Goal: Task Accomplishment & Management: Complete application form

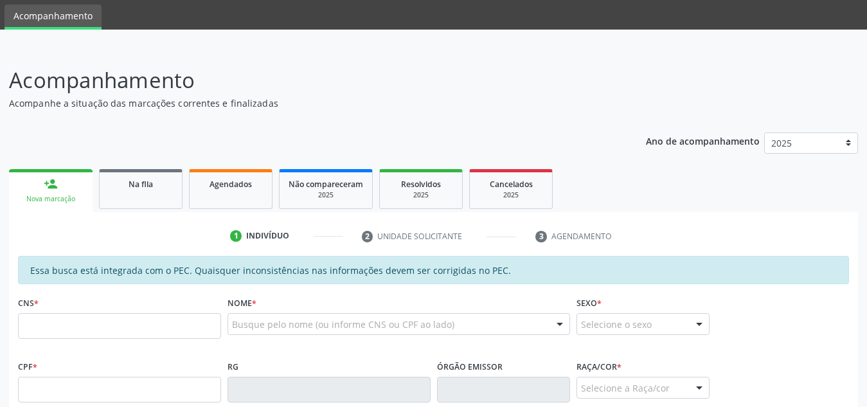
scroll to position [102, 0]
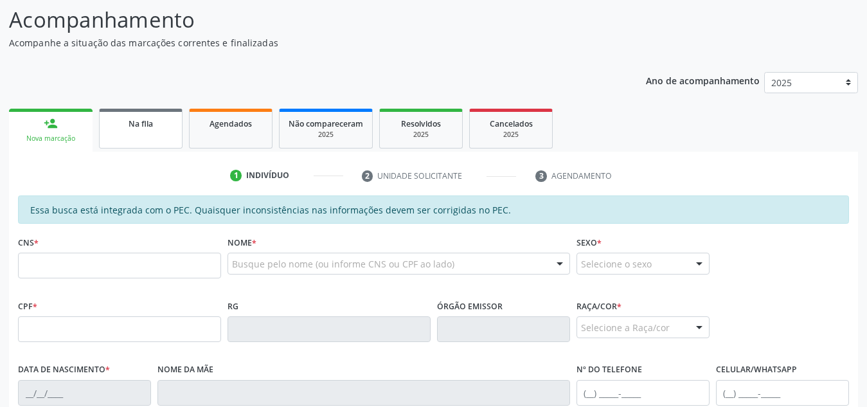
click at [157, 129] on div "Na fila" at bounding box center [141, 123] width 64 height 14
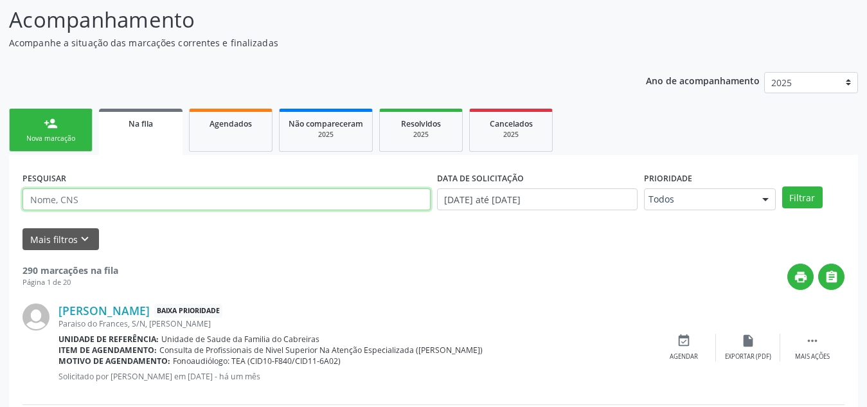
click at [156, 204] on input "text" at bounding box center [227, 199] width 408 height 22
click at [782, 186] on button "Filtrar" at bounding box center [802, 197] width 41 height 22
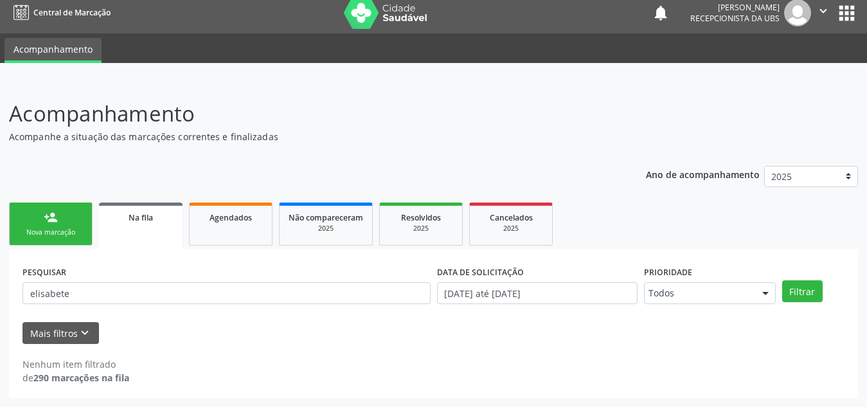
scroll to position [8, 0]
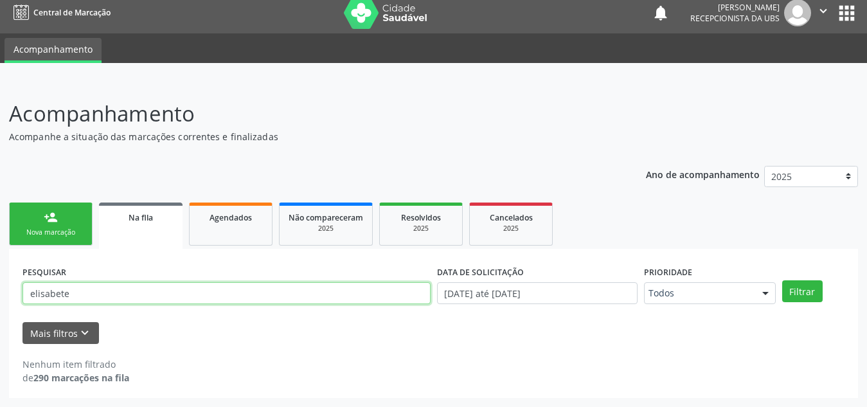
click at [94, 296] on input "elisabete" at bounding box center [227, 293] width 408 height 22
type input "elizabeth"
click at [782, 280] on button "Filtrar" at bounding box center [802, 291] width 41 height 22
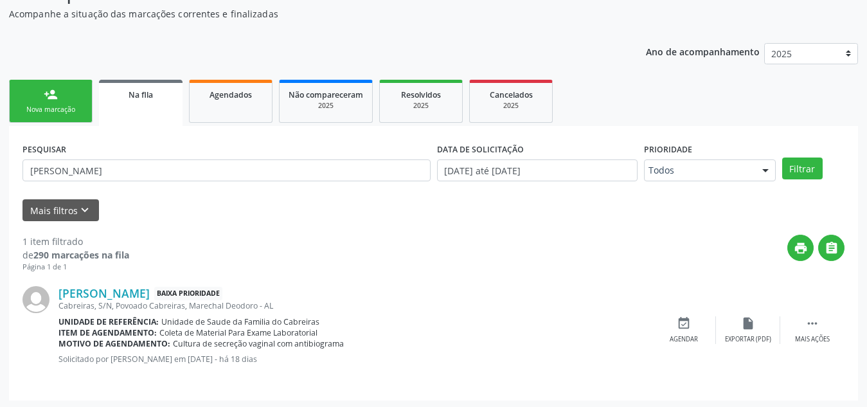
scroll to position [133, 0]
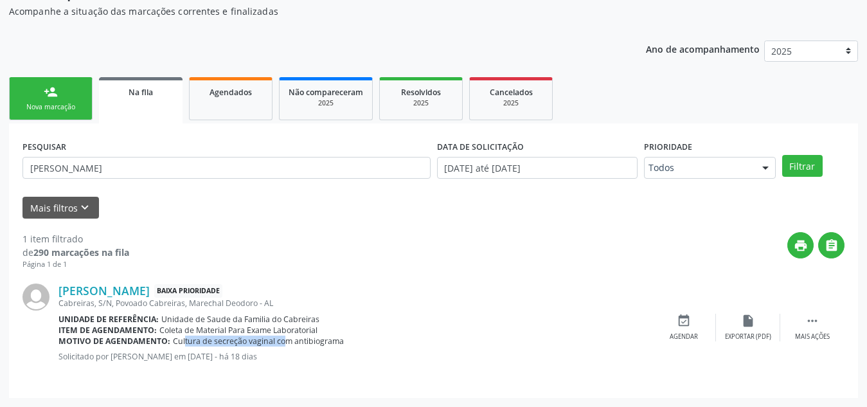
drag, startPoint x: 171, startPoint y: 343, endPoint x: 273, endPoint y: 347, distance: 101.6
click at [273, 347] on div "Motivo de agendamento: Cultura de secreção vaginal com antibiograma" at bounding box center [355, 341] width 593 height 11
click at [362, 339] on div "Motivo de agendamento: Cultura de secreção vaginal com antibiograma" at bounding box center [355, 341] width 593 height 11
click at [71, 95] on link "person_add Nova marcação" at bounding box center [51, 98] width 84 height 43
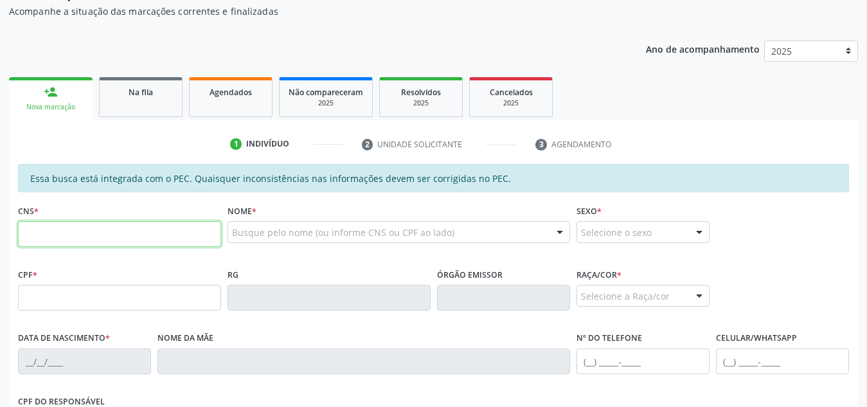
click at [110, 233] on input "text" at bounding box center [119, 234] width 203 height 26
paste input "708 6040 1354 5785"
type input "708 6040 1354 5785"
type input "986.333.505-30"
type input "24/05/1979"
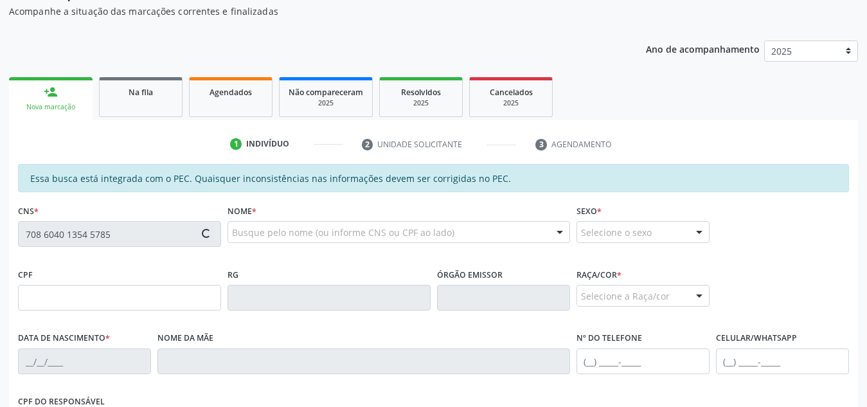
type input "Tereza Avelino da Silva Goncalves"
type input "(68) 98102-9183"
type input "S/N"
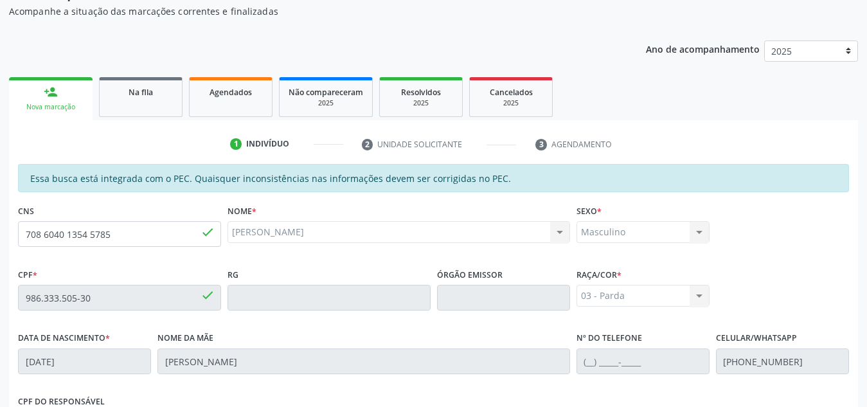
scroll to position [345, 0]
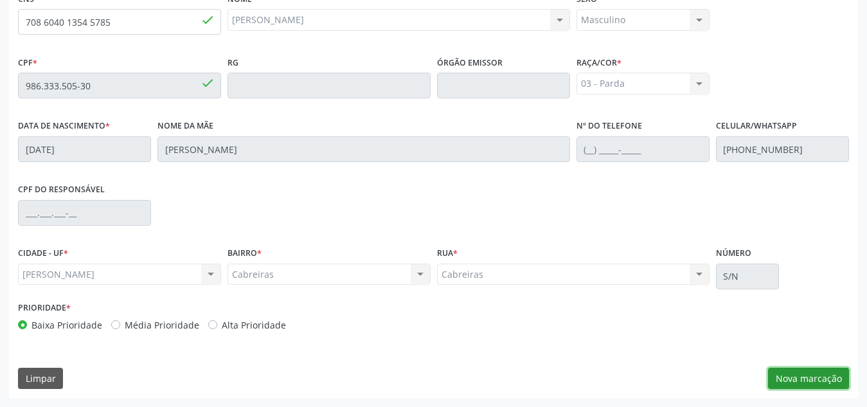
click at [823, 379] on button "Nova marcação" at bounding box center [808, 379] width 81 height 22
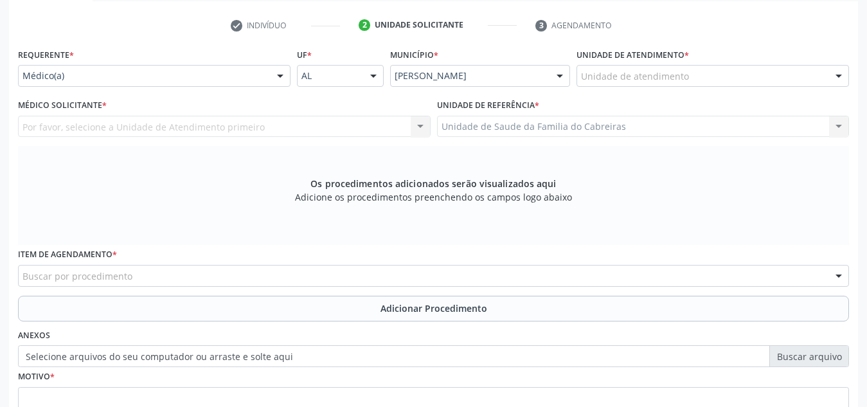
scroll to position [249, 0]
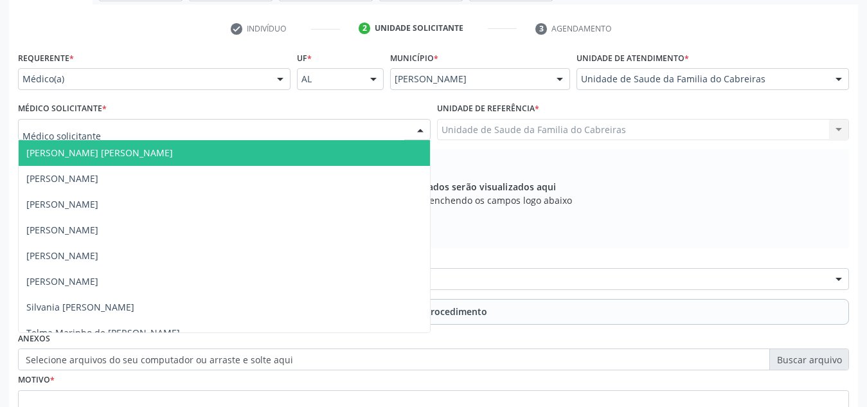
click at [343, 127] on div at bounding box center [224, 130] width 413 height 22
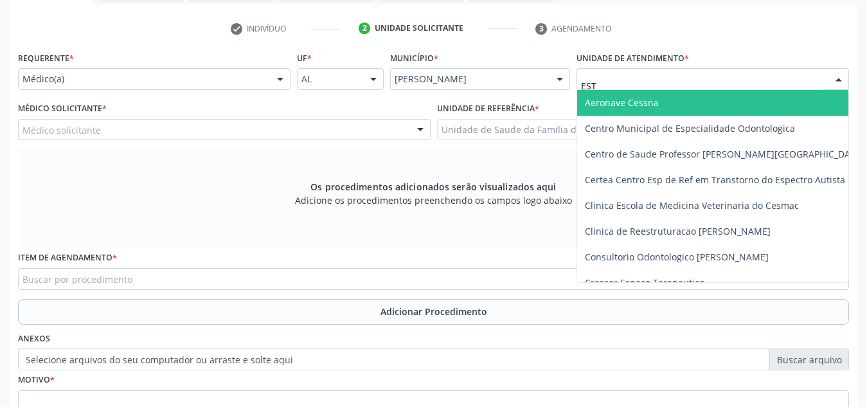
type input "ESTA"
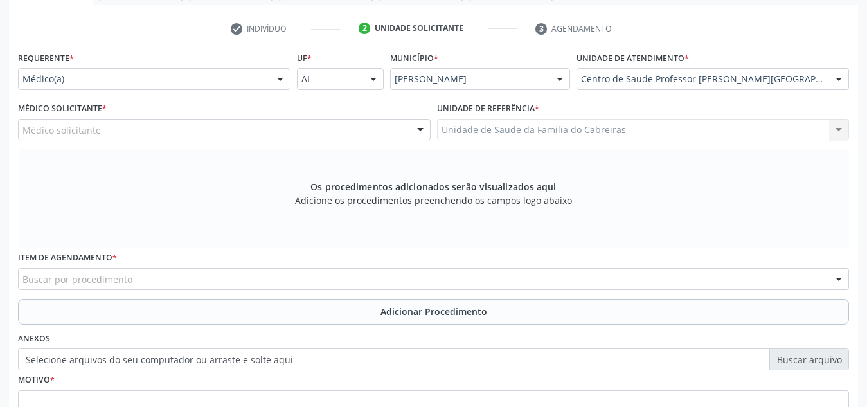
click at [357, 128] on div "Médico solicitante" at bounding box center [224, 130] width 413 height 22
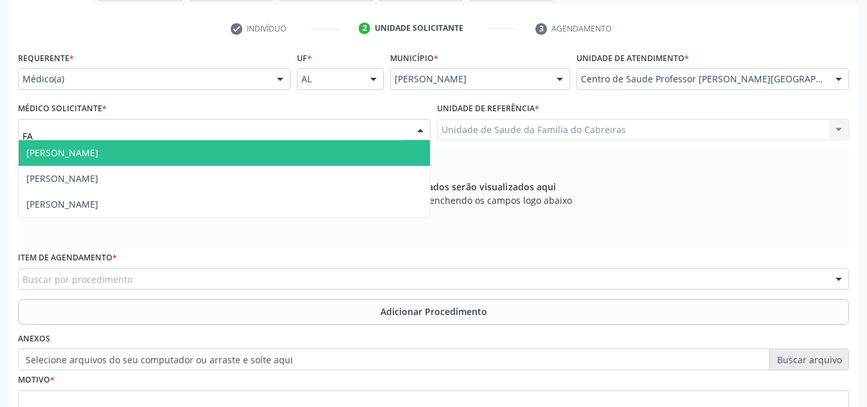
type input "FAB"
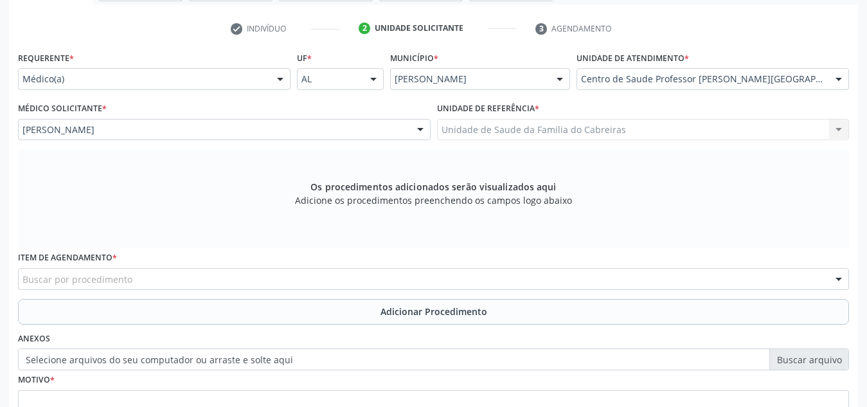
click at [280, 274] on div "Buscar por procedimento" at bounding box center [433, 279] width 831 height 22
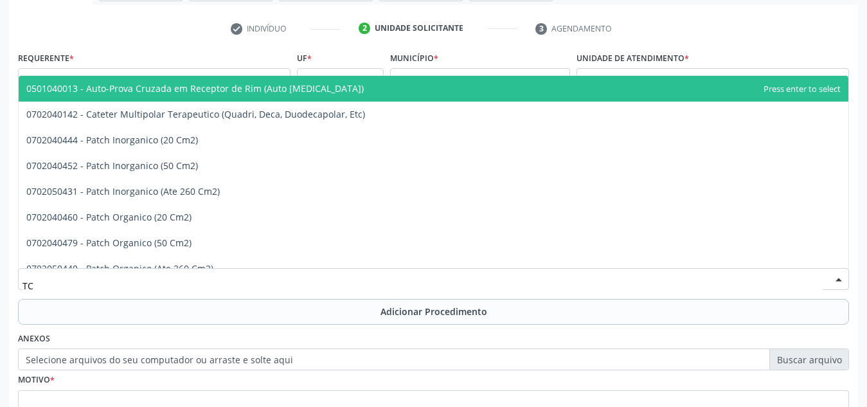
type input "T"
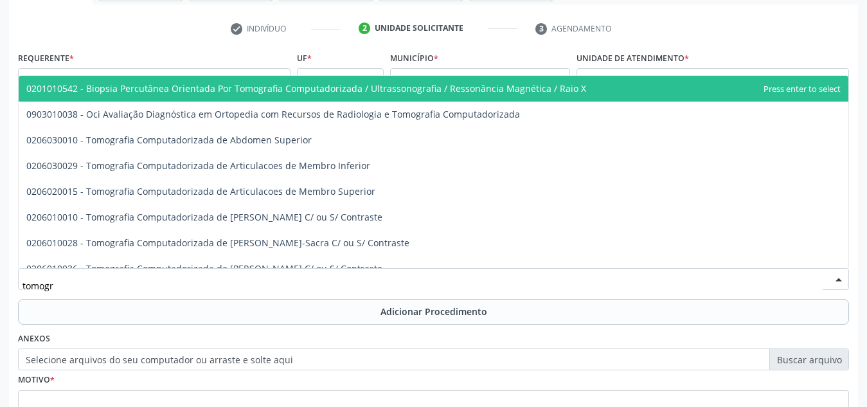
type input "tomogra"
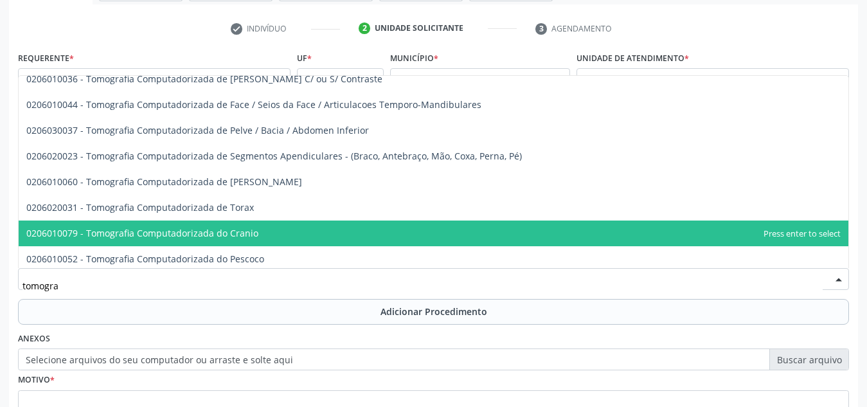
scroll to position [195, 0]
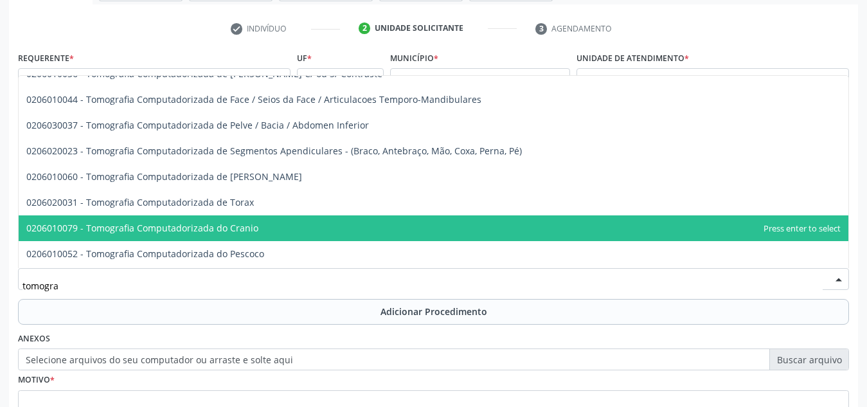
click at [291, 223] on span "0206010079 - Tomografia Computadorizada do Cranio" at bounding box center [434, 228] width 830 height 26
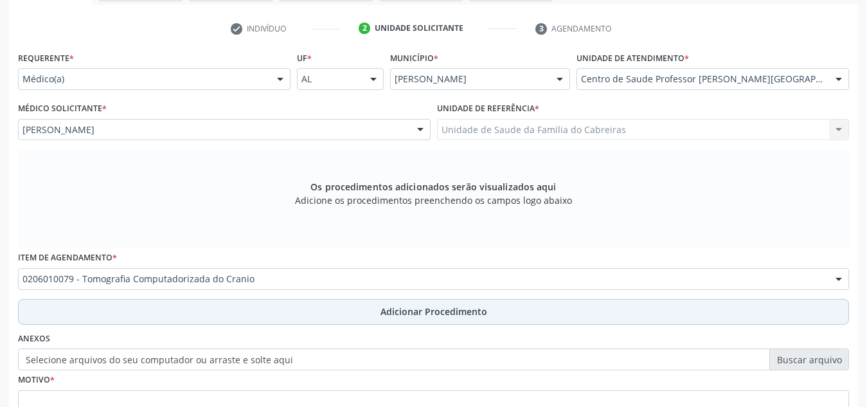
click at [300, 303] on button "Adicionar Procedimento" at bounding box center [433, 312] width 831 height 26
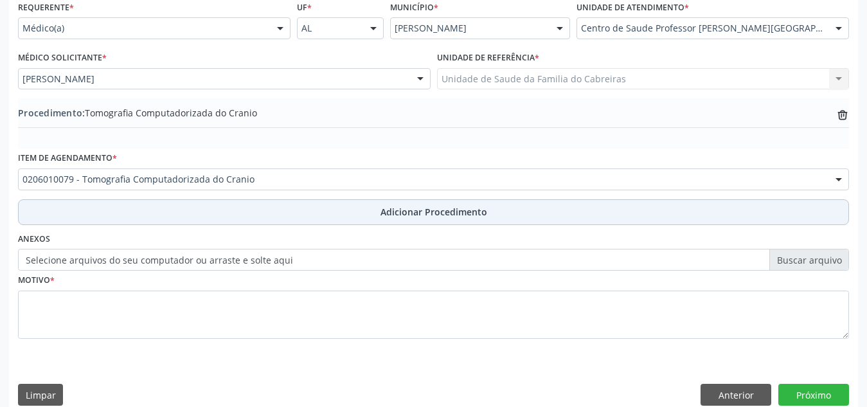
scroll to position [300, 0]
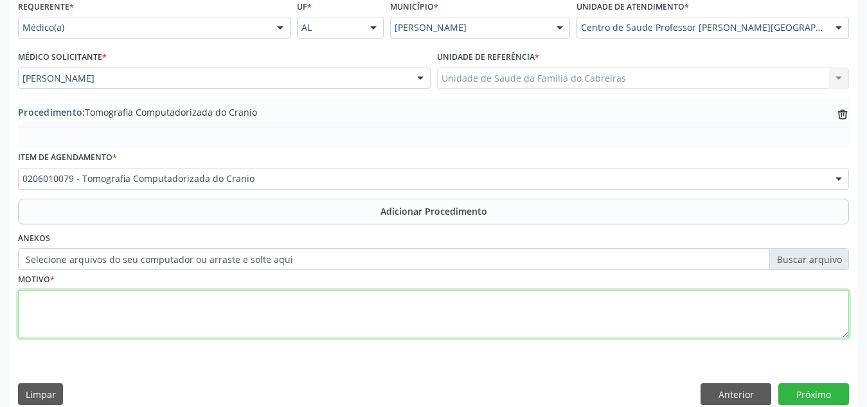
click at [300, 305] on textarea at bounding box center [433, 314] width 831 height 49
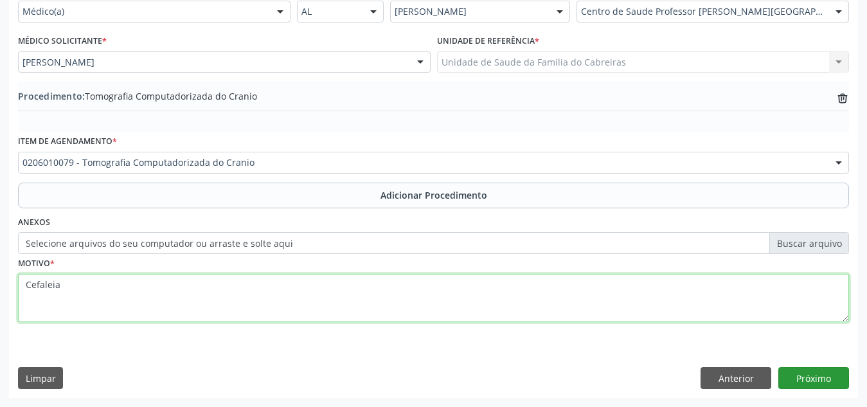
type textarea "Cefaleia"
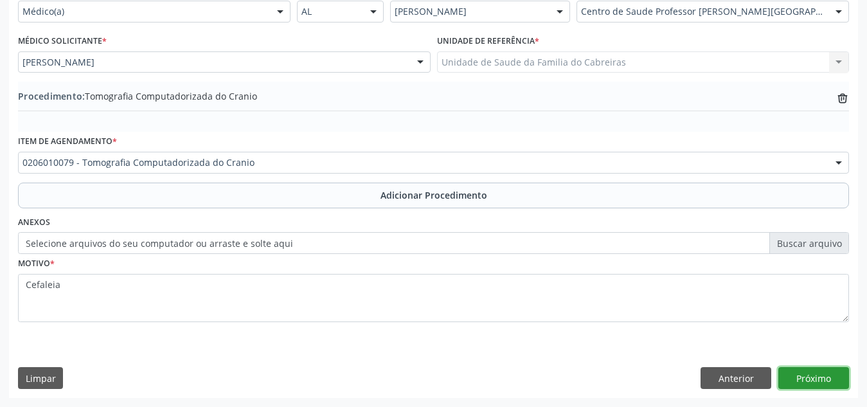
click at [805, 374] on button "Próximo" at bounding box center [814, 378] width 71 height 22
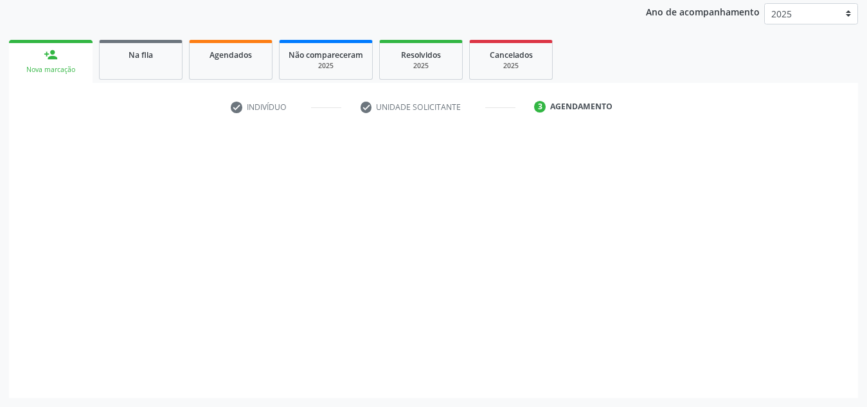
scroll to position [170, 0]
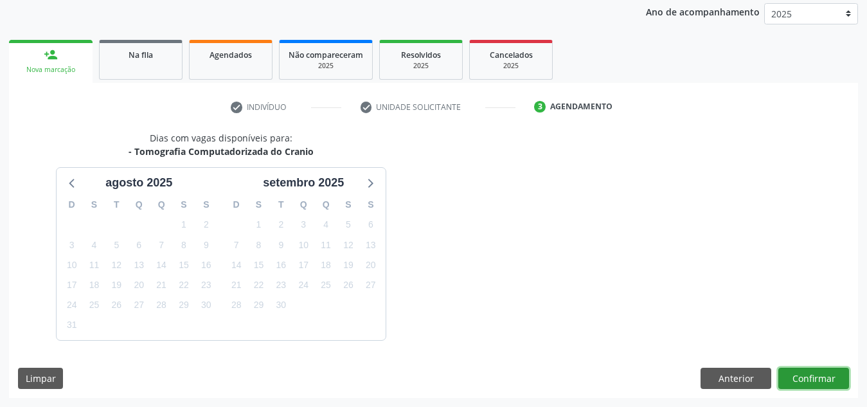
click at [805, 374] on div "Dias com vagas disponíveis para: - Tomografia Computadorizada do Cranio agosto …" at bounding box center [433, 264] width 849 height 267
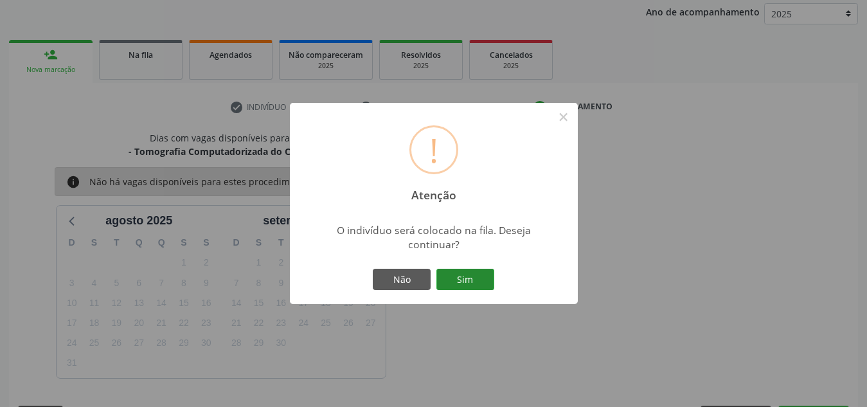
click at [475, 273] on button "Sim" at bounding box center [466, 280] width 58 height 22
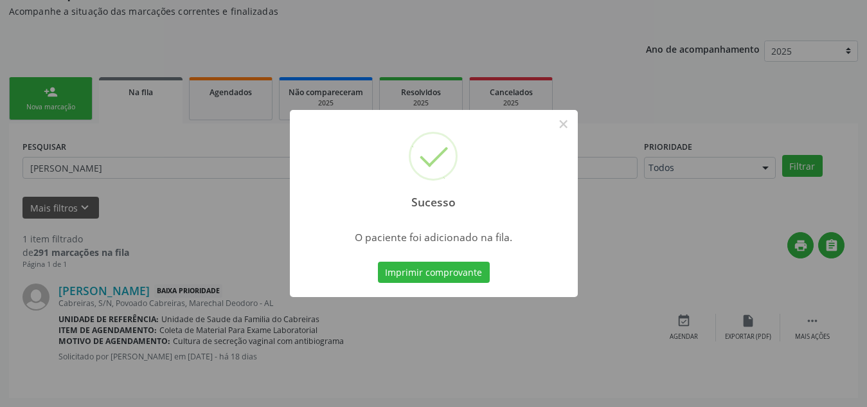
scroll to position [35, 0]
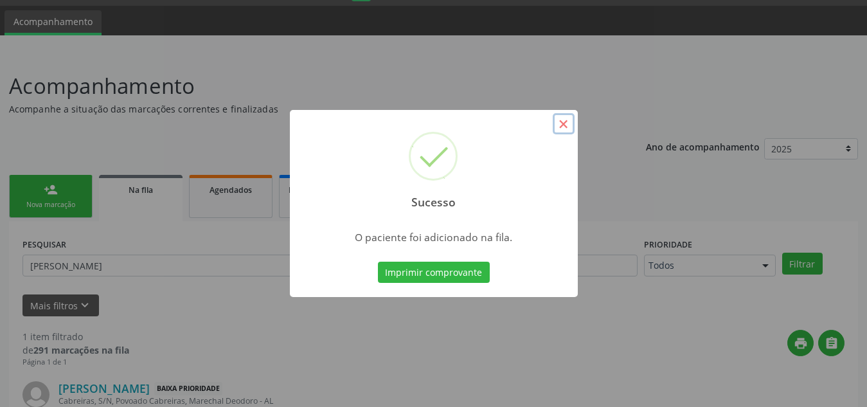
click at [567, 116] on button "×" at bounding box center [564, 124] width 22 height 22
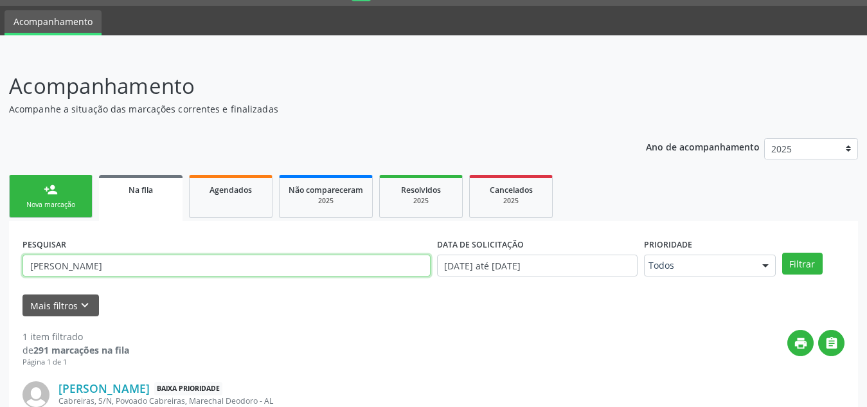
click at [367, 264] on input "elizabeth" at bounding box center [227, 266] width 408 height 22
type input "raul carlos"
click at [782, 253] on button "Filtrar" at bounding box center [802, 264] width 41 height 22
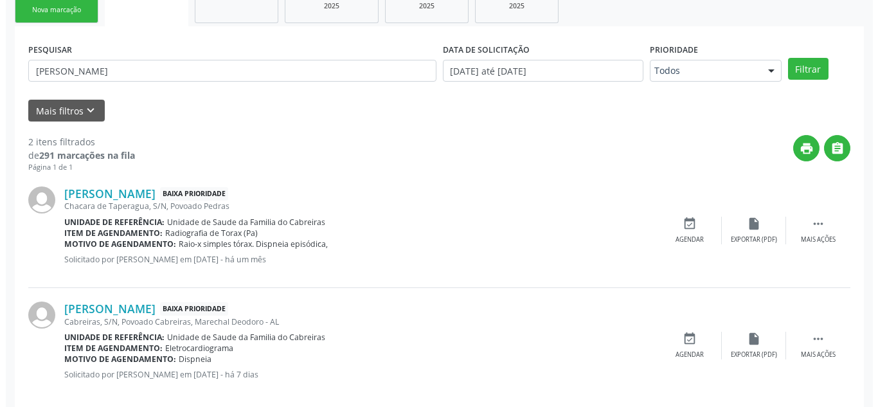
scroll to position [248, 0]
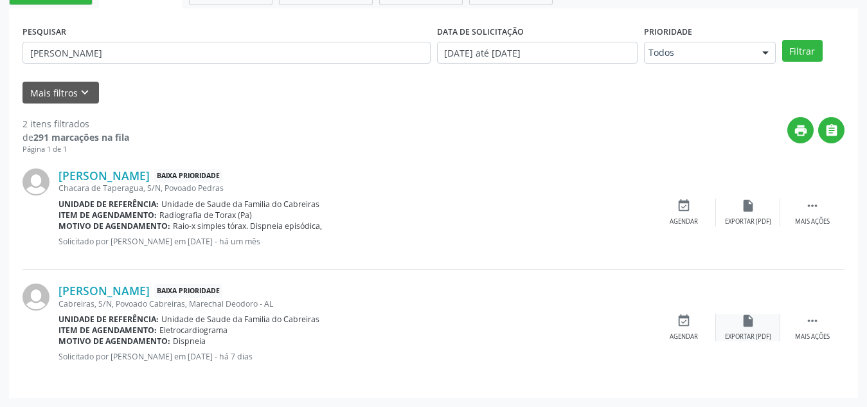
click at [769, 324] on div "insert_drive_file Exportar (PDF)" at bounding box center [748, 328] width 64 height 28
click at [806, 215] on div " Mais ações" at bounding box center [812, 213] width 64 height 28
click at [680, 204] on icon "cancel" at bounding box center [684, 206] width 14 height 14
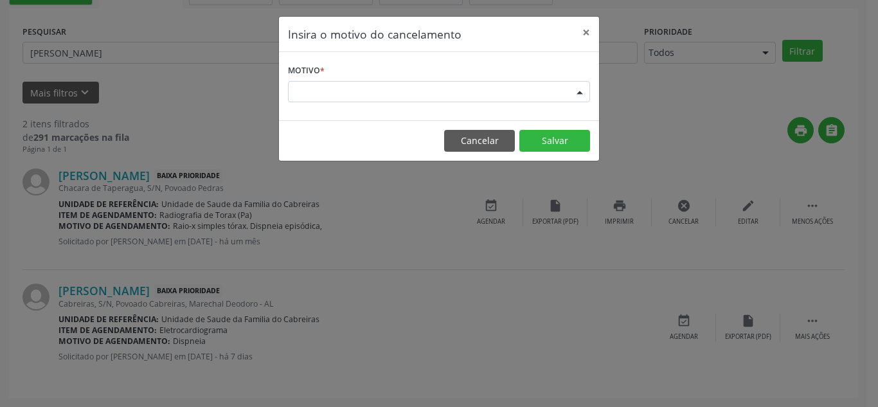
click at [519, 90] on div "Escolha o motivo" at bounding box center [439, 92] width 302 height 22
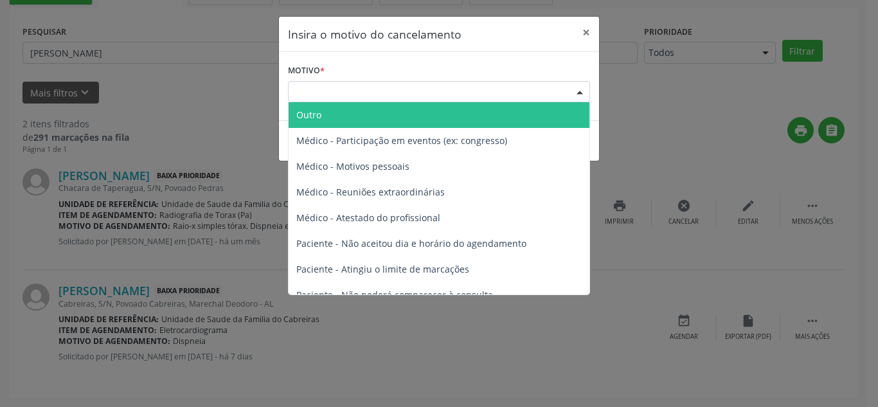
click at [491, 114] on span "Outro" at bounding box center [439, 115] width 301 height 26
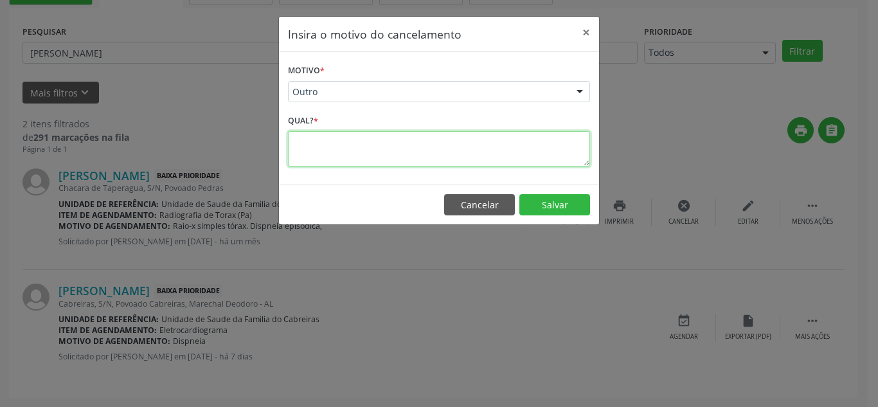
click at [449, 140] on textarea at bounding box center [439, 148] width 302 height 35
type textarea "erro no cadastro"
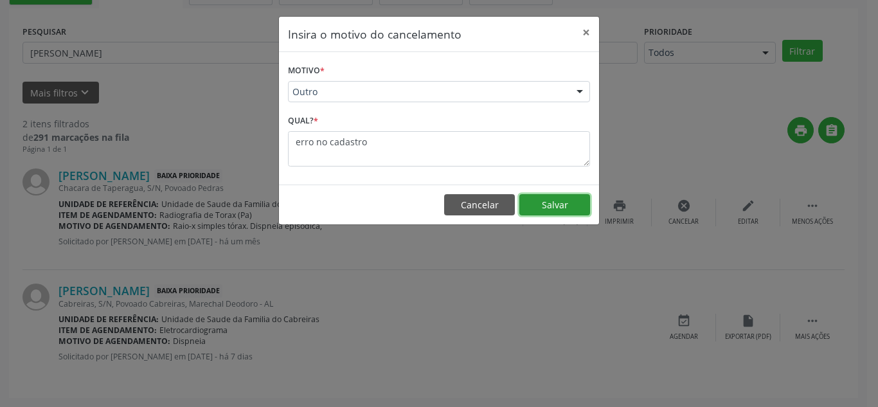
click at [549, 206] on button "Salvar" at bounding box center [554, 205] width 71 height 22
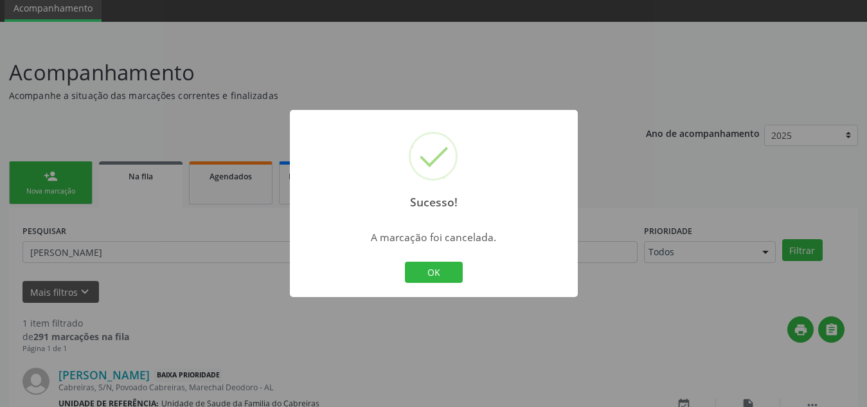
scroll to position [133, 0]
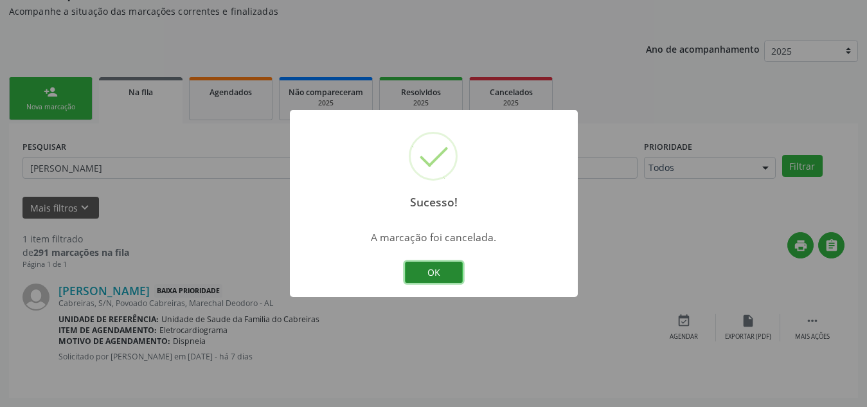
click at [424, 280] on button "OK" at bounding box center [434, 273] width 58 height 22
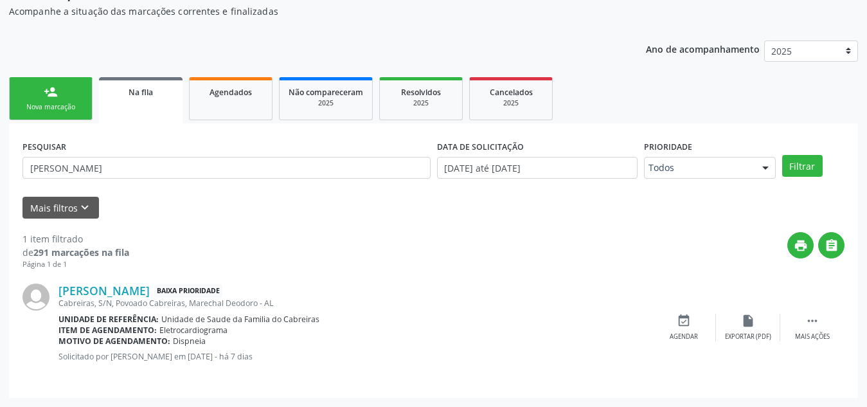
click at [51, 92] on div "person_add" at bounding box center [51, 92] width 14 height 14
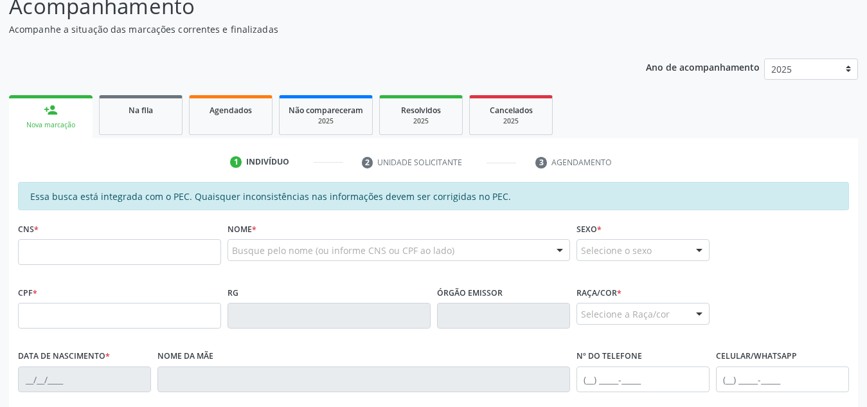
scroll to position [115, 0]
click at [98, 240] on input "text" at bounding box center [119, 252] width 203 height 26
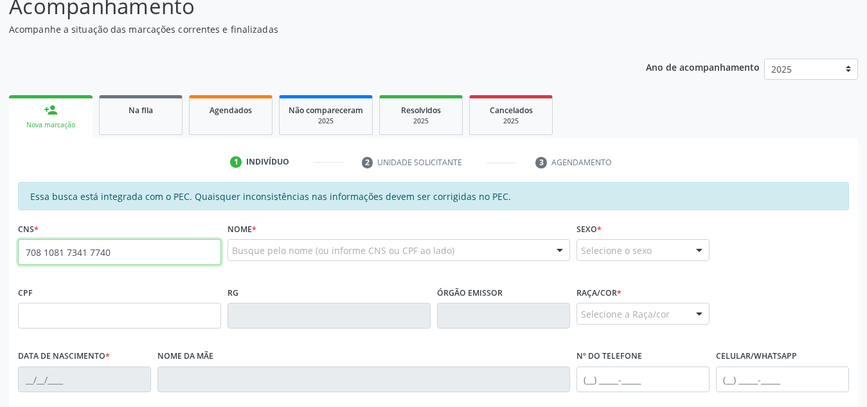
type input "708 1081 7341 7740"
type input "062.590.719-14"
type input "06/08/1988"
type input "Silvana Carmen da Silva Cunha"
type input "(82) 99183-1843"
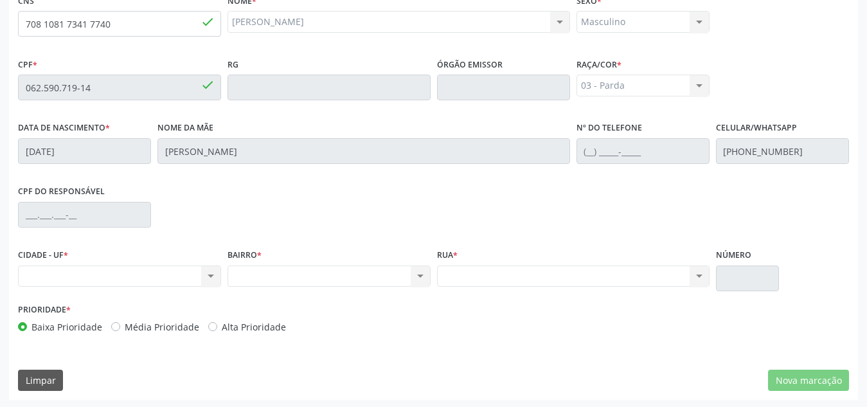
scroll to position [345, 0]
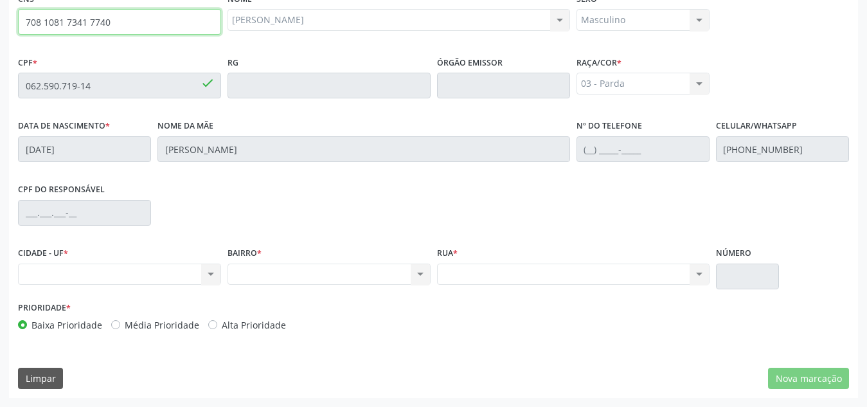
drag, startPoint x: 121, startPoint y: 26, endPoint x: 12, endPoint y: 14, distance: 110.0
click at [12, 14] on div "Essa busca está integrada com o PEC. Quaisquer inconsistências nas informações …" at bounding box center [433, 175] width 849 height 446
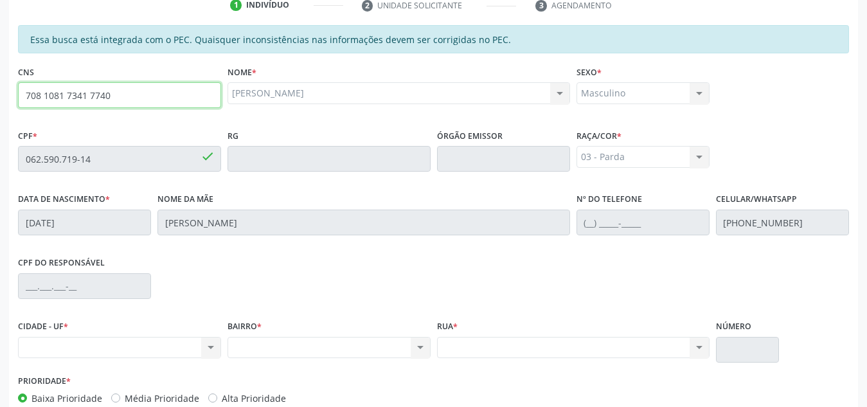
scroll to position [202, 0]
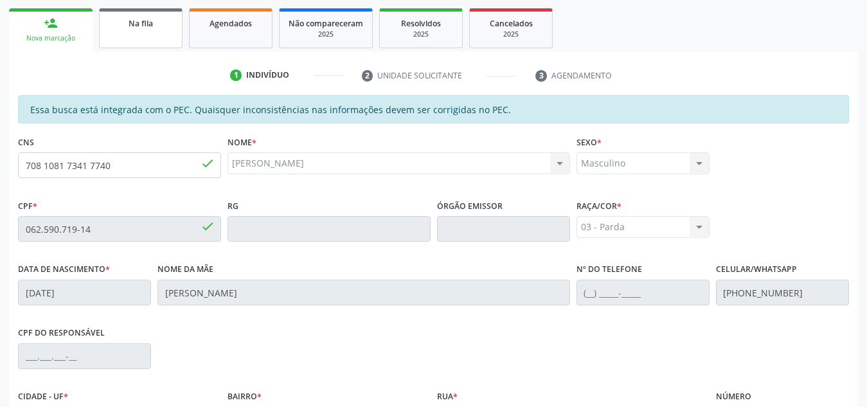
click at [156, 23] on div "Na fila" at bounding box center [141, 23] width 64 height 14
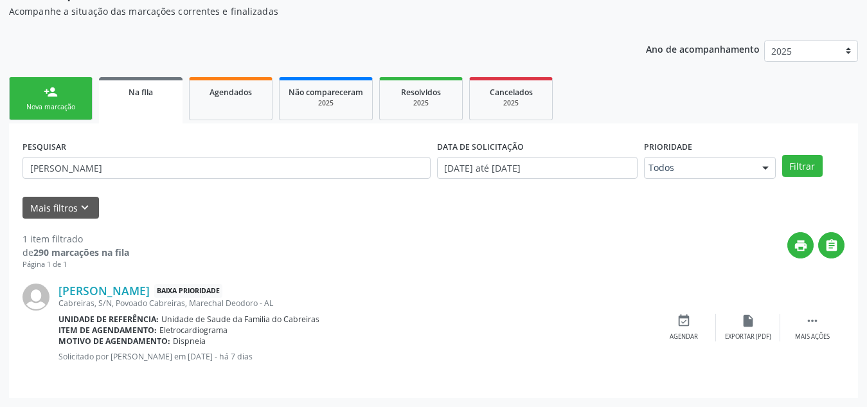
scroll to position [133, 0]
click at [51, 84] on link "person_add Nova marcação" at bounding box center [51, 98] width 84 height 43
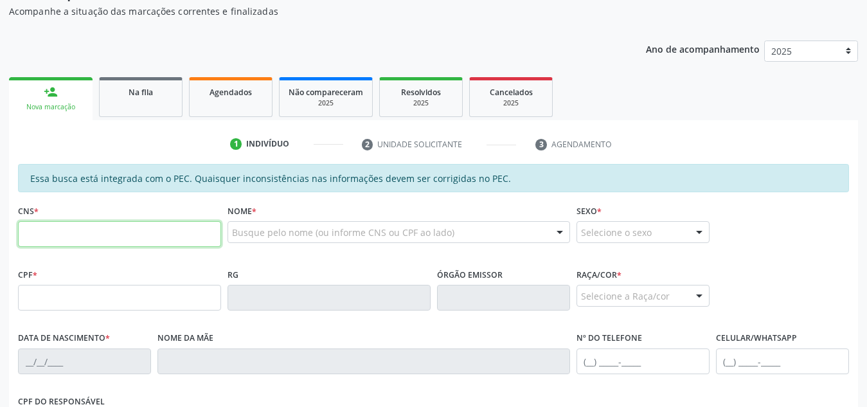
click at [84, 233] on input "text" at bounding box center [119, 234] width 203 height 26
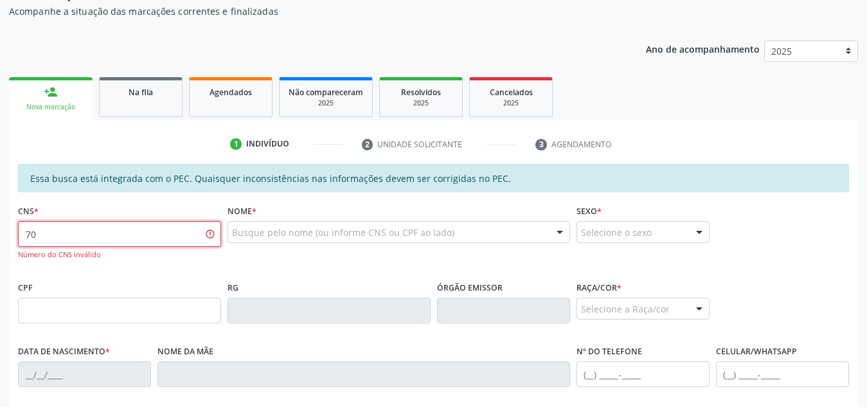
type input "7"
paste input "706 7015 3300 8016"
type input "706 7015 3300 8016"
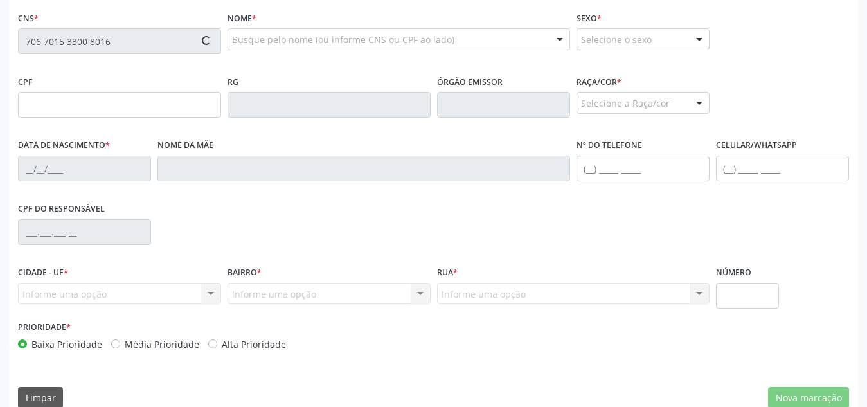
type input "033.046.294-67"
type input "10/12/1977"
type input "Benedita Maria da Conceicao"
type input "(82) 99408-5166"
type input "S/N"
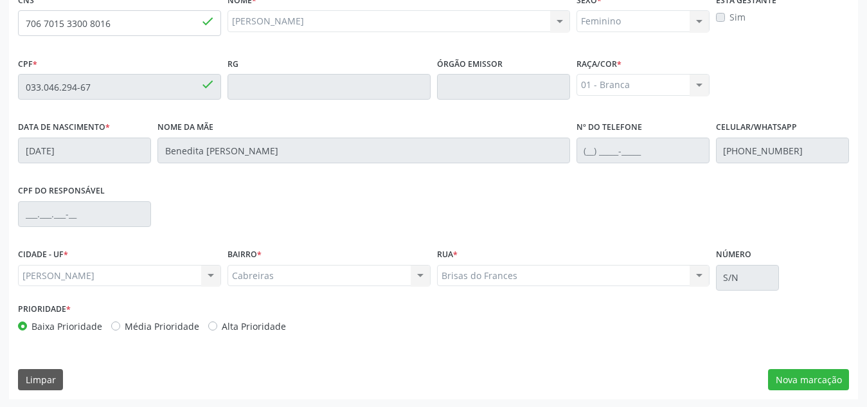
scroll to position [345, 0]
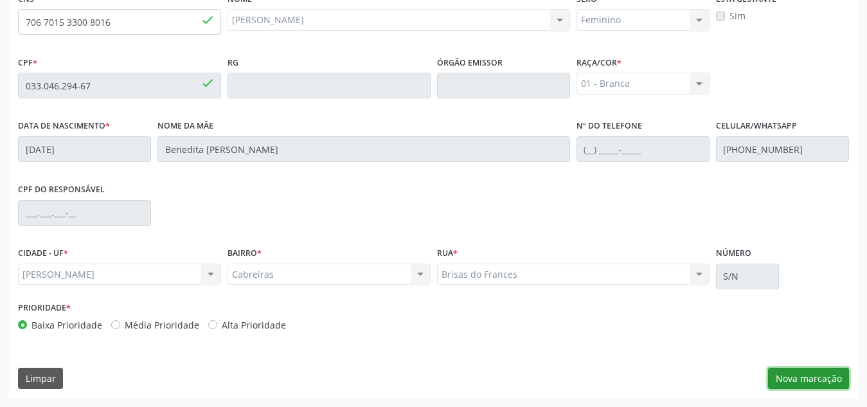
click at [805, 379] on button "Nova marcação" at bounding box center [808, 379] width 81 height 22
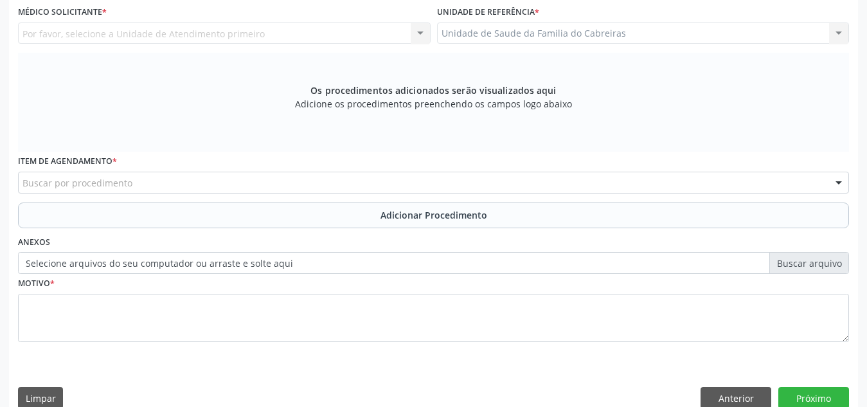
scroll to position [300, 0]
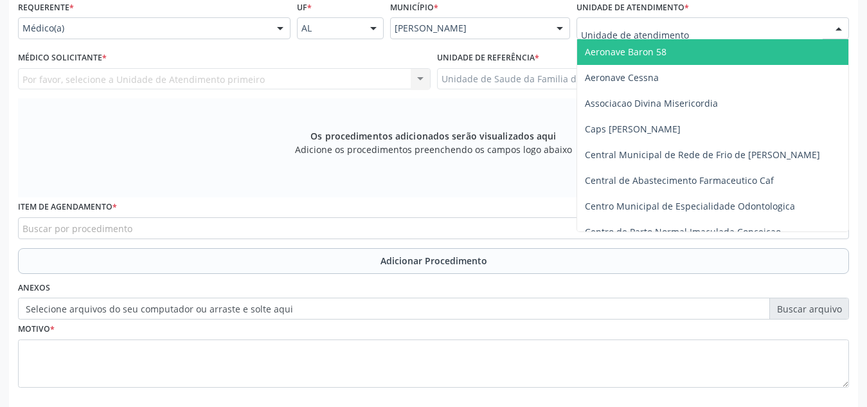
click at [720, 29] on div at bounding box center [713, 28] width 273 height 22
type input "ca"
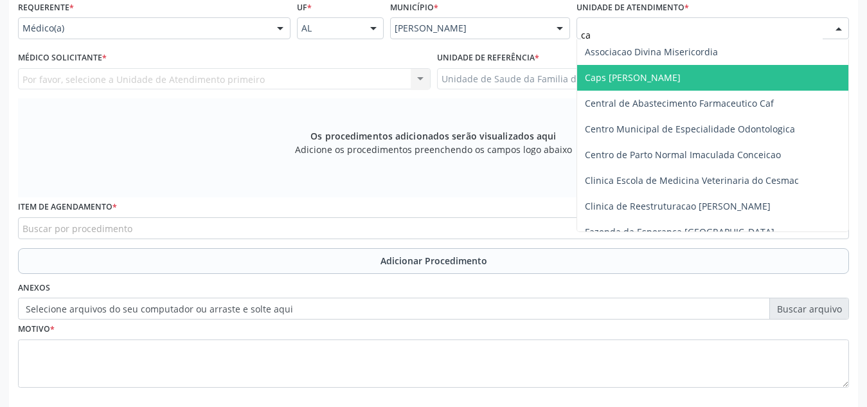
click at [681, 75] on span "Caps [PERSON_NAME]" at bounding box center [633, 77] width 96 height 12
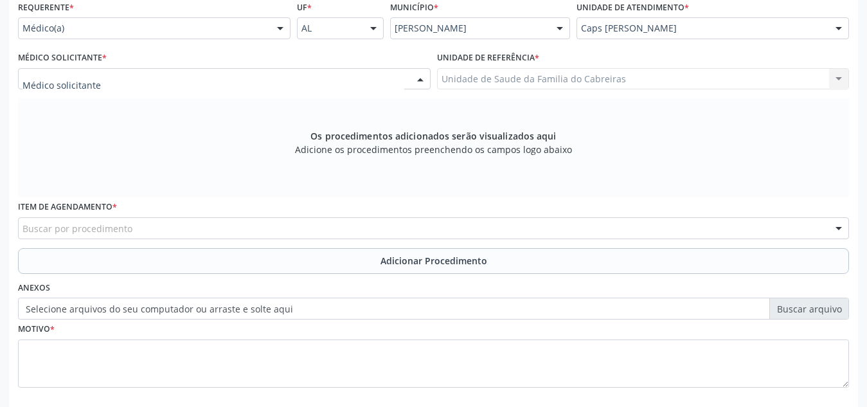
click at [364, 76] on div at bounding box center [224, 79] width 413 height 22
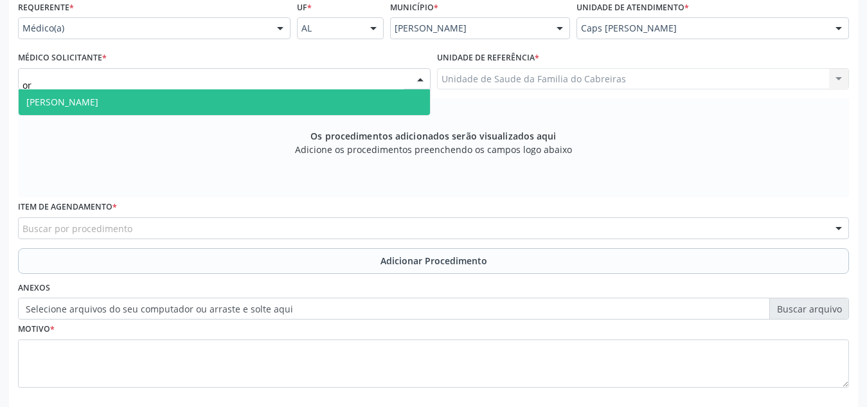
type input "o"
type input "ser"
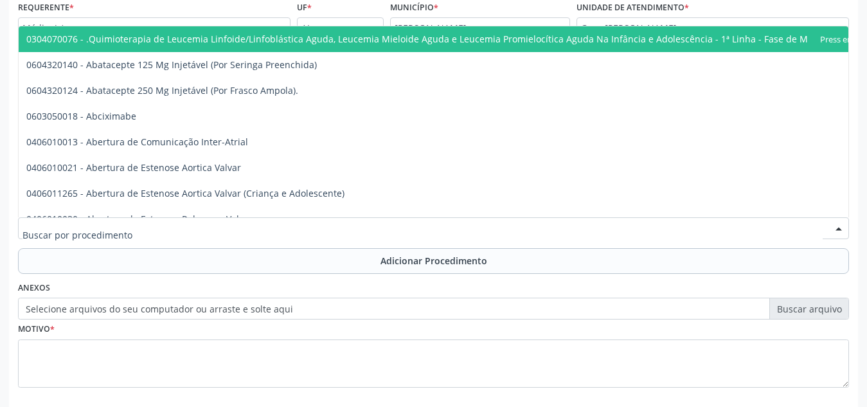
click at [257, 223] on div at bounding box center [433, 228] width 831 height 22
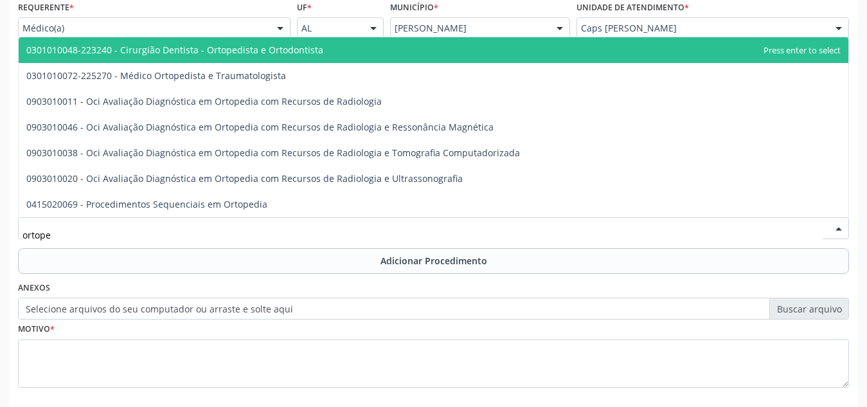
type input "ortoped"
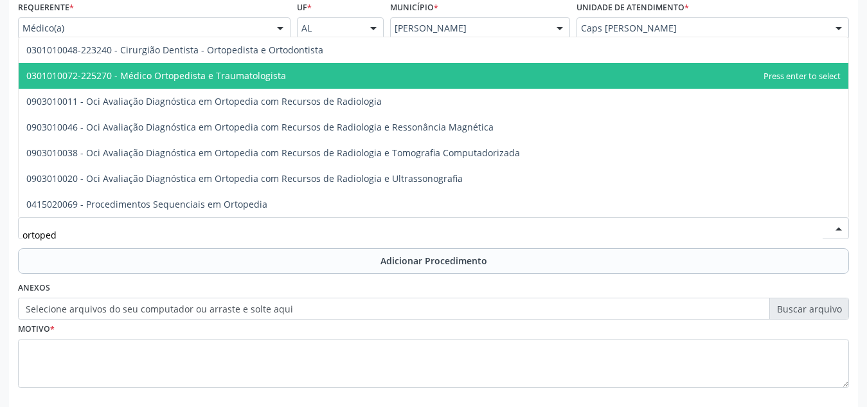
click at [260, 73] on span "0301010072-225270 - Médico Ortopedista e Traumatologista" at bounding box center [156, 75] width 260 height 12
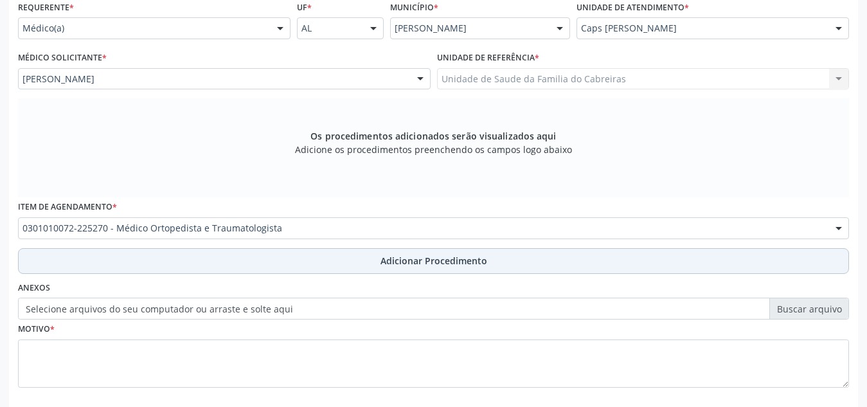
click at [271, 271] on button "Adicionar Procedimento" at bounding box center [433, 261] width 831 height 26
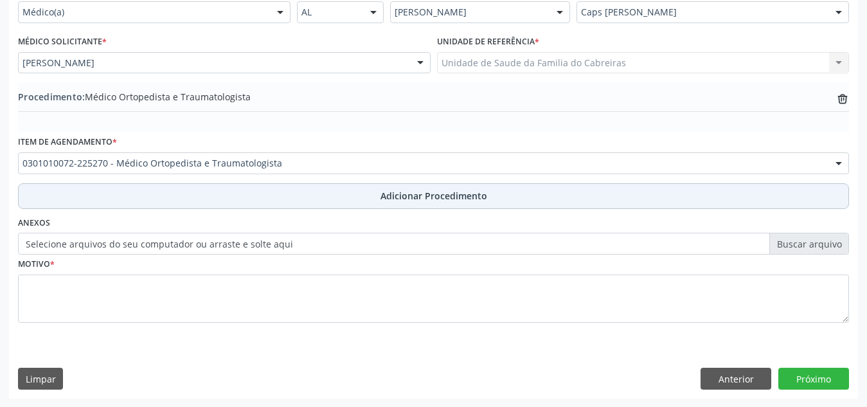
scroll to position [316, 0]
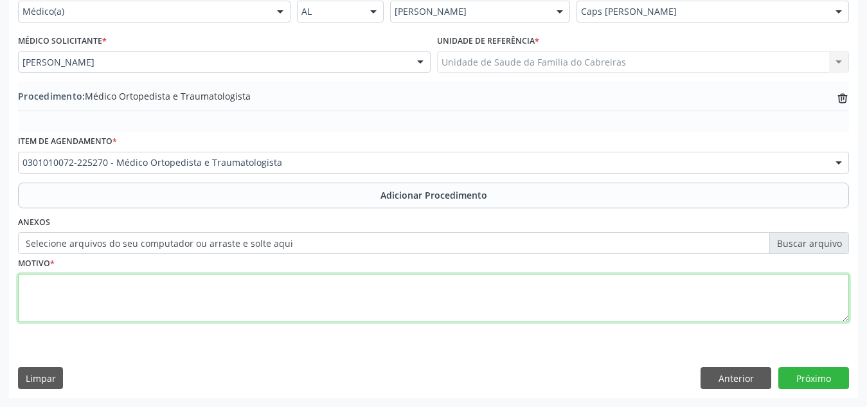
click at [264, 293] on textarea at bounding box center [433, 298] width 831 height 49
type textarea "Outras transtornos específicos da personalidade."
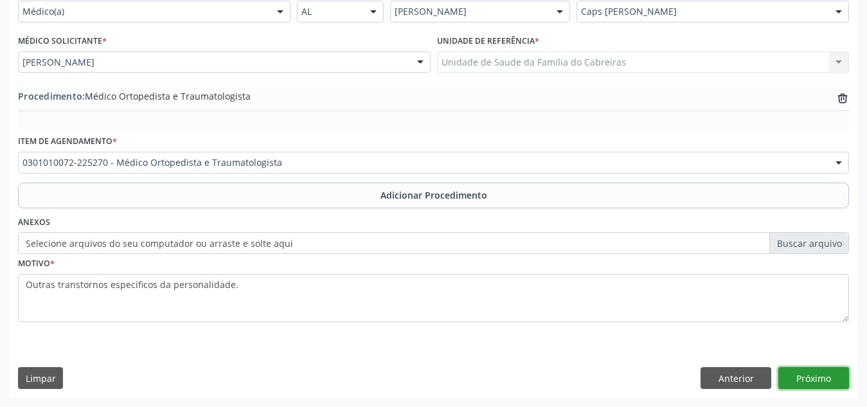
click at [823, 372] on button "Próximo" at bounding box center [814, 378] width 71 height 22
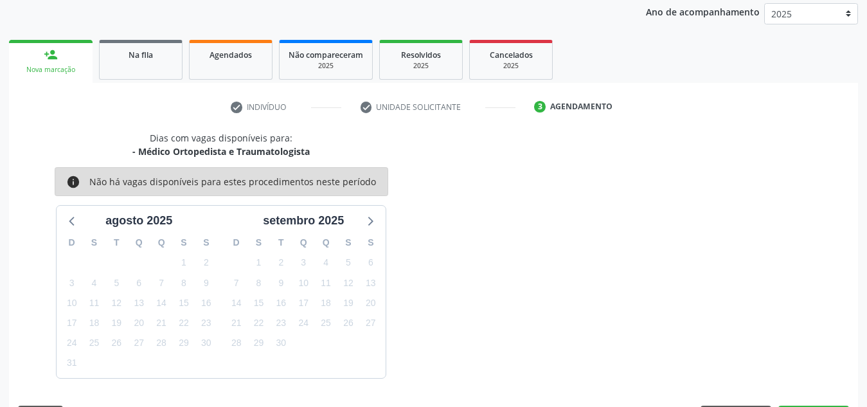
scroll to position [208, 0]
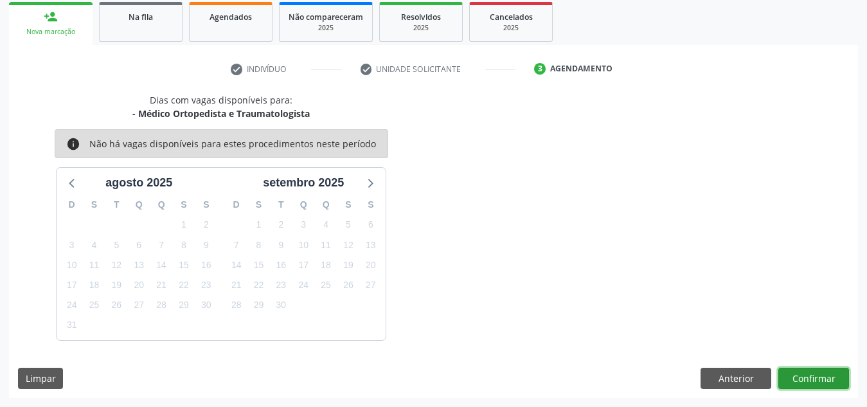
click at [823, 372] on button "Confirmar" at bounding box center [814, 379] width 71 height 22
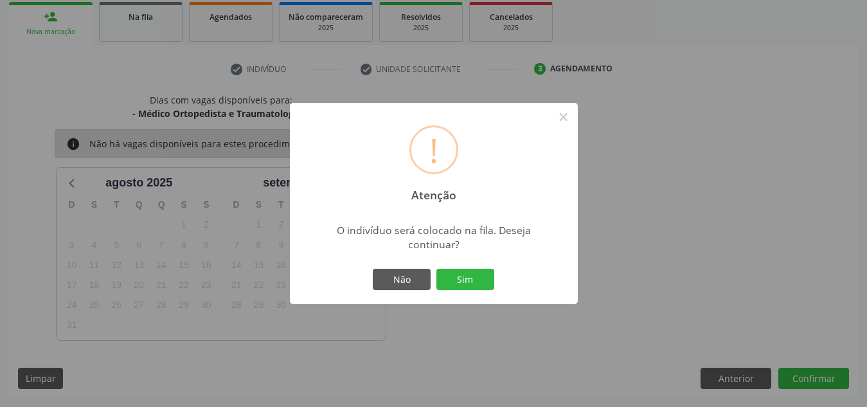
click at [437, 269] on button "Sim" at bounding box center [466, 280] width 58 height 22
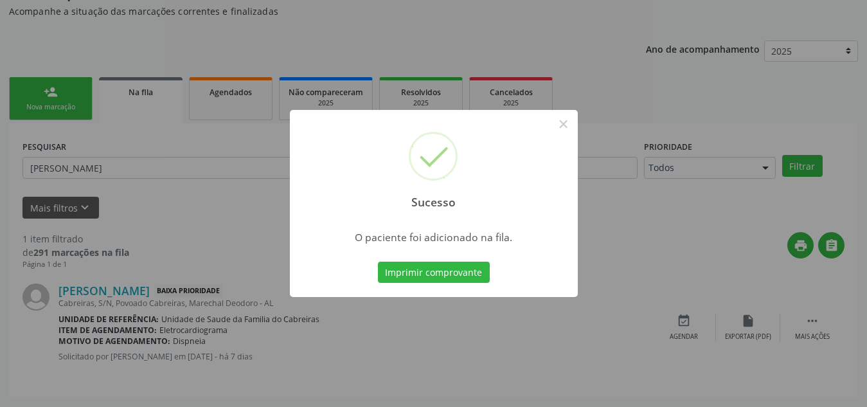
scroll to position [35, 0]
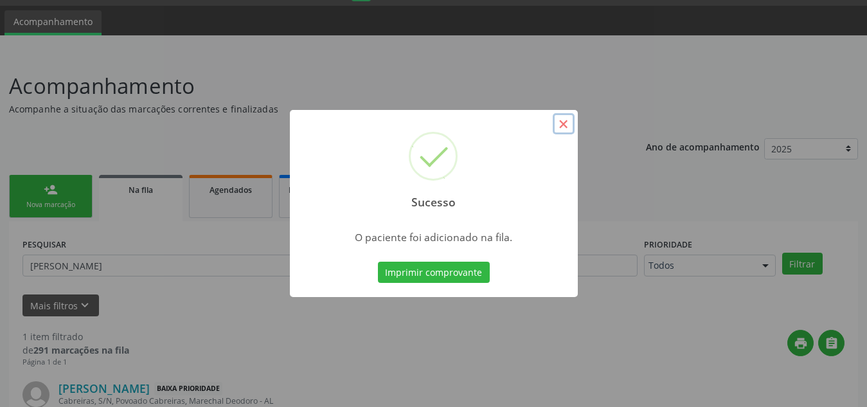
click at [573, 126] on button "×" at bounding box center [564, 124] width 22 height 22
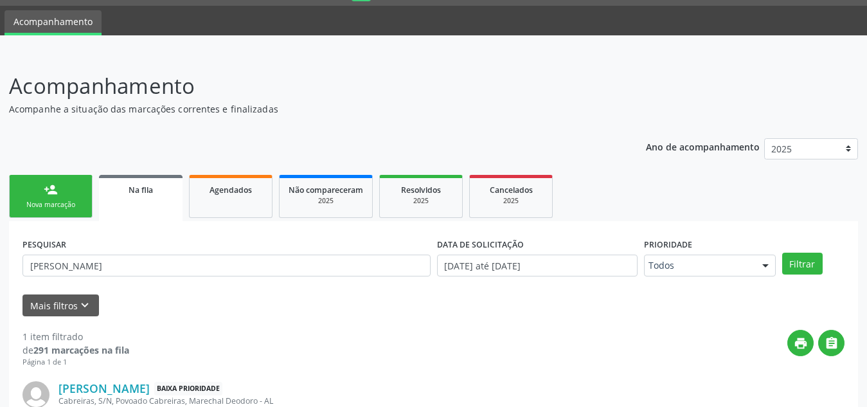
click at [39, 201] on div "Nova marcação" at bounding box center [51, 205] width 64 height 10
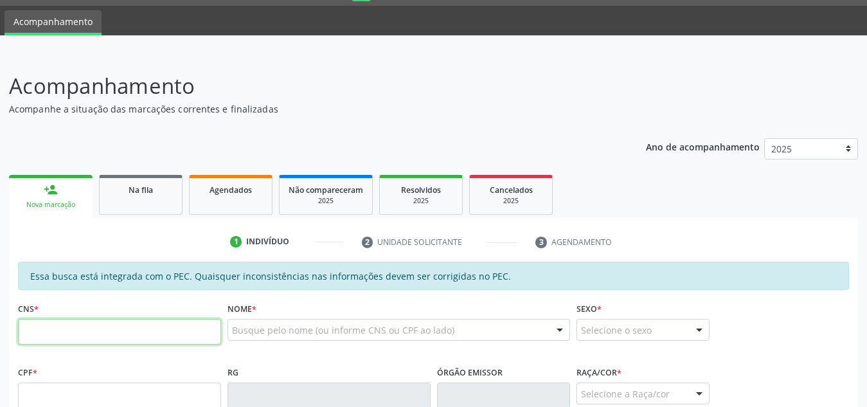
click at [73, 334] on input "text" at bounding box center [119, 332] width 203 height 26
type input "703 6020 7793 0539"
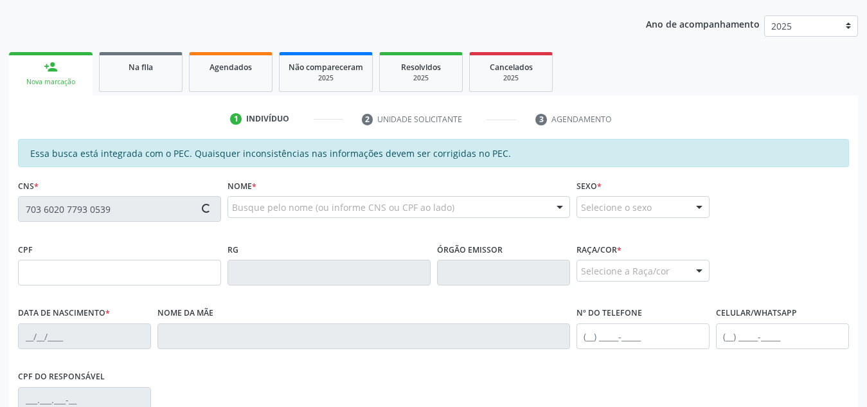
type input "126.701.294-39"
type input "13/03/2009"
type input "Josélia dos Santos Ferreira"
type input "(82) 98230-6470"
type input "S/N"
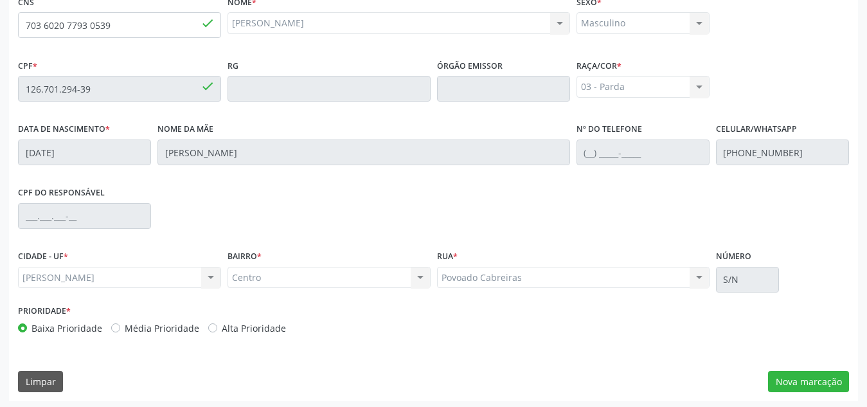
scroll to position [345, 0]
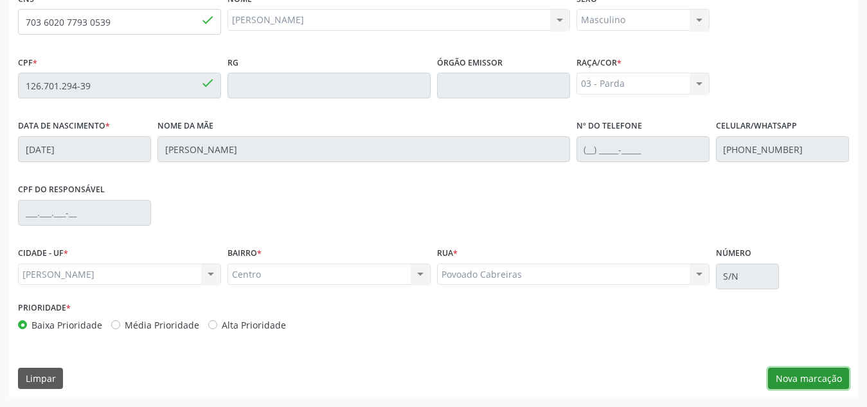
click at [791, 377] on button "Nova marcação" at bounding box center [808, 379] width 81 height 22
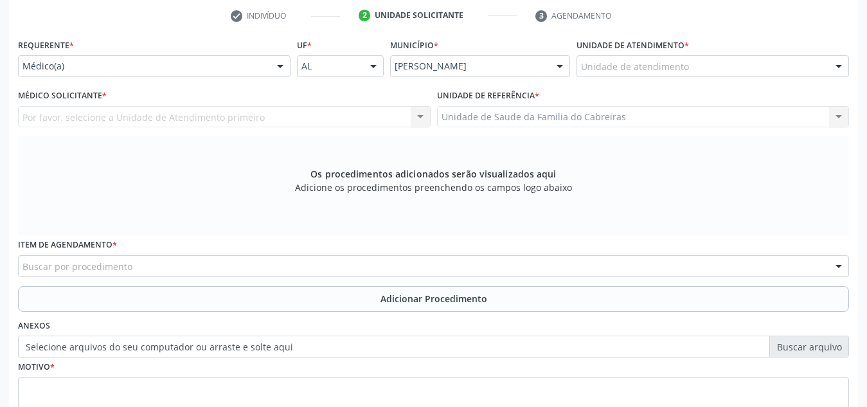
scroll to position [261, 0]
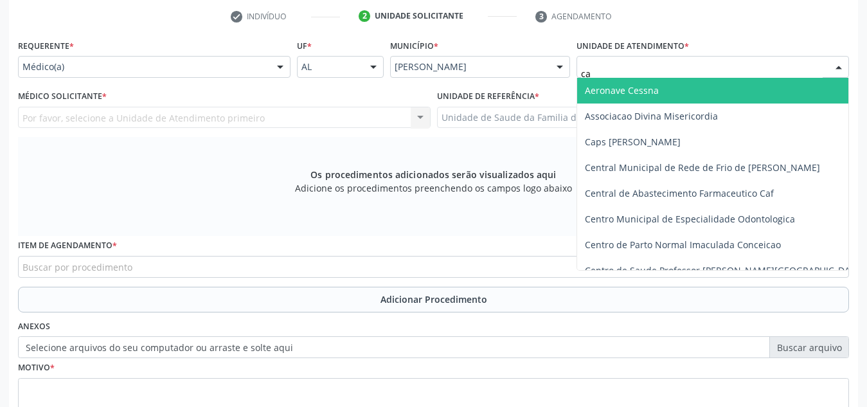
type input "cab"
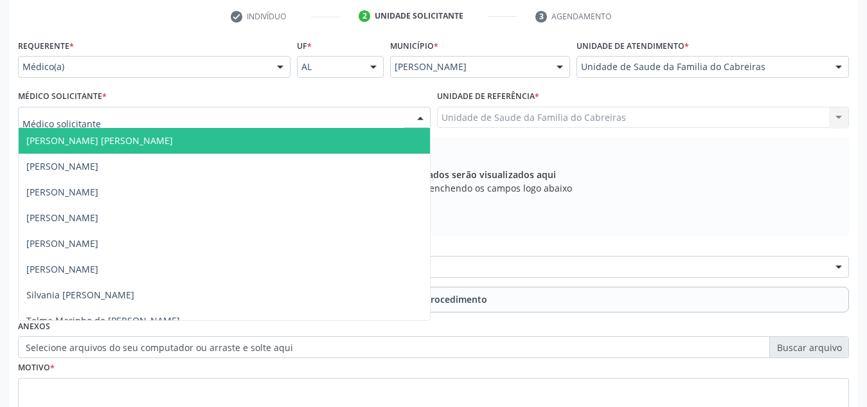
click at [365, 123] on div at bounding box center [224, 118] width 413 height 22
type input "l"
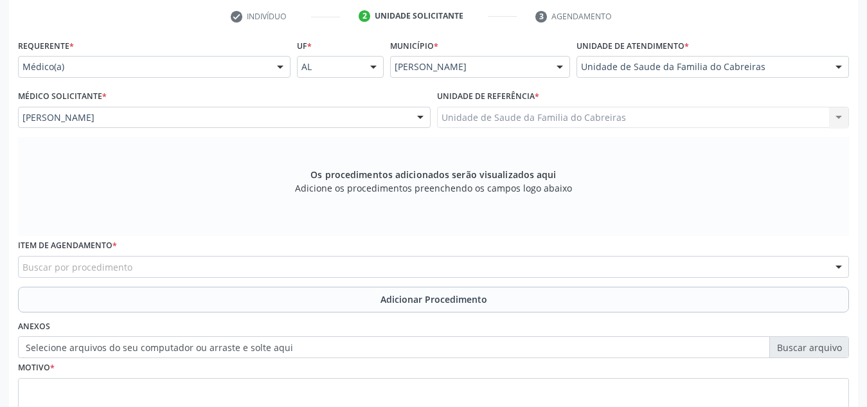
click at [273, 275] on div "Buscar por procedimento" at bounding box center [433, 267] width 831 height 22
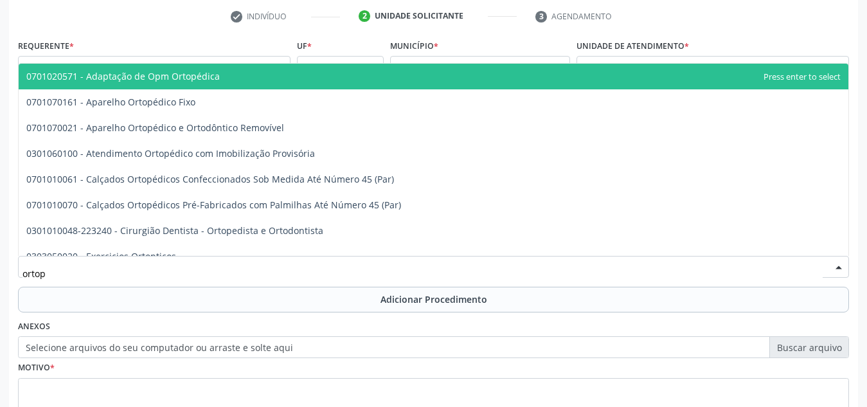
type input "ortope"
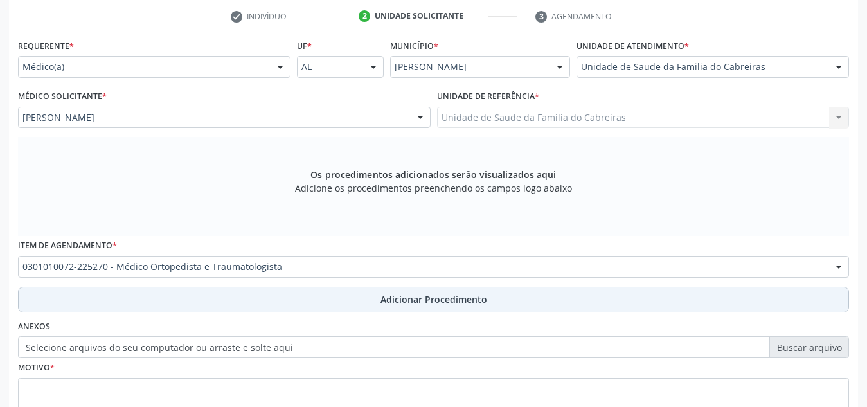
click at [284, 303] on button "Adicionar Procedimento" at bounding box center [433, 300] width 831 height 26
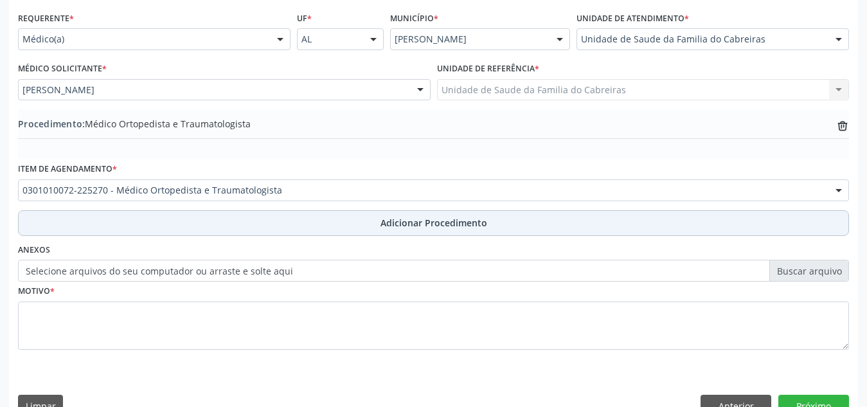
scroll to position [289, 0]
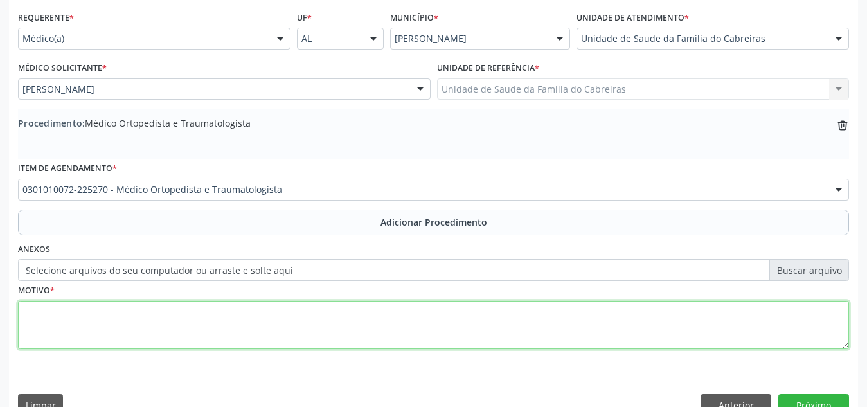
click at [282, 318] on textarea at bounding box center [433, 325] width 831 height 49
type textarea "Dor em ombro esquerdo à esclarecer"
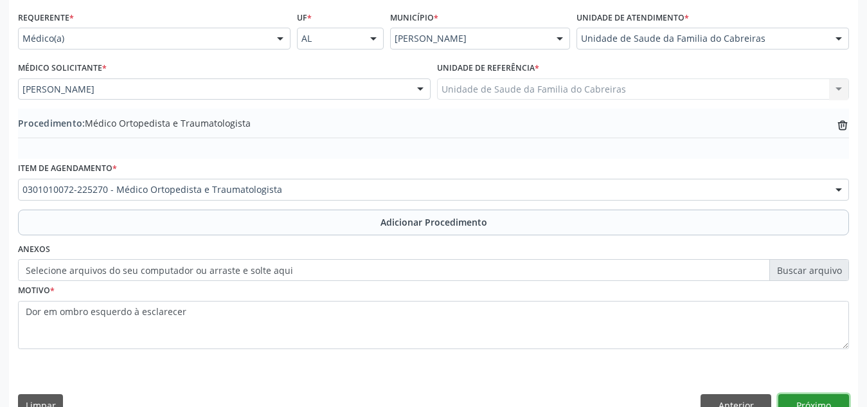
click at [827, 397] on button "Próximo" at bounding box center [814, 405] width 71 height 22
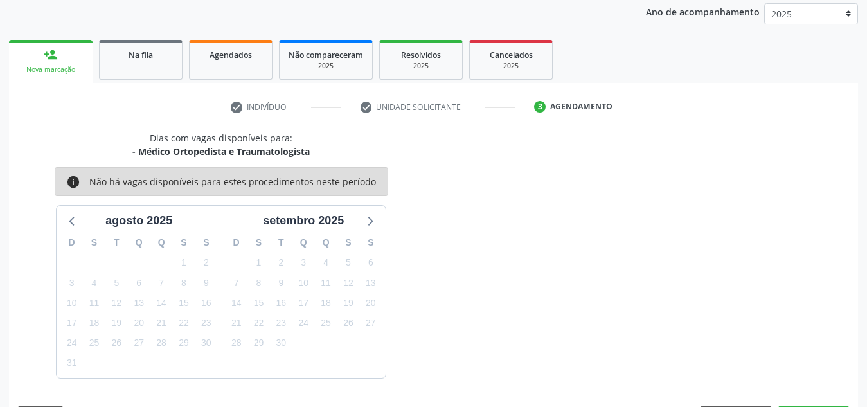
scroll to position [208, 0]
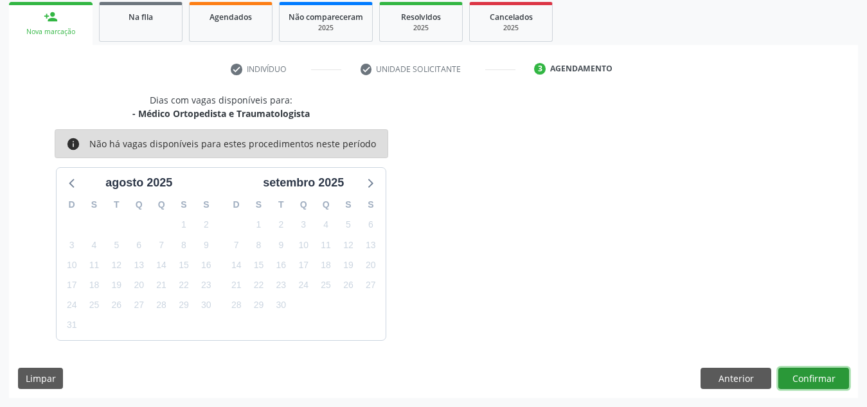
click at [819, 379] on button "Confirmar" at bounding box center [814, 379] width 71 height 22
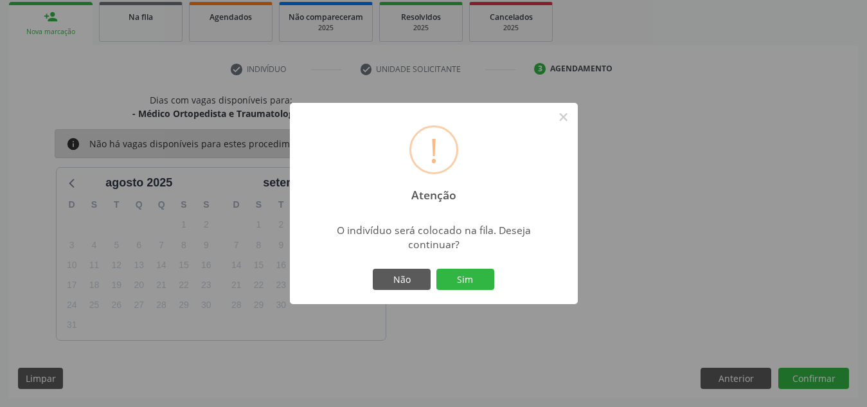
click at [437, 269] on button "Sim" at bounding box center [466, 280] width 58 height 22
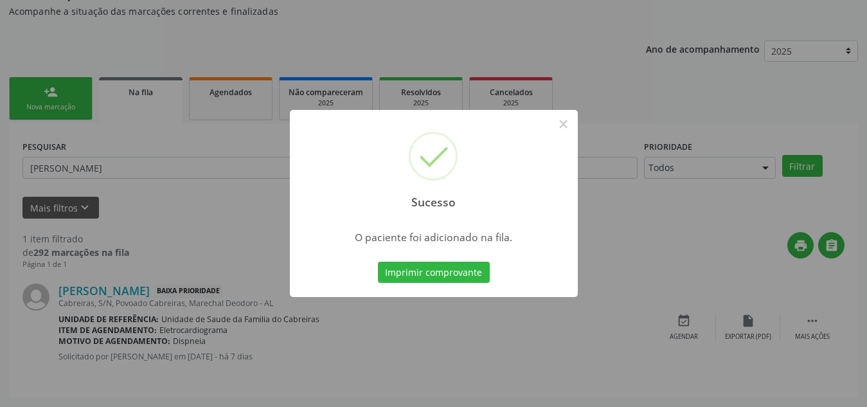
scroll to position [35, 0]
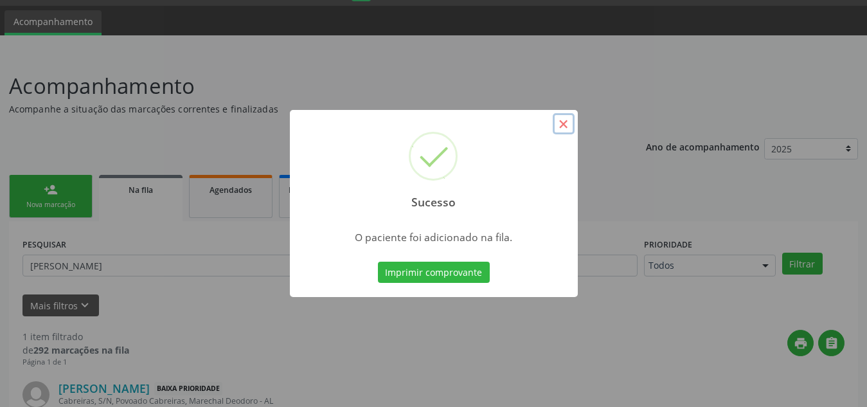
click at [560, 131] on button "×" at bounding box center [564, 124] width 22 height 22
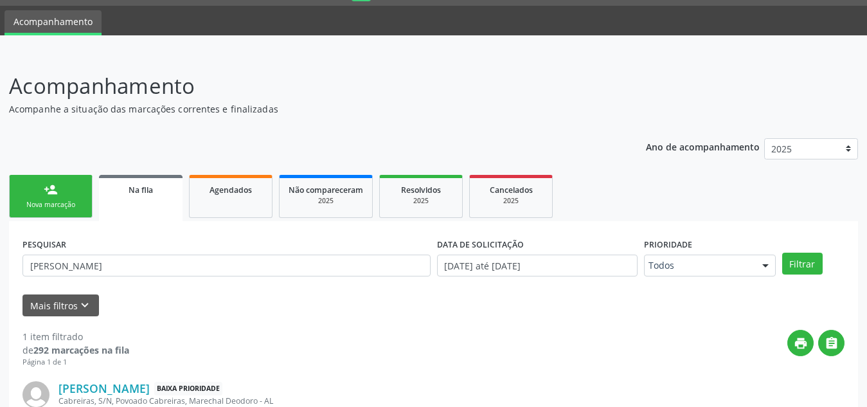
click at [58, 197] on link "person_add Nova marcação" at bounding box center [51, 196] width 84 height 43
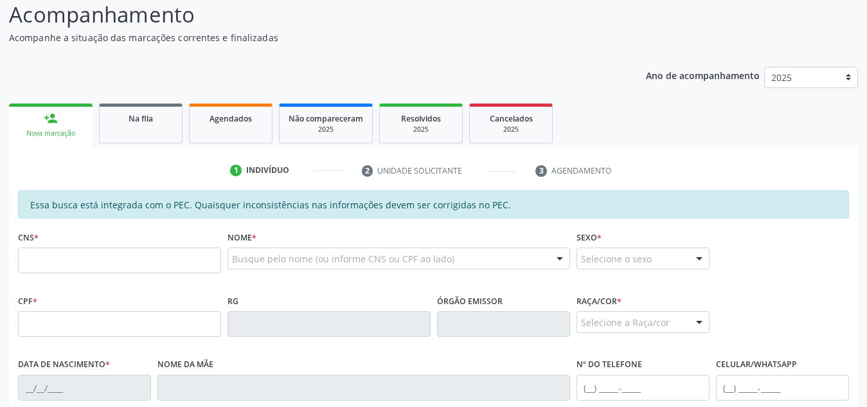
scroll to position [110, 0]
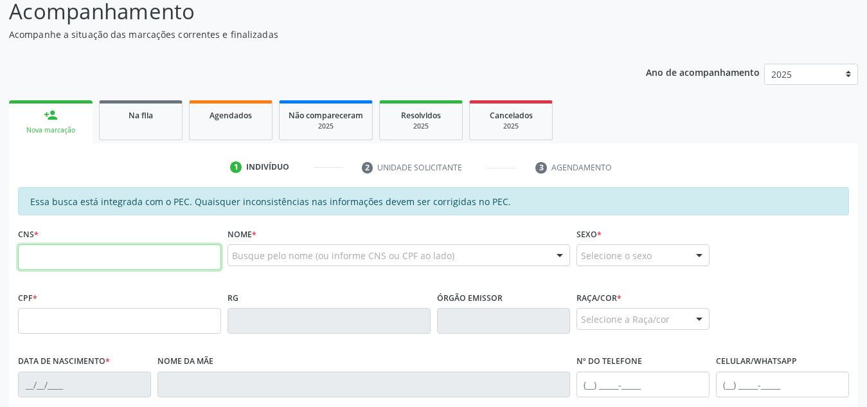
click at [111, 260] on input "text" at bounding box center [119, 257] width 203 height 26
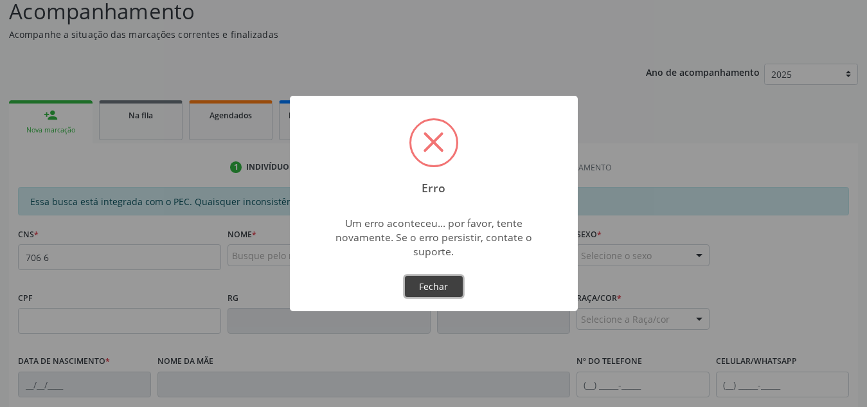
click at [429, 284] on button "Fechar" at bounding box center [434, 287] width 58 height 22
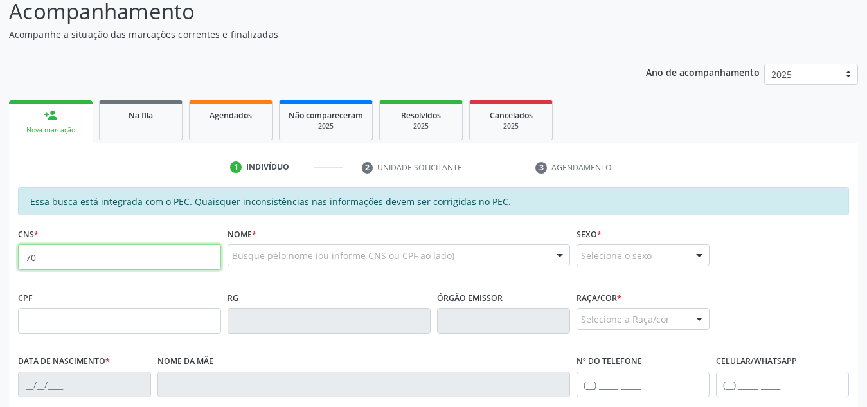
type input "7"
paste input "706 6015 1434 3310"
type input "706 6015 1434 3310"
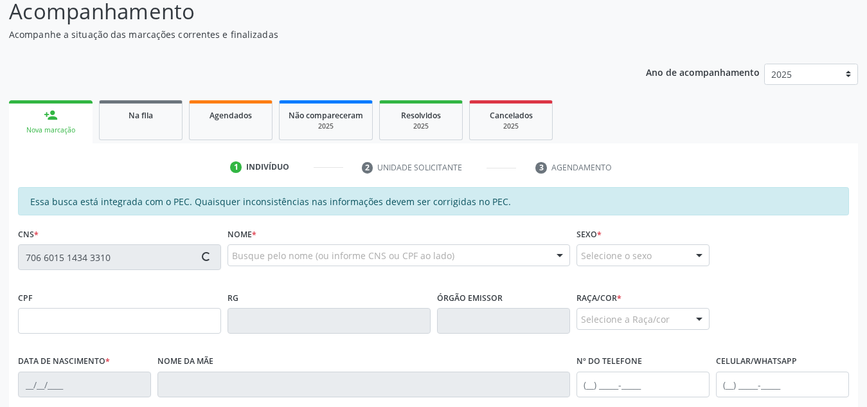
type input "237.737.074-87"
type input "07[DATE]"
type input "[PERSON_NAME]"
type input "[PHONE_NUMBER]"
type input "42"
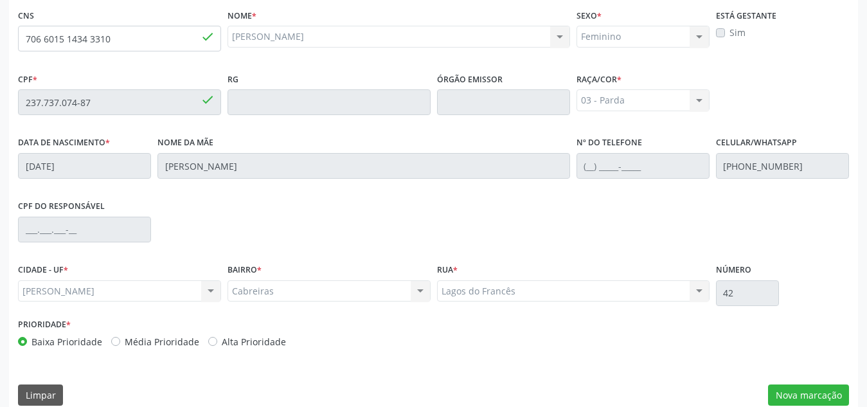
scroll to position [345, 0]
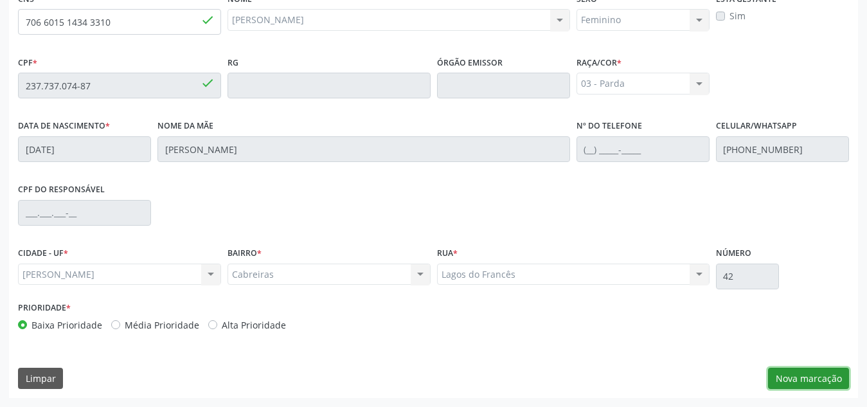
click at [785, 382] on button "Nova marcação" at bounding box center [808, 379] width 81 height 22
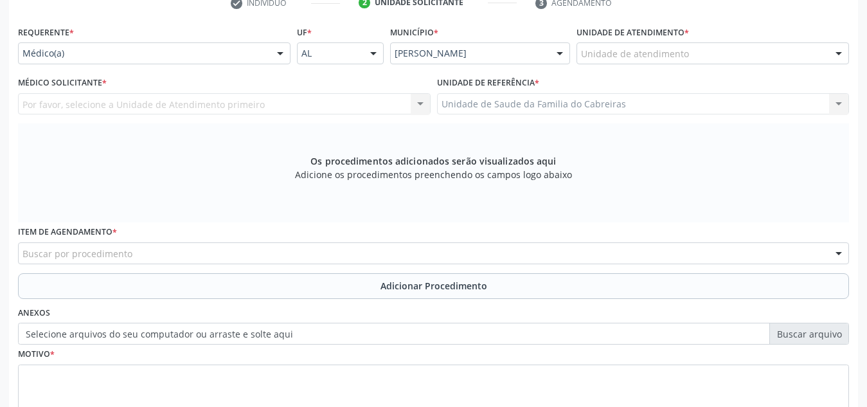
scroll to position [273, 0]
click at [694, 60] on div "Unidade de atendimento" at bounding box center [713, 55] width 273 height 22
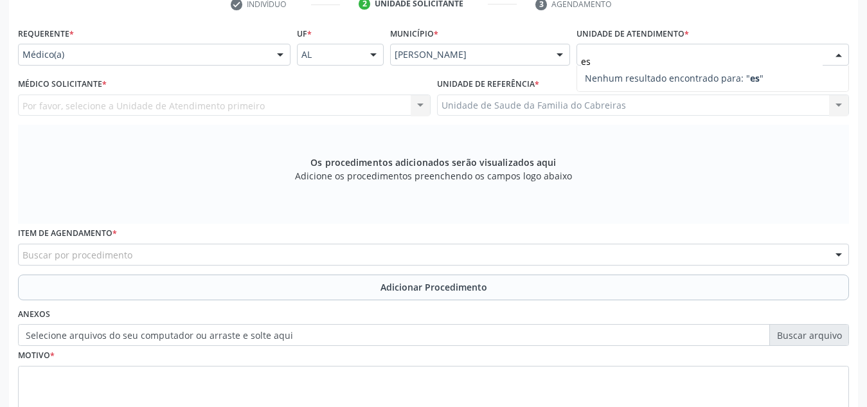
type input "e"
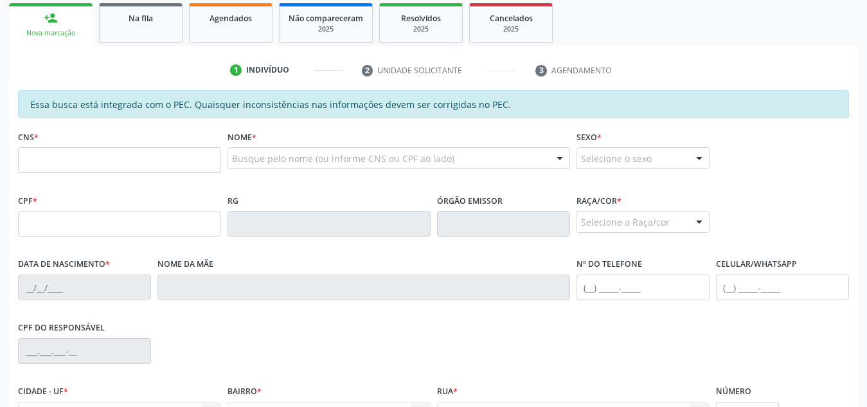
scroll to position [207, 0]
click at [105, 156] on input "text" at bounding box center [119, 160] width 203 height 26
paste input "703 0048 8180 1979"
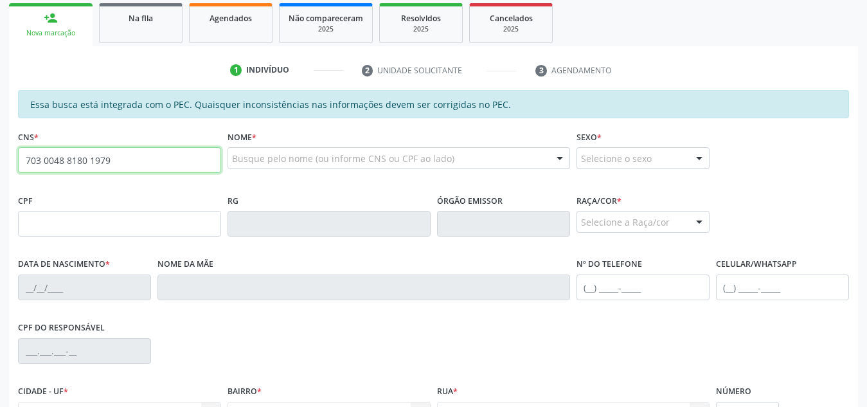
type input "703 0048 8180 1979"
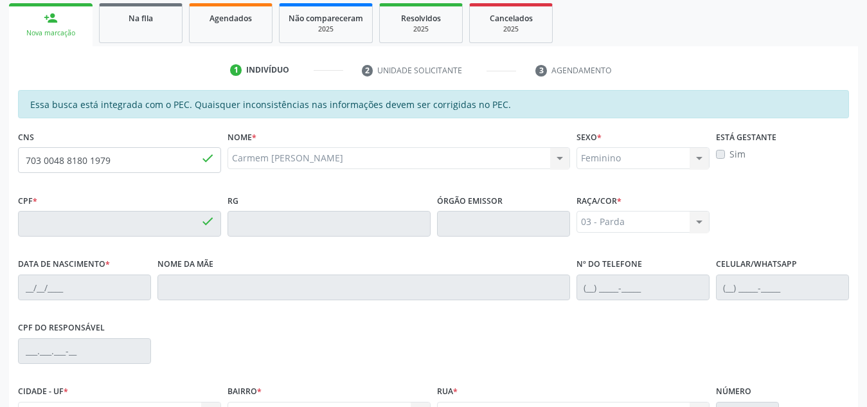
type input "070.916.094-17"
type input "05[DATE]"
type input "[PERSON_NAME]"
type input "[PHONE_NUMBER]"
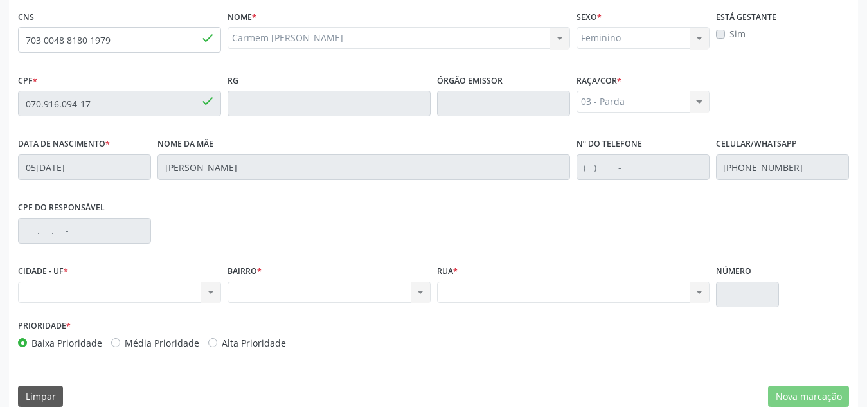
scroll to position [345, 0]
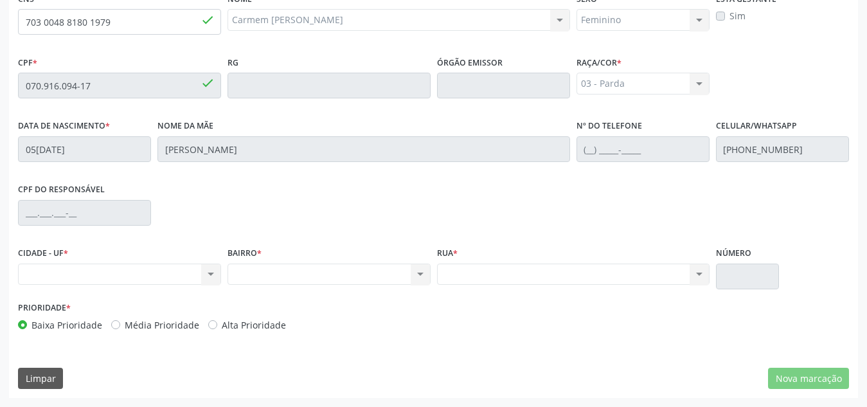
click at [162, 267] on div "Nenhum resultado encontrado para: " " Não há nenhuma opção para ser exibida." at bounding box center [119, 275] width 203 height 22
click at [207, 276] on div "Nenhum resultado encontrado para: " " Não há nenhuma opção para ser exibida." at bounding box center [119, 275] width 203 height 22
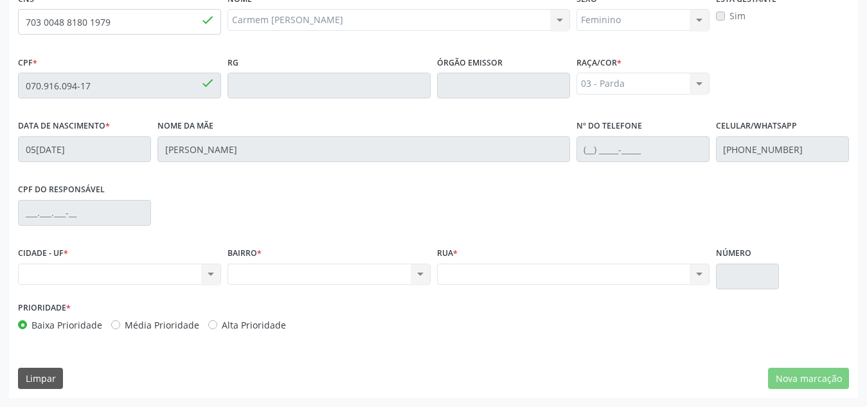
click at [207, 276] on div "Nenhum resultado encontrado para: " " Não há nenhuma opção para ser exibida." at bounding box center [119, 275] width 203 height 22
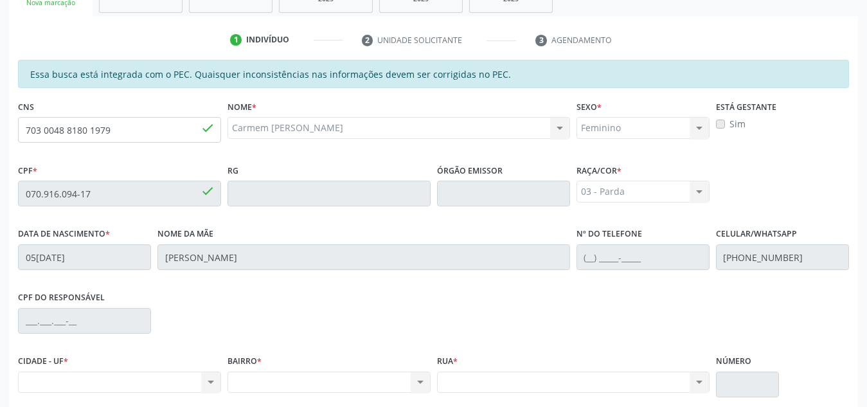
scroll to position [237, 0]
drag, startPoint x: 165, startPoint y: 135, endPoint x: 0, endPoint y: 132, distance: 164.6
click at [0, 132] on div "Acompanhamento Acompanhe a situação das marcações correntes e finalizadas Relat…" at bounding box center [433, 183] width 867 height 663
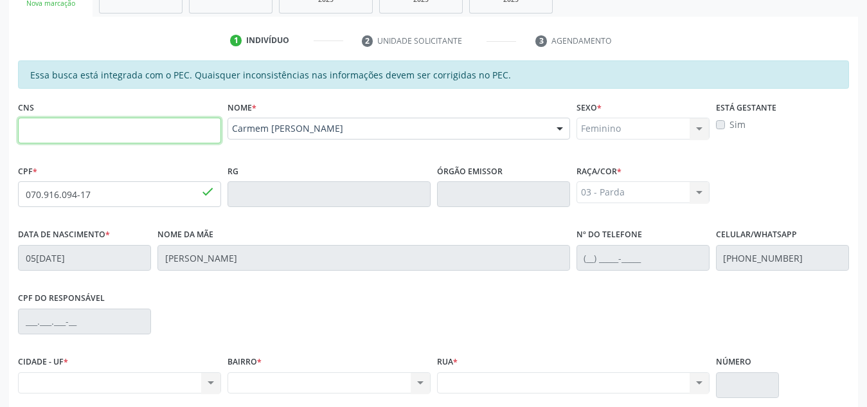
paste input "706 6015 1434 3310"
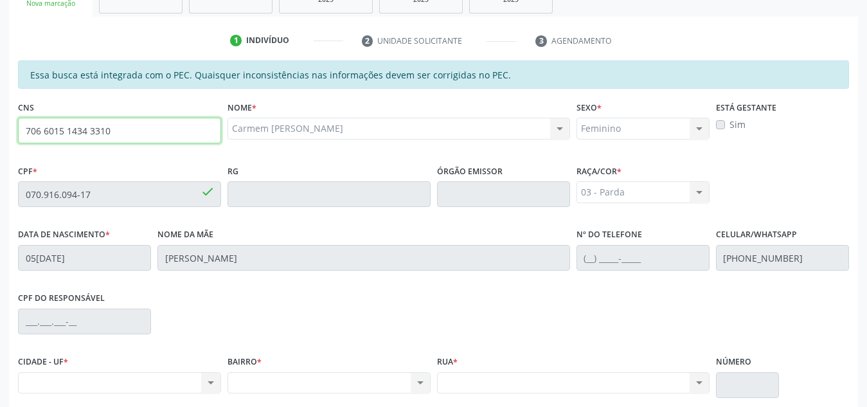
type input "706 6015 1434 3310"
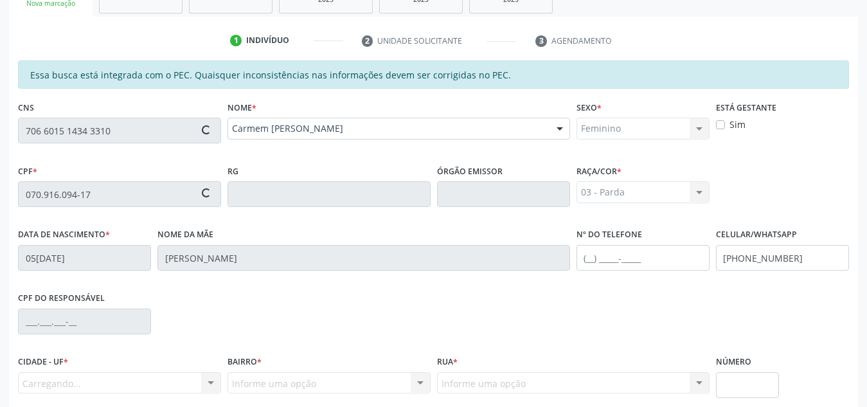
type input "237.737.074-87"
type input "07[DATE]"
type input "[PERSON_NAME]"
type input "[PHONE_NUMBER]"
type input "42"
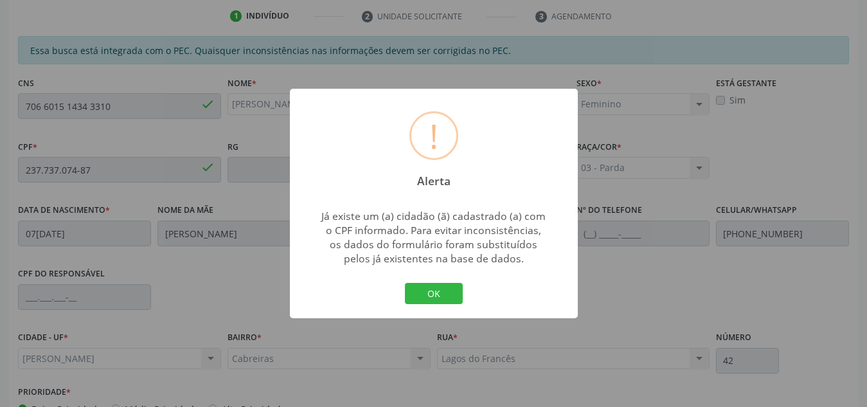
scroll to position [262, 0]
click at [440, 309] on div "! Alerta × Já existe um (a) cidadão (ã) cadastrado (a) com o CPF informado. Par…" at bounding box center [434, 204] width 288 height 230
click at [439, 297] on button "OK" at bounding box center [434, 294] width 58 height 22
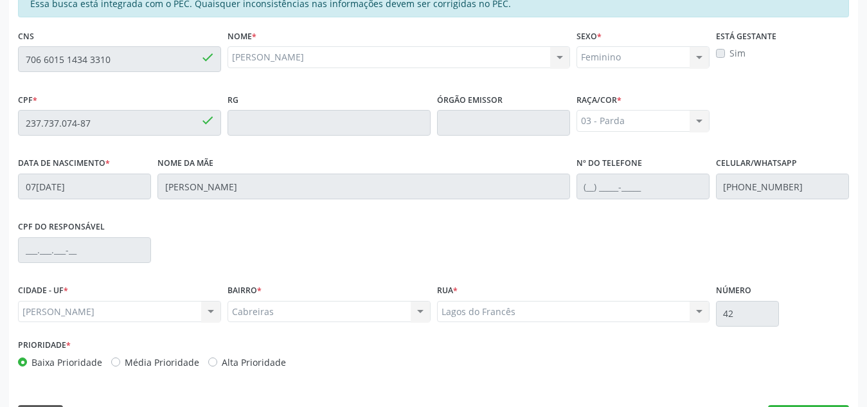
scroll to position [345, 0]
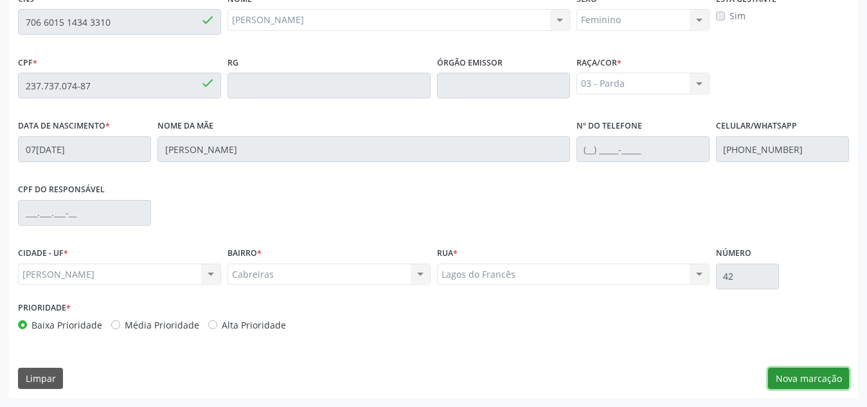
click at [829, 372] on button "Nova marcação" at bounding box center [808, 379] width 81 height 22
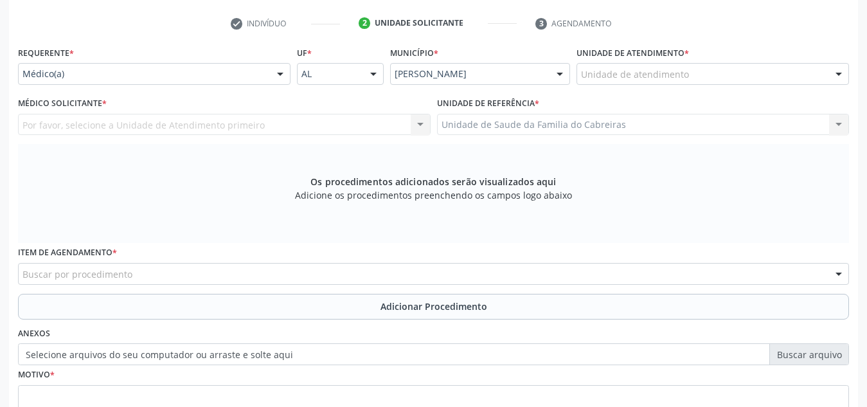
scroll to position [249, 0]
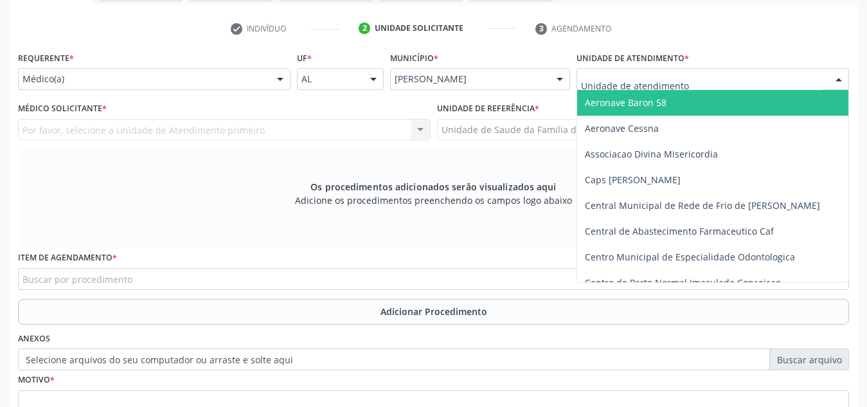
click at [711, 81] on div at bounding box center [713, 79] width 273 height 22
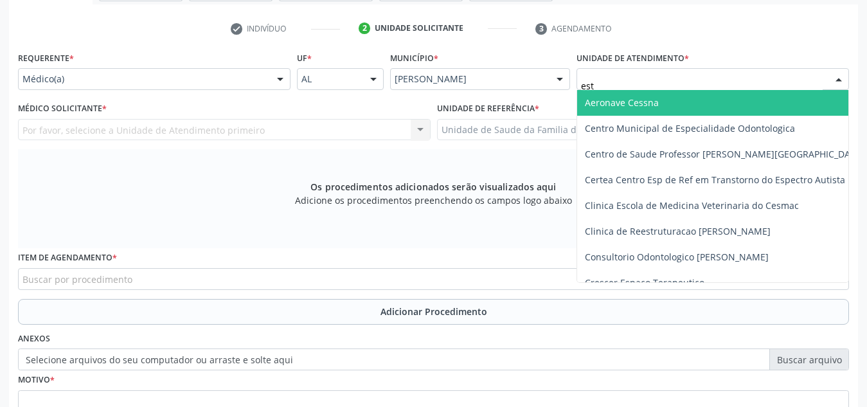
type input "esta"
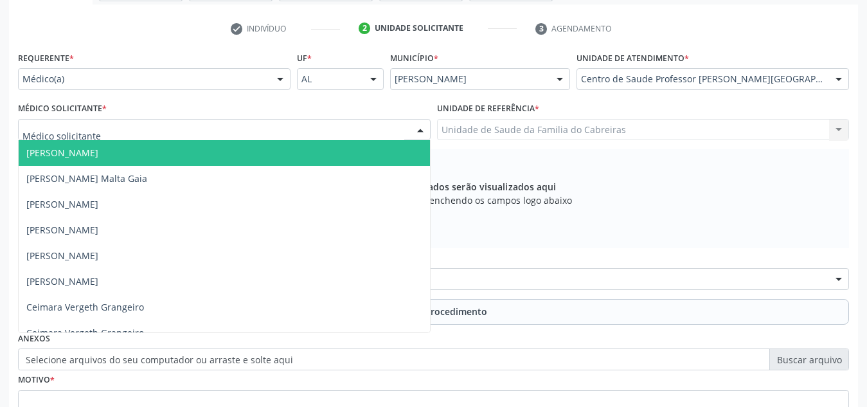
click at [347, 131] on div at bounding box center [224, 130] width 413 height 22
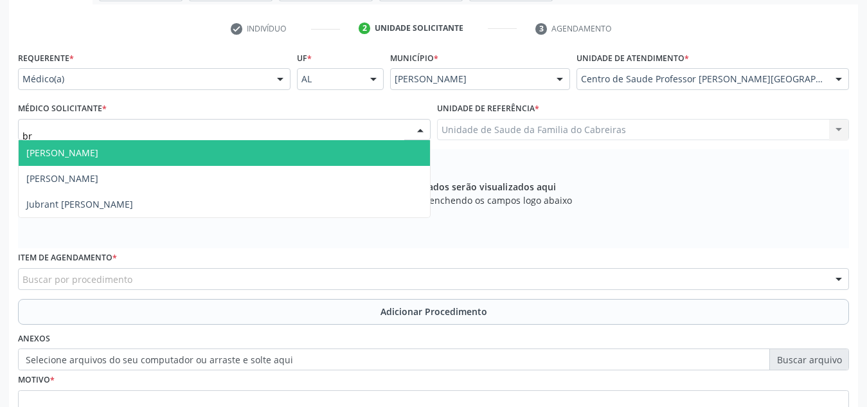
type input "b"
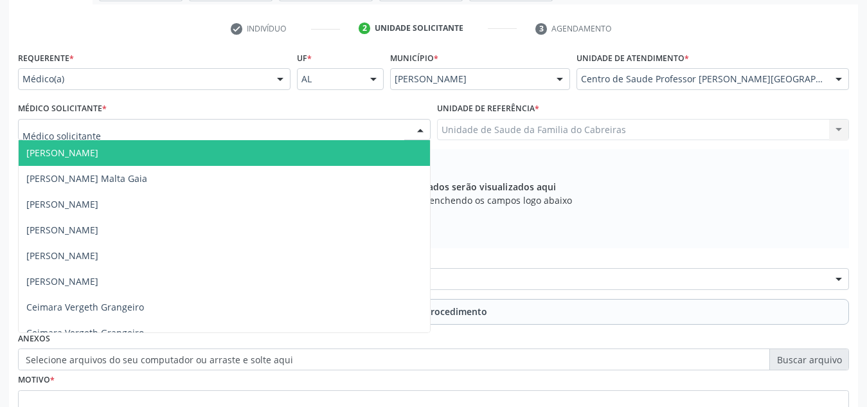
click at [667, 70] on div "Centro de Saude Professor [PERSON_NAME][GEOGRAPHIC_DATA]" at bounding box center [713, 79] width 273 height 22
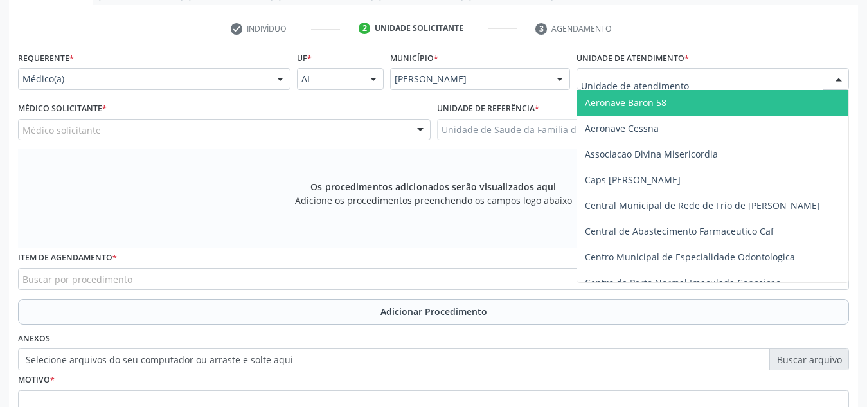
type input "i"
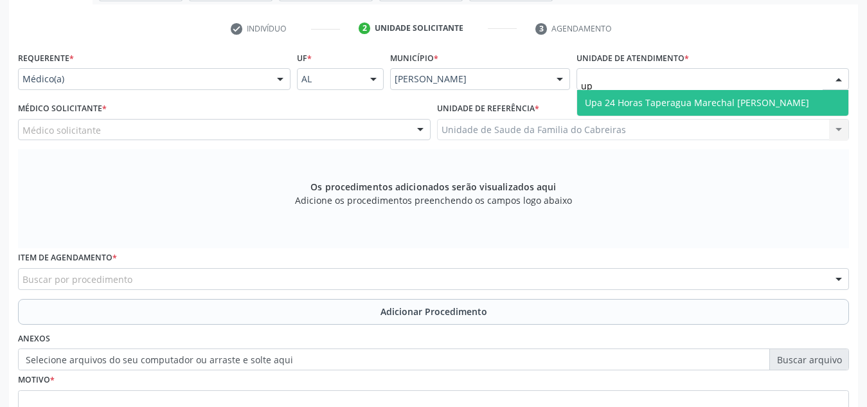
type input "upa"
click at [661, 103] on span "Upa 24 Horas Taperagua Marechal [PERSON_NAME]" at bounding box center [697, 102] width 224 height 12
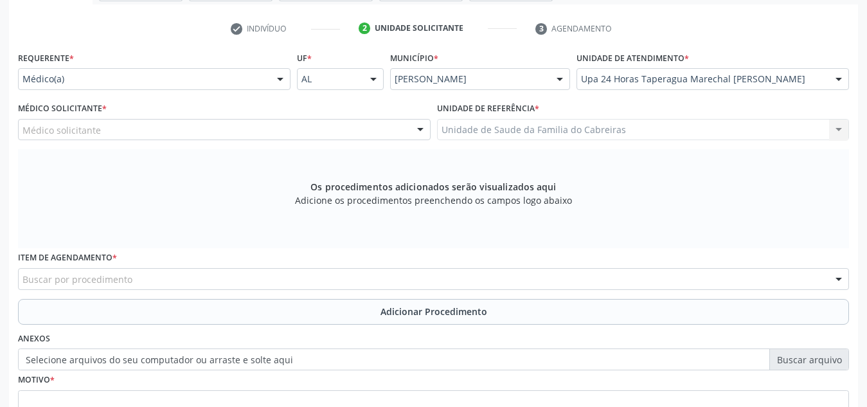
click at [239, 126] on div "Médico solicitante" at bounding box center [224, 130] width 413 height 22
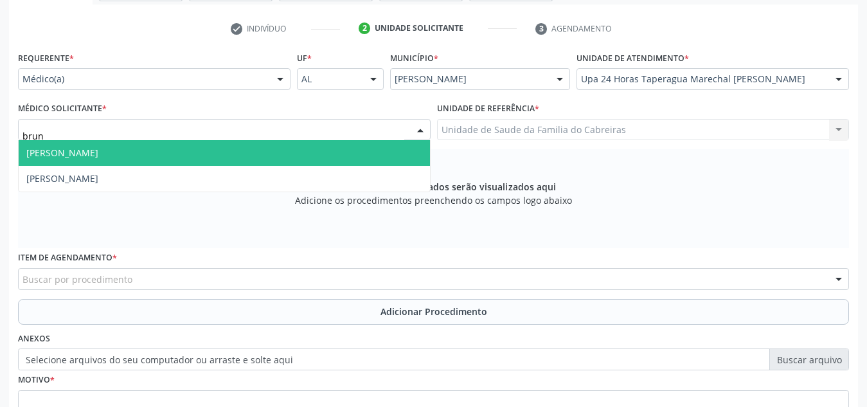
type input "bruna"
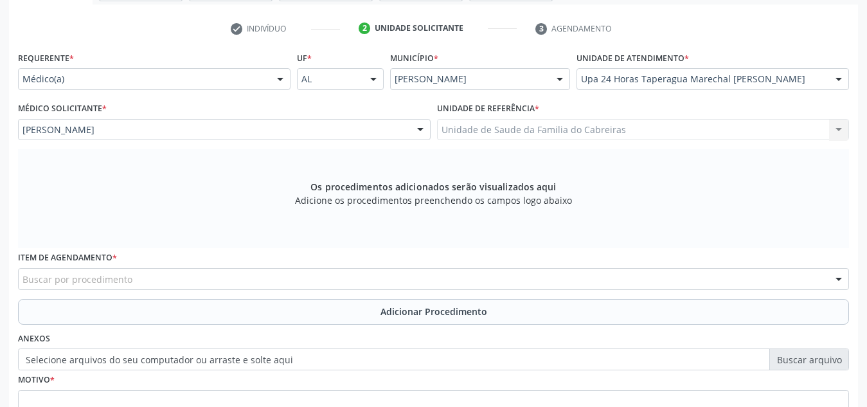
click at [201, 271] on div "Buscar por procedimento" at bounding box center [433, 279] width 831 height 22
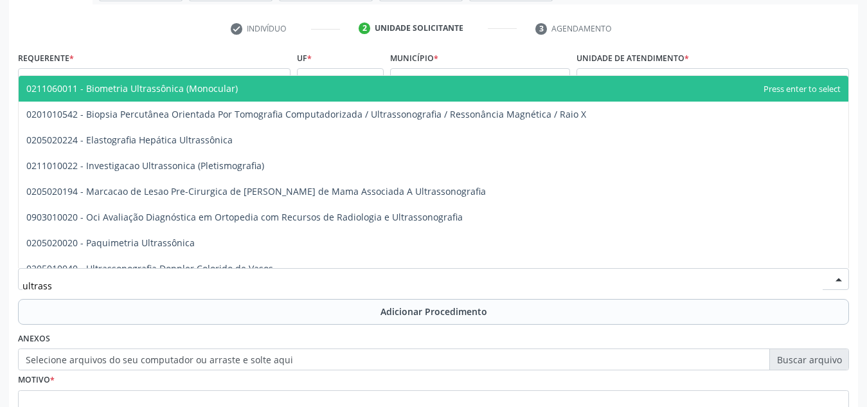
type input "ultrasso"
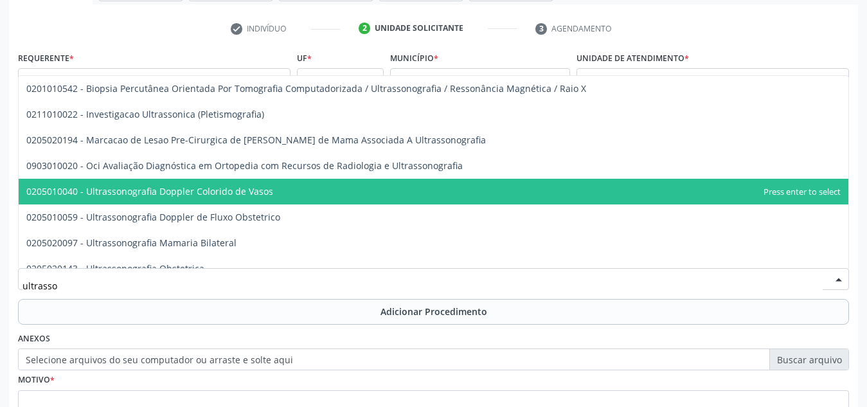
click at [253, 196] on span "0205010040 - Ultrassonografia Doppler Colorido de Vasos" at bounding box center [149, 191] width 247 height 12
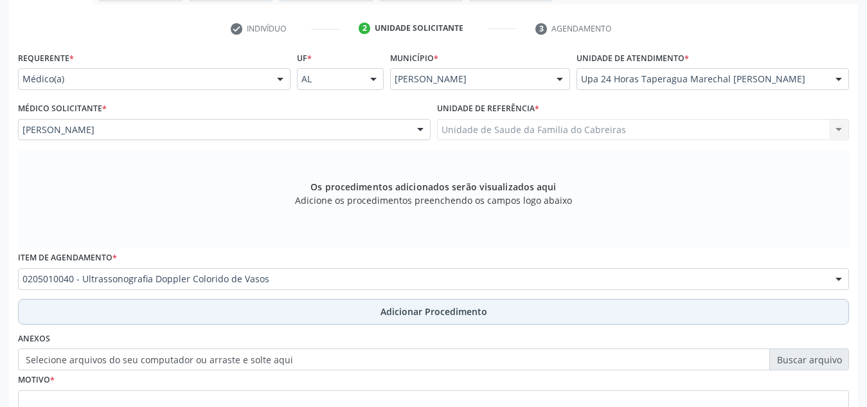
click at [271, 309] on button "Adicionar Procedimento" at bounding box center [433, 312] width 831 height 26
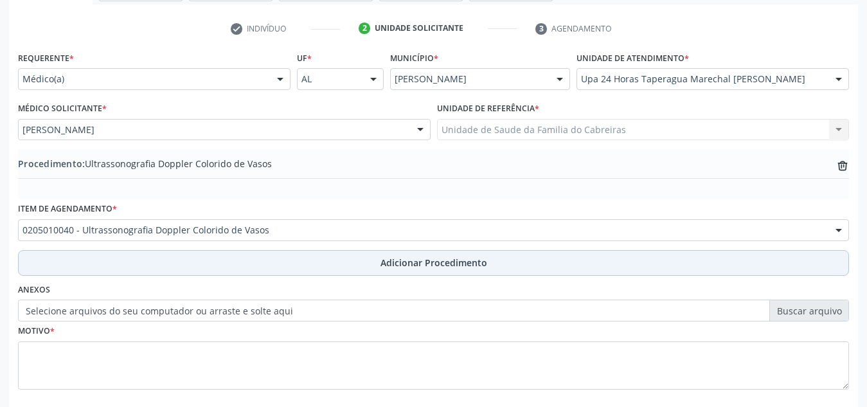
scroll to position [316, 0]
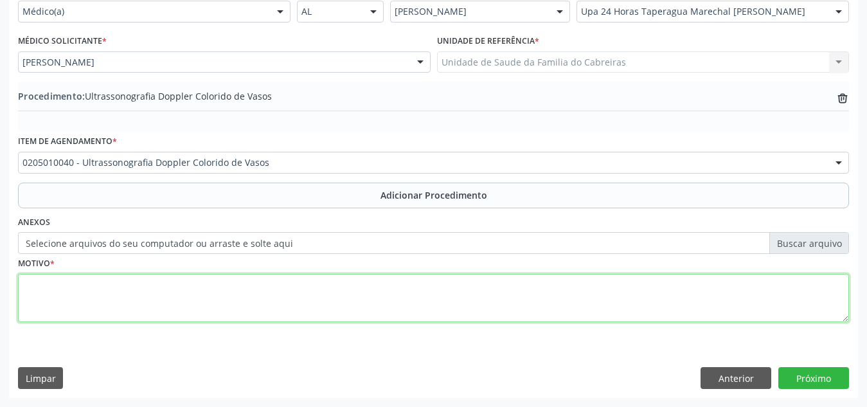
click at [291, 285] on textarea at bounding box center [433, 298] width 831 height 49
type textarea "[MEDICAL_DATA] em [GEOGRAPHIC_DATA] + histórico de trombose em [GEOGRAPHIC_DATA…"
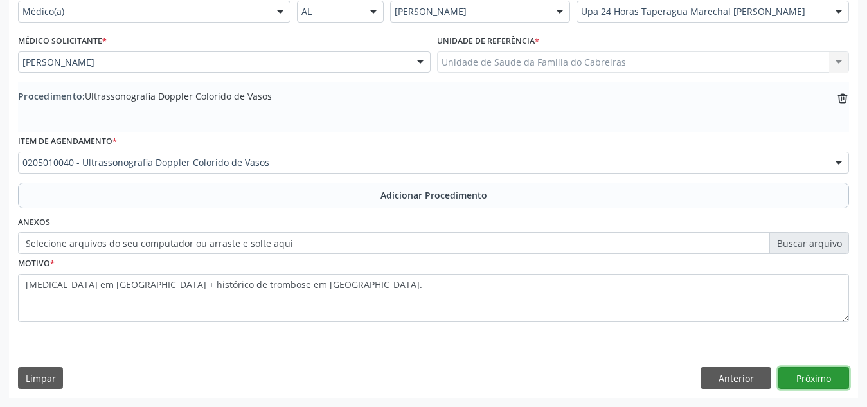
click at [808, 376] on button "Próximo" at bounding box center [814, 378] width 71 height 22
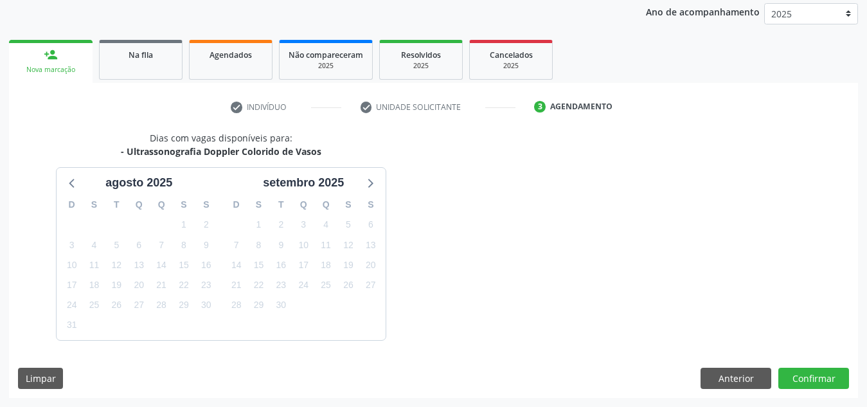
scroll to position [208, 0]
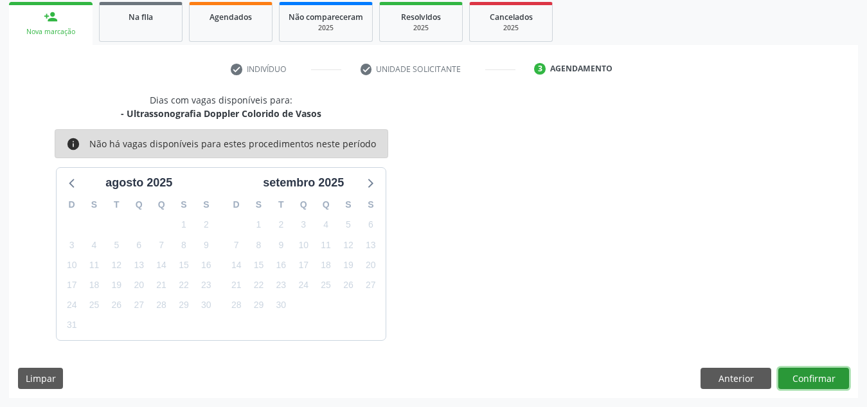
click at [808, 376] on button "Confirmar" at bounding box center [814, 379] width 71 height 22
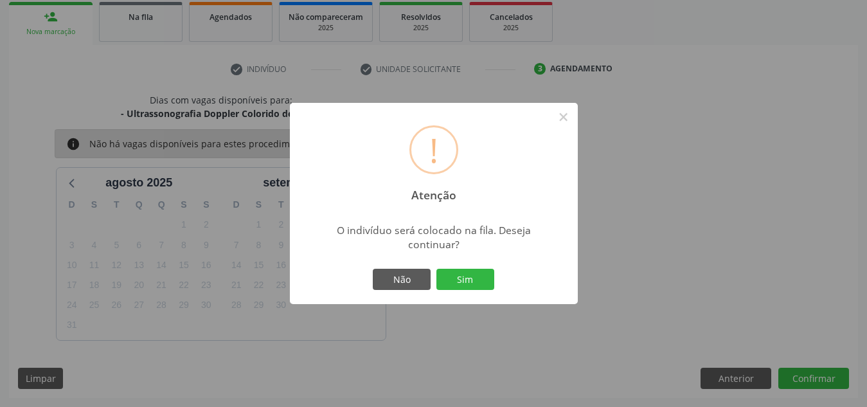
click at [437, 269] on button "Sim" at bounding box center [466, 280] width 58 height 22
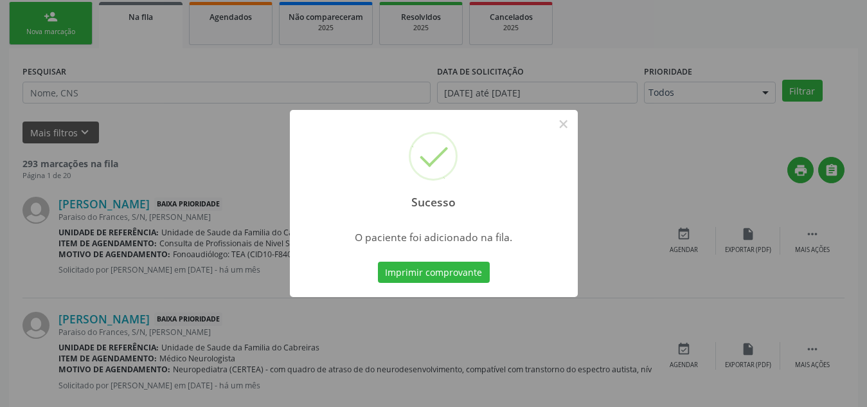
scroll to position [35, 0]
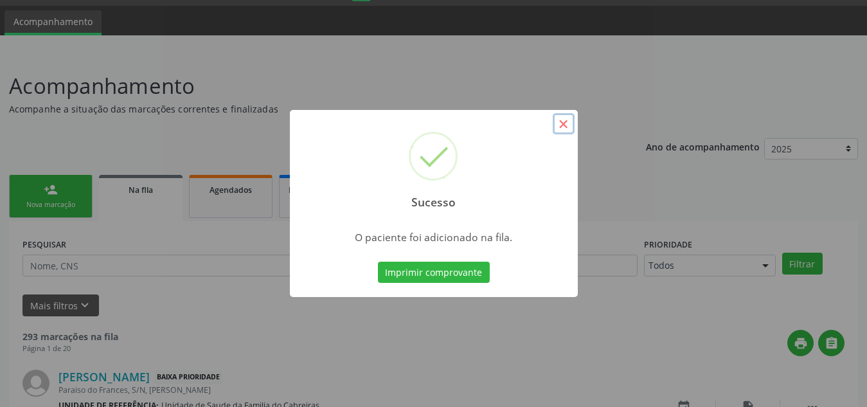
click at [558, 126] on button "×" at bounding box center [564, 124] width 22 height 22
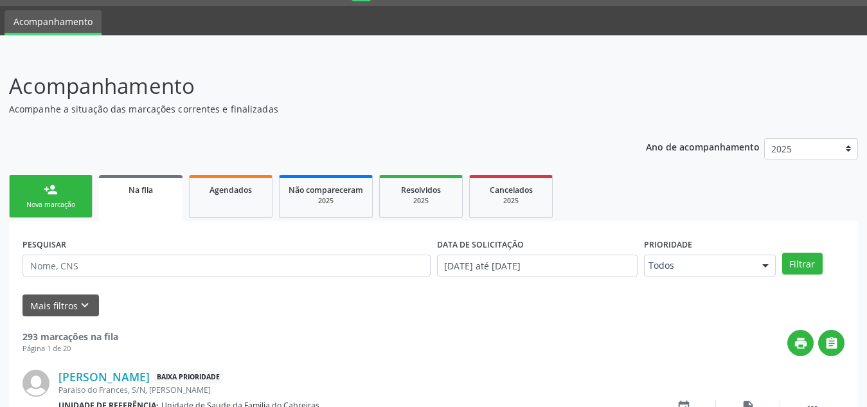
click at [59, 186] on link "person_add Nova marcação" at bounding box center [51, 196] width 84 height 43
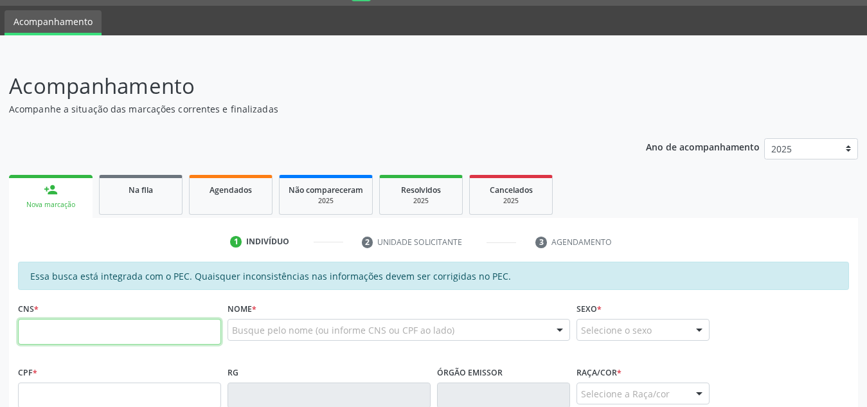
click at [63, 343] on input "text" at bounding box center [119, 332] width 203 height 26
paste input "700 5071 7541 9554"
type input "700 5071 7541 9554"
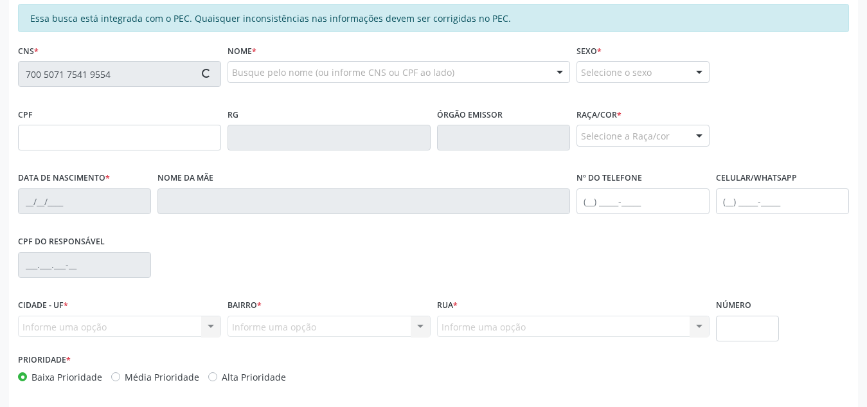
scroll to position [294, 0]
type input "787.570.294-15"
type input "[DATE]"
type input "[PERSON_NAME]"
type input "[PHONE_NUMBER]"
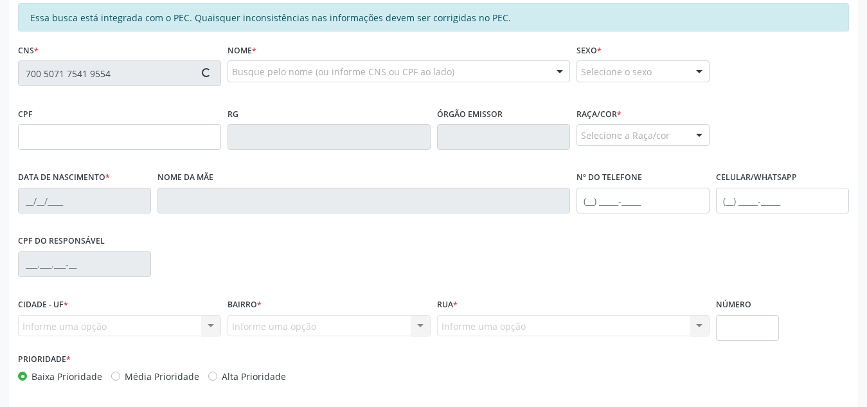
type input "S/N"
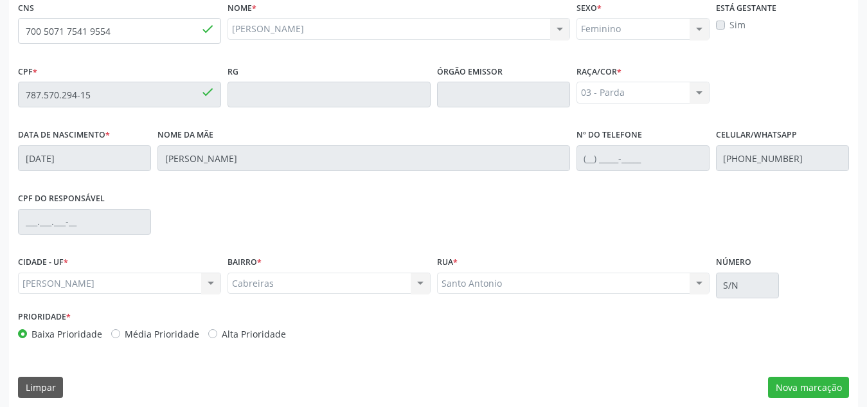
scroll to position [345, 0]
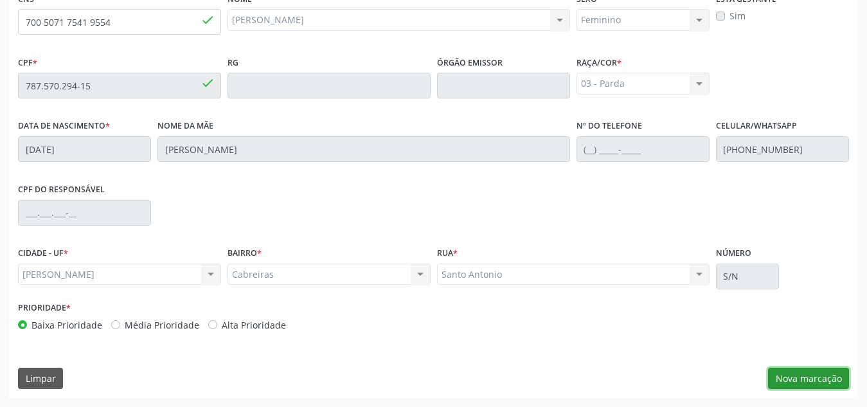
click at [784, 383] on button "Nova marcação" at bounding box center [808, 379] width 81 height 22
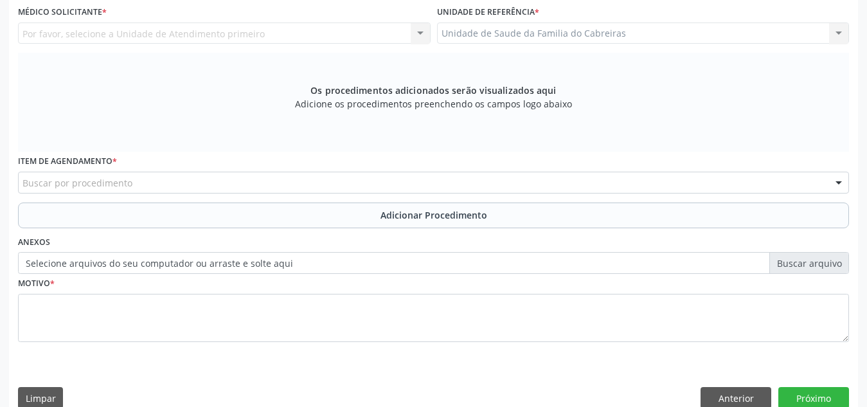
scroll to position [292, 0]
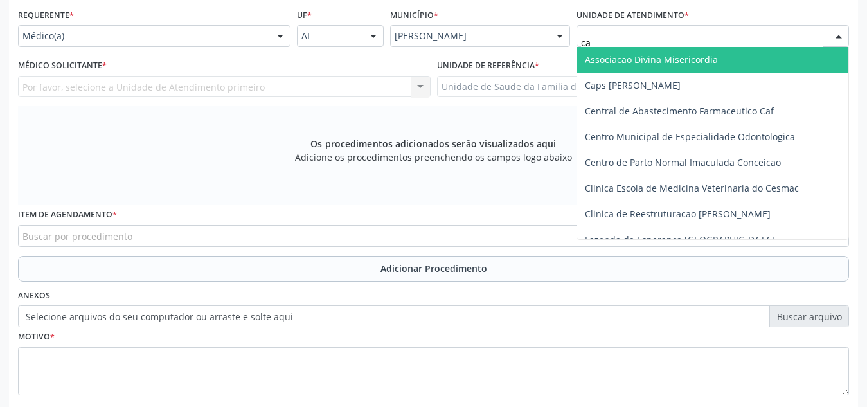
type input "cab"
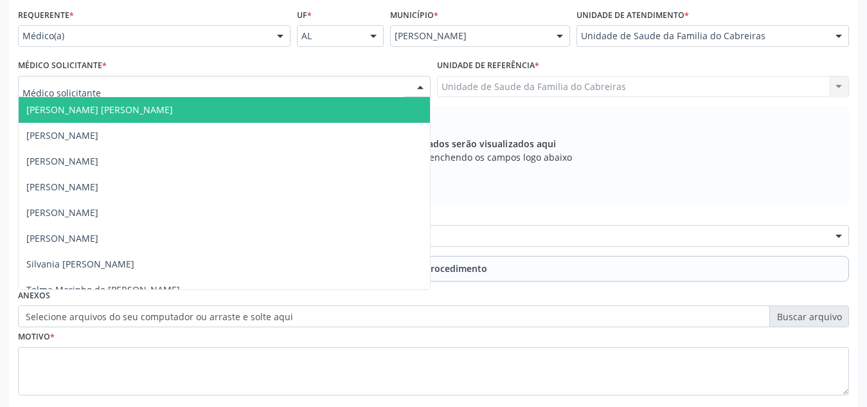
click at [210, 84] on div at bounding box center [224, 87] width 413 height 22
type input "le"
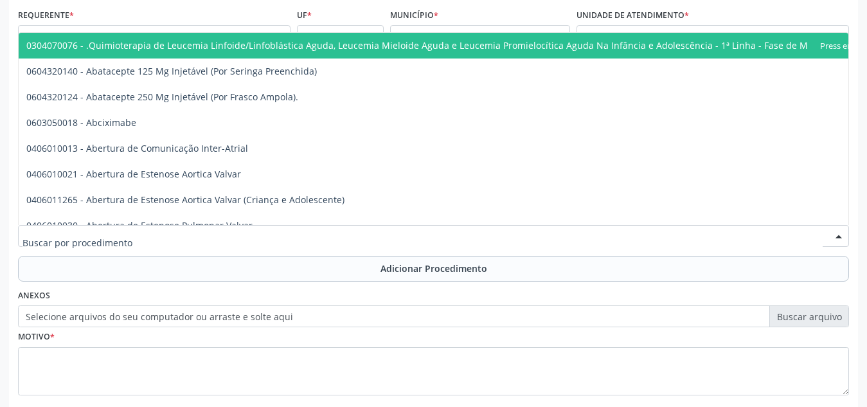
click at [143, 233] on div at bounding box center [433, 236] width 831 height 22
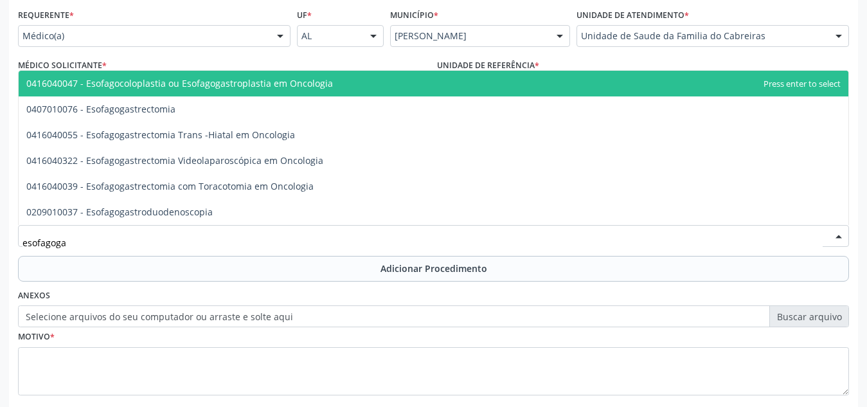
type input "esofagogas"
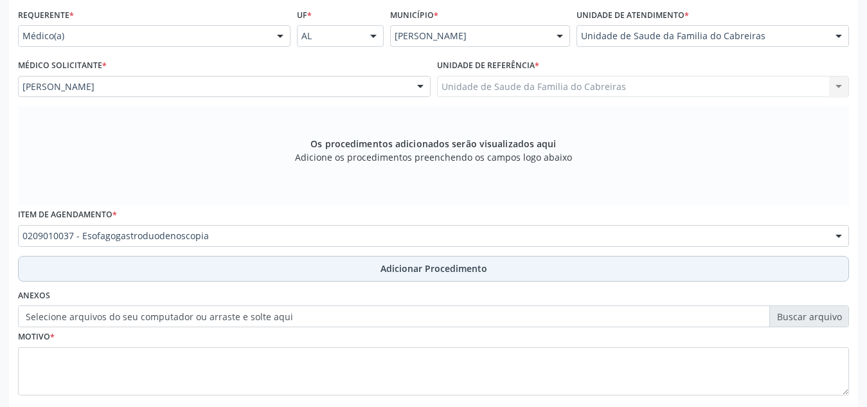
click at [167, 279] on button "Adicionar Procedimento" at bounding box center [433, 269] width 831 height 26
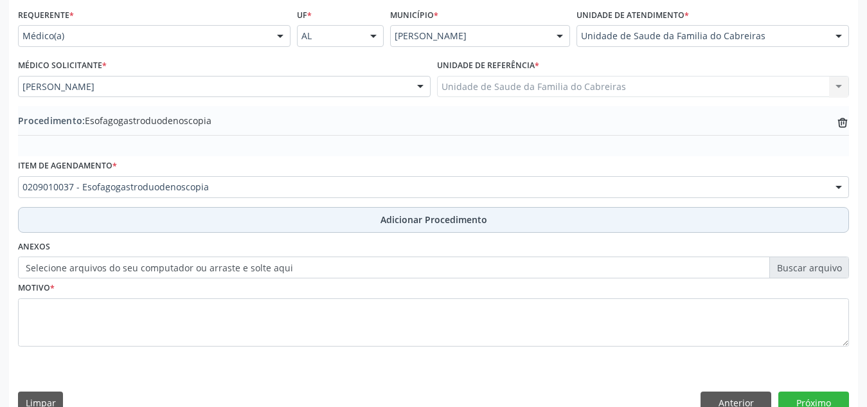
scroll to position [316, 0]
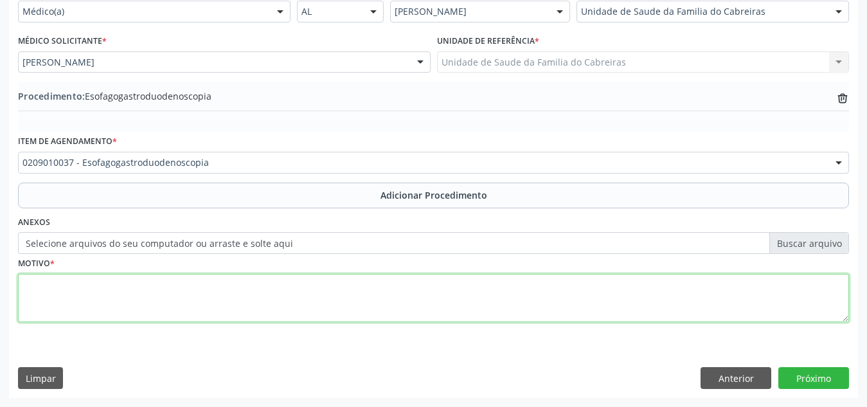
click at [167, 298] on textarea at bounding box center [433, 298] width 831 height 49
type textarea "DRGE"
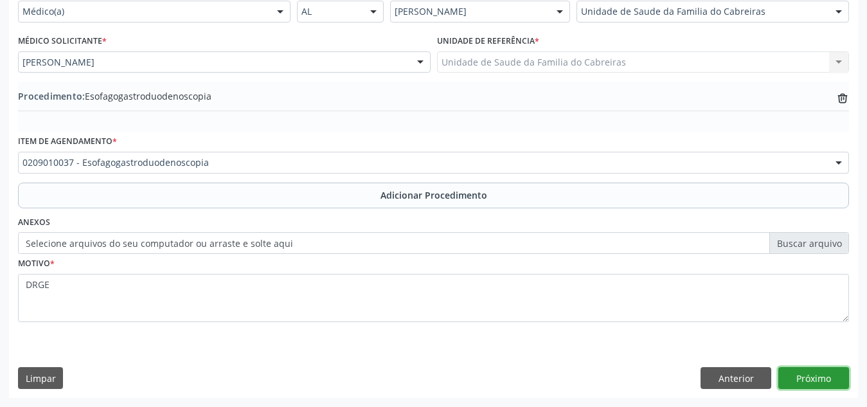
click at [820, 383] on button "Próximo" at bounding box center [814, 378] width 71 height 22
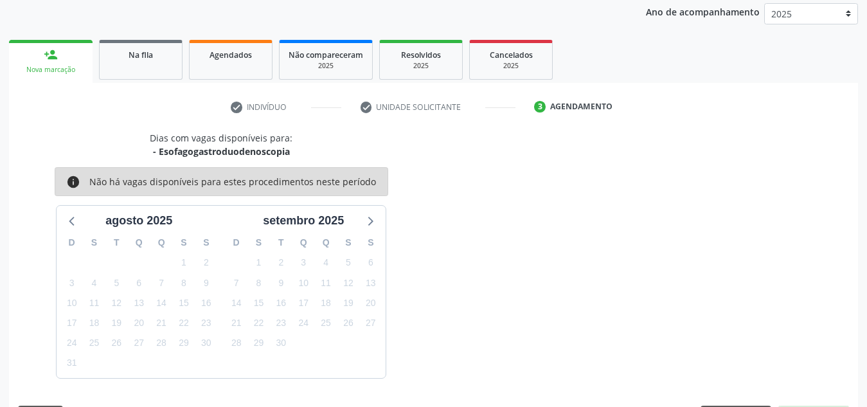
scroll to position [208, 0]
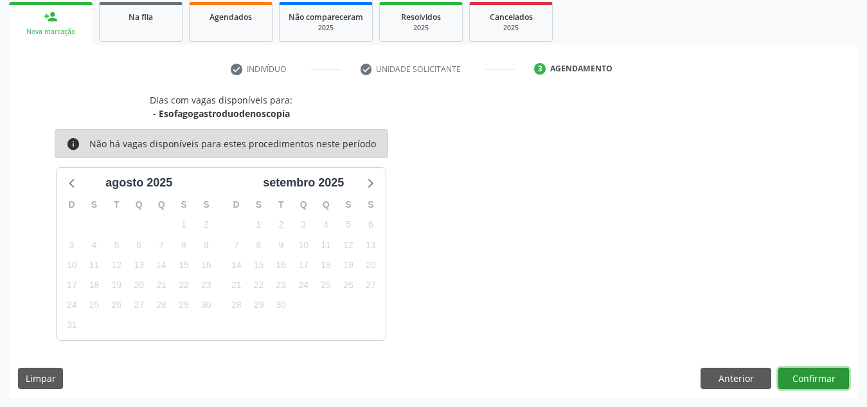
click at [820, 383] on button "Confirmar" at bounding box center [814, 379] width 71 height 22
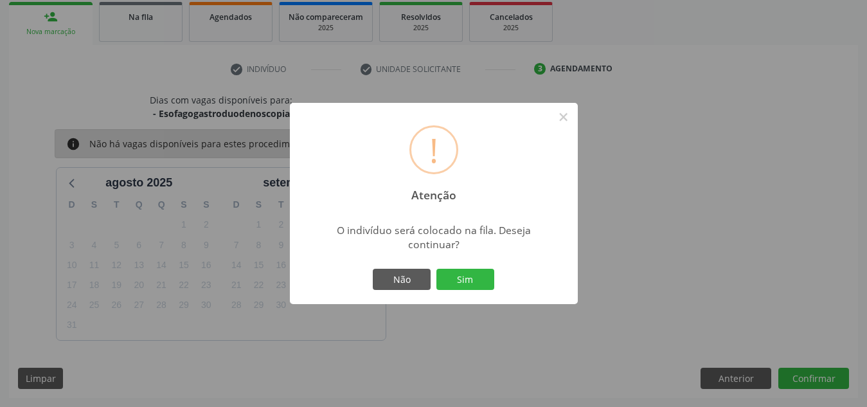
click at [437, 269] on button "Sim" at bounding box center [466, 280] width 58 height 22
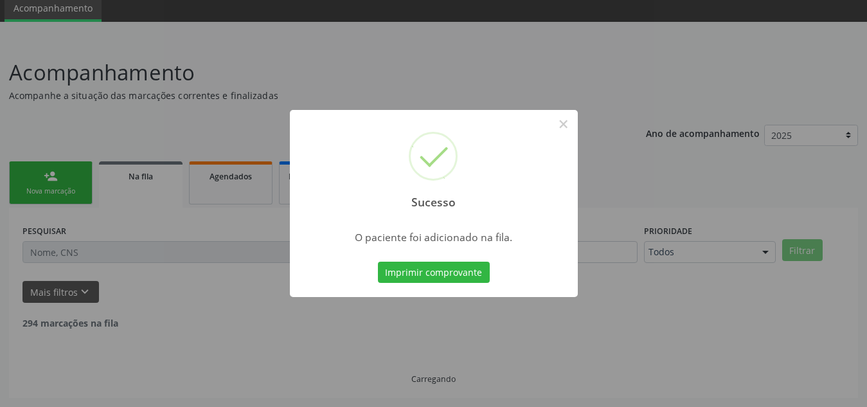
scroll to position [35, 0]
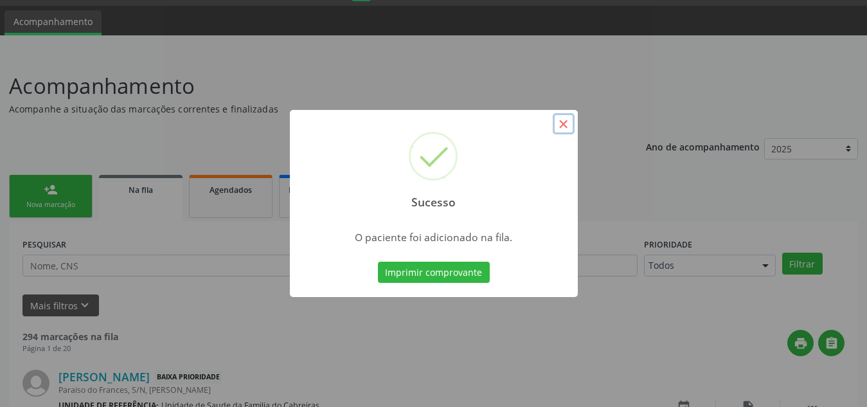
click at [571, 123] on button "×" at bounding box center [564, 124] width 22 height 22
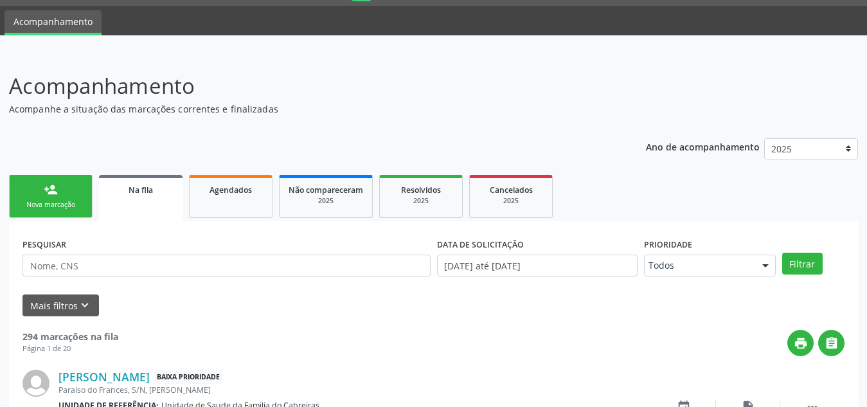
click at [41, 210] on link "person_add Nova marcação" at bounding box center [51, 196] width 84 height 43
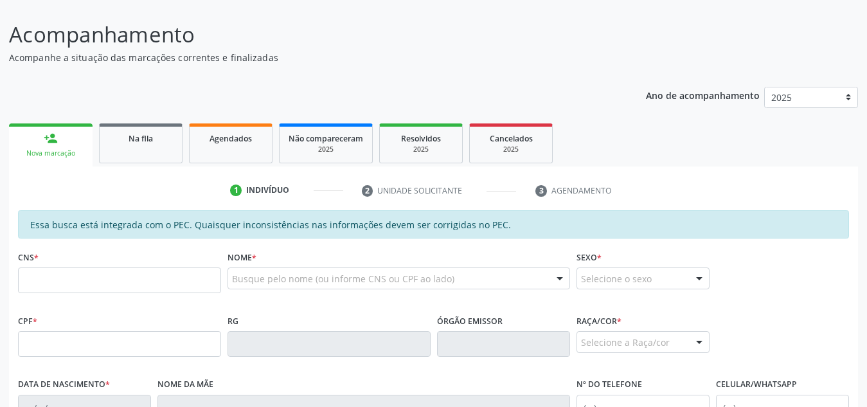
scroll to position [87, 0]
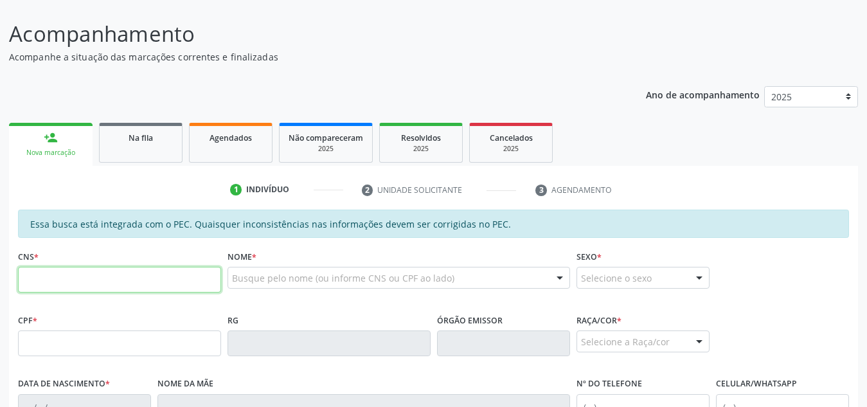
click at [171, 281] on input "text" at bounding box center [119, 280] width 203 height 26
paste input "700 5071 7541 9554"
type input "700 5071 7541 9554"
type input "787.570.294-15"
type input "[DATE]"
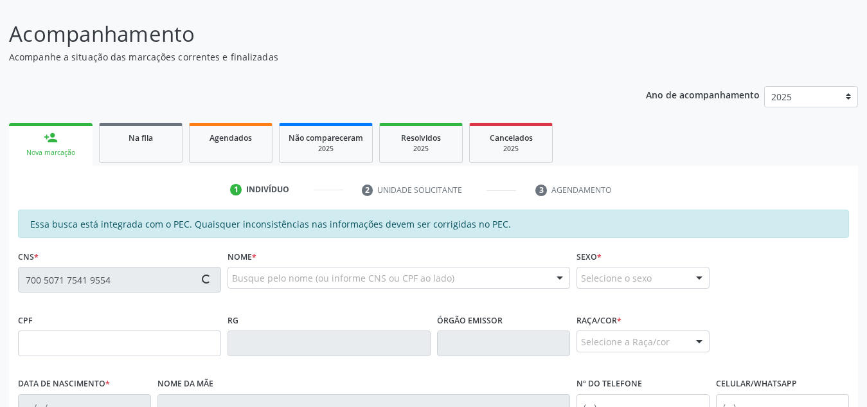
type input "[PERSON_NAME]"
type input "[PHONE_NUMBER]"
type input "S/N"
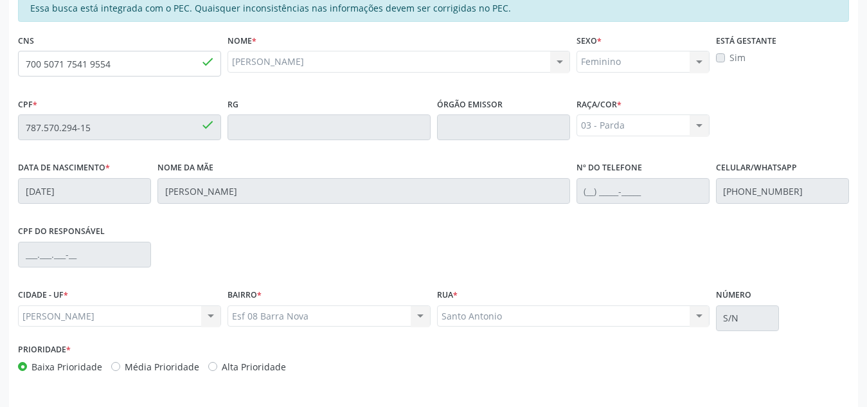
scroll to position [345, 0]
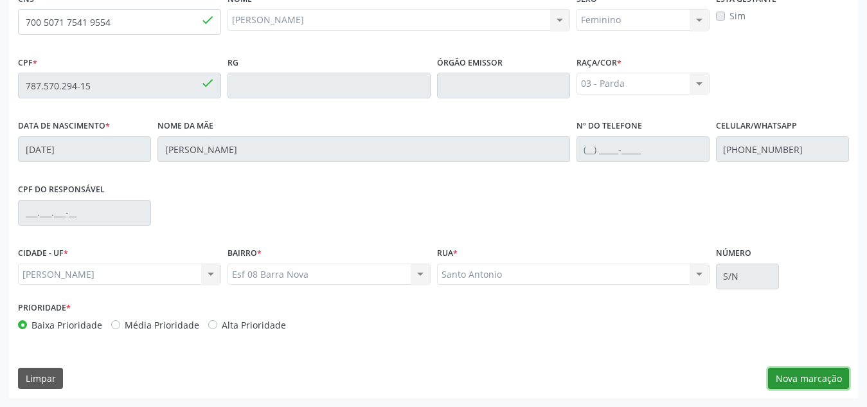
click at [808, 372] on button "Nova marcação" at bounding box center [808, 379] width 81 height 22
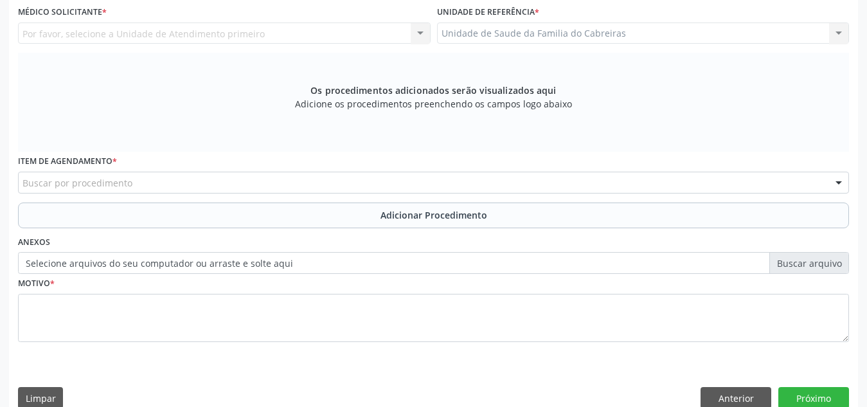
scroll to position [305, 0]
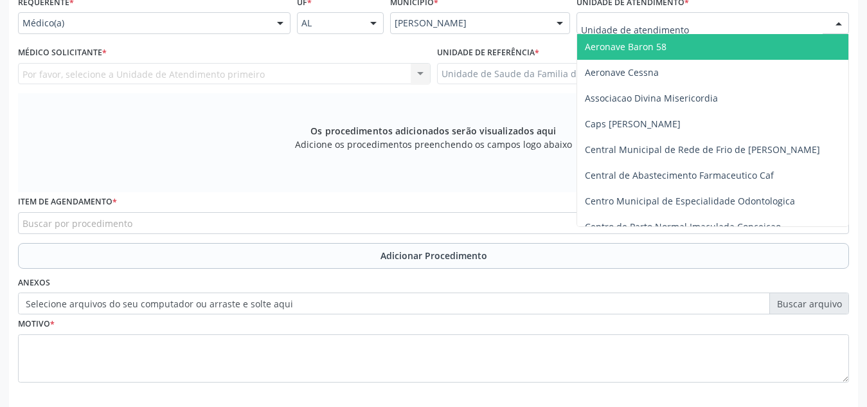
click at [695, 22] on div at bounding box center [713, 23] width 273 height 22
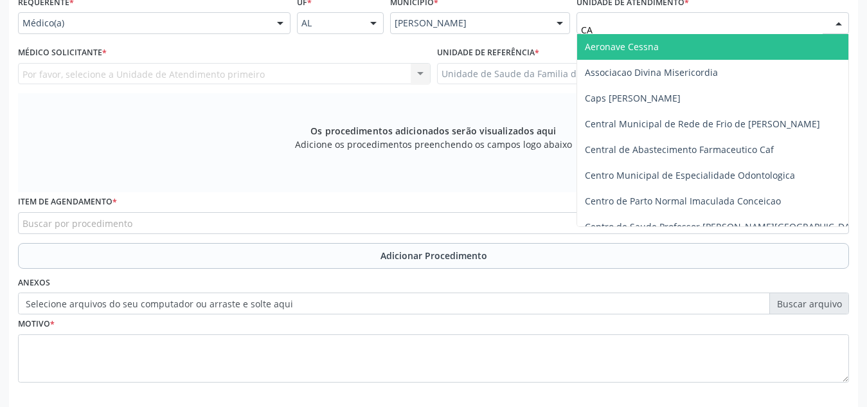
type input "CAB"
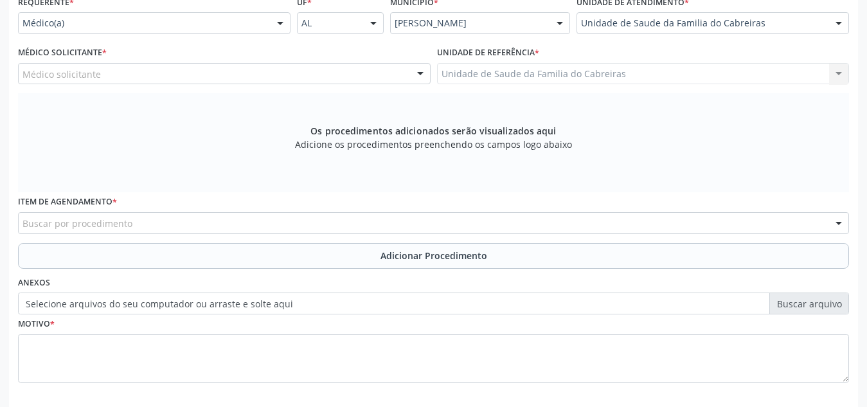
click at [352, 73] on div "Médico solicitante" at bounding box center [224, 74] width 413 height 22
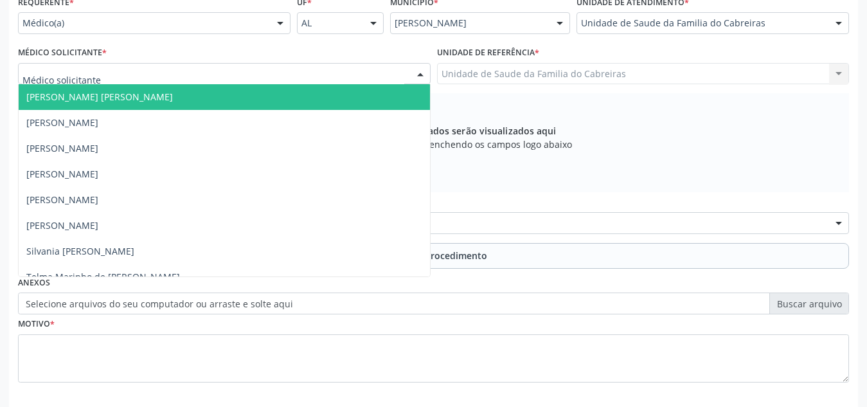
type input "H"
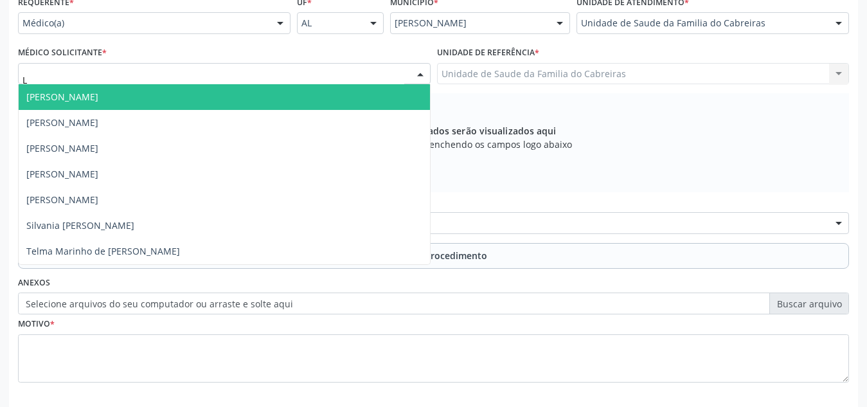
type input "LE"
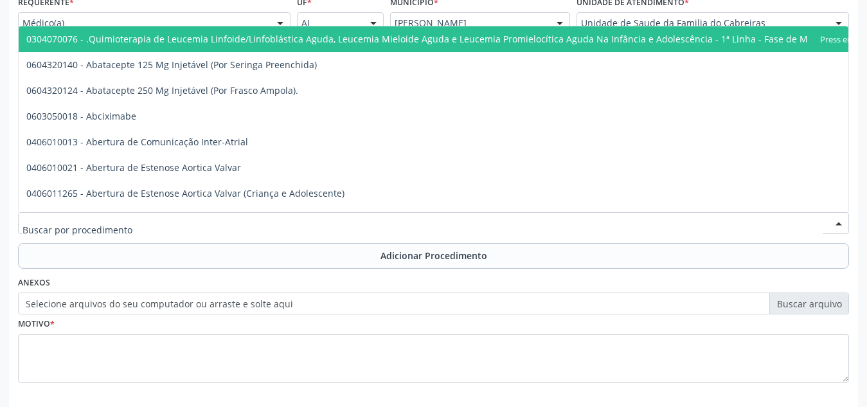
click at [308, 228] on div at bounding box center [433, 223] width 831 height 22
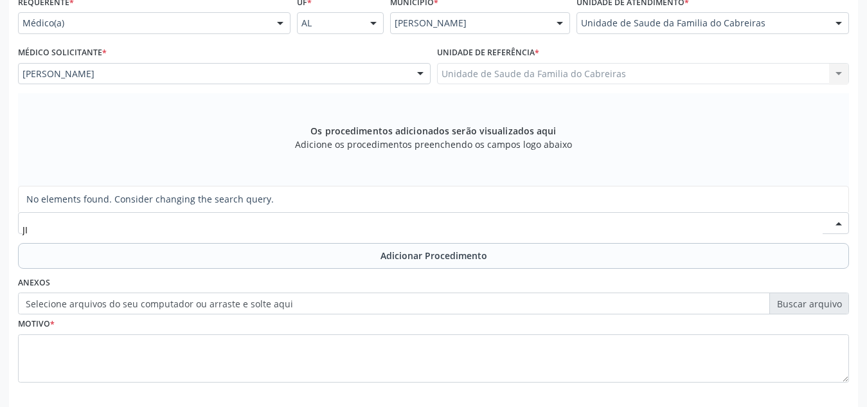
type input "J"
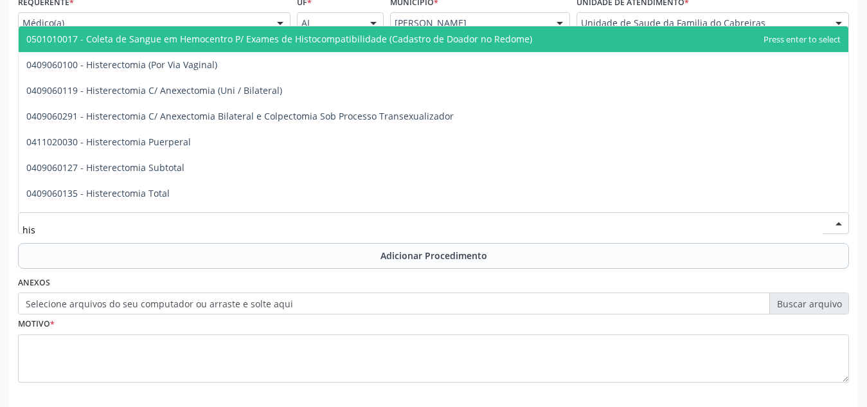
type input "hist"
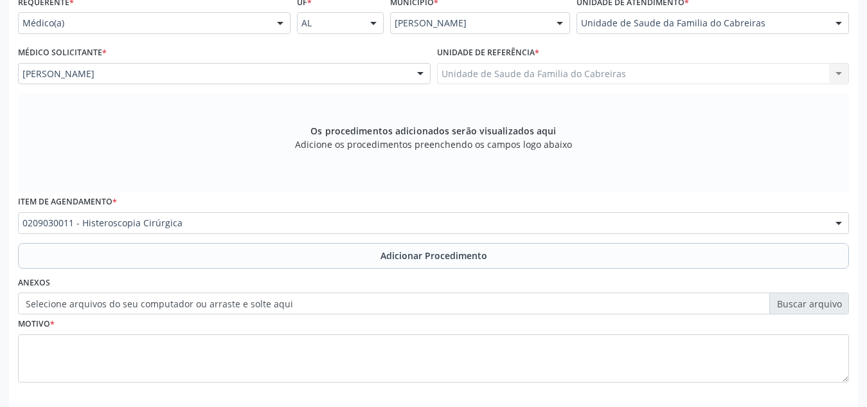
scroll to position [0, 0]
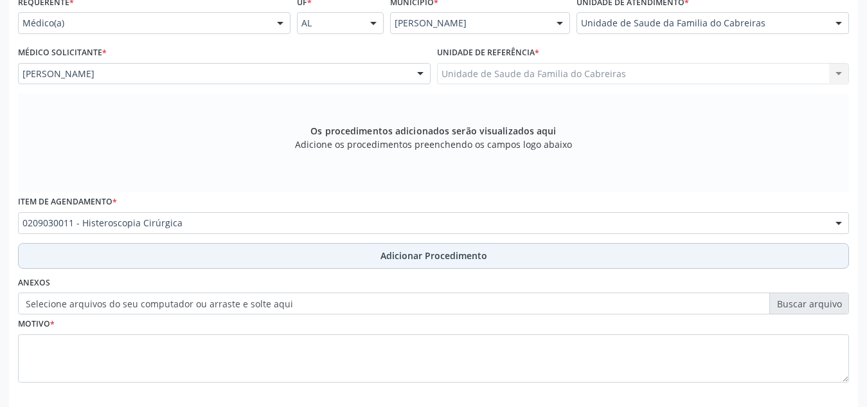
click at [301, 256] on button "Adicionar Procedimento" at bounding box center [433, 256] width 831 height 26
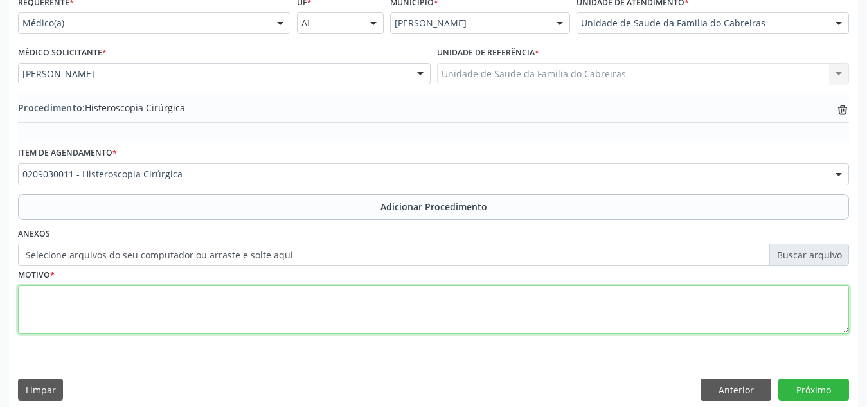
click at [296, 317] on textarea at bounding box center [433, 309] width 831 height 49
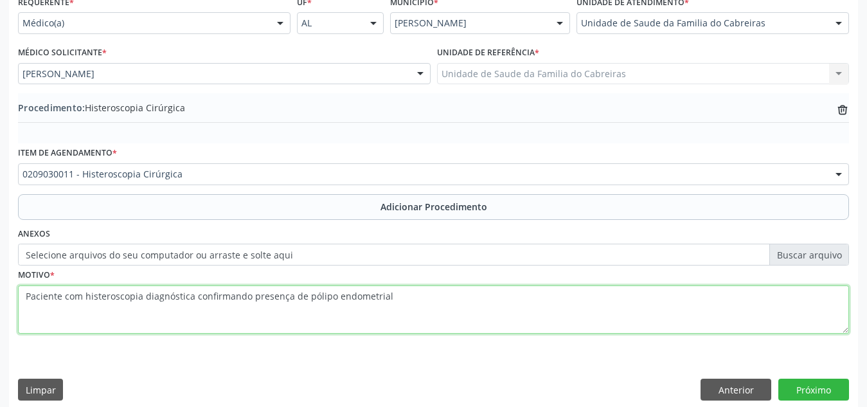
click at [526, 300] on textarea "Paciente com histeroscopia diagnóstica confirmando presença de pólipo endometri…" at bounding box center [433, 309] width 831 height 49
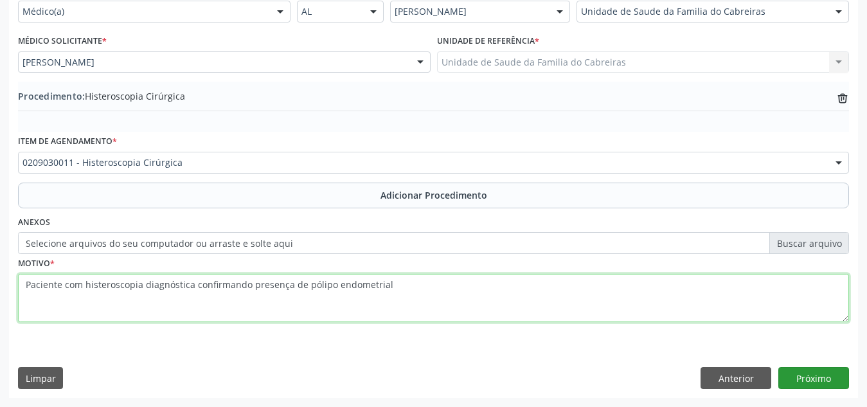
type textarea "Paciente com histeroscopia diagnóstica confirmando presença de pólipo endometri…"
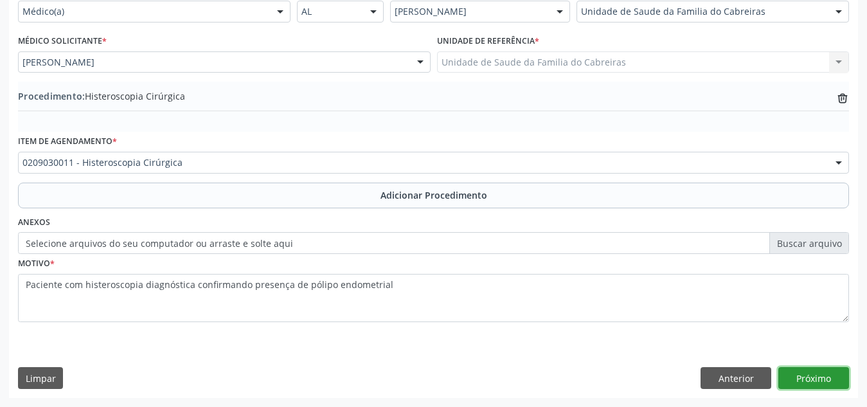
click at [838, 376] on button "Próximo" at bounding box center [814, 378] width 71 height 22
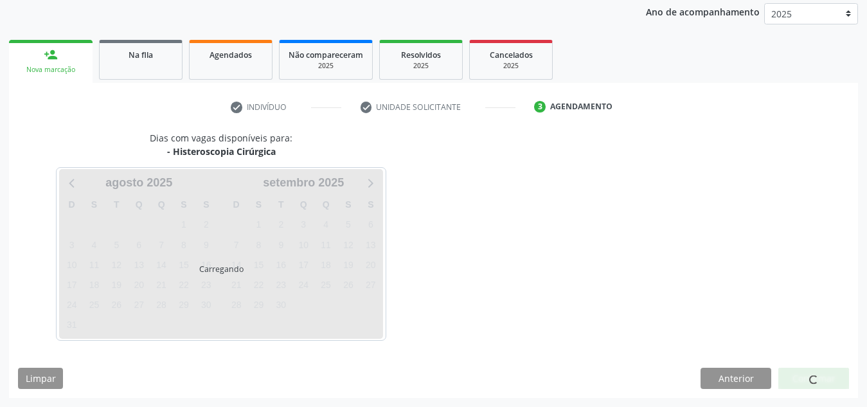
scroll to position [208, 0]
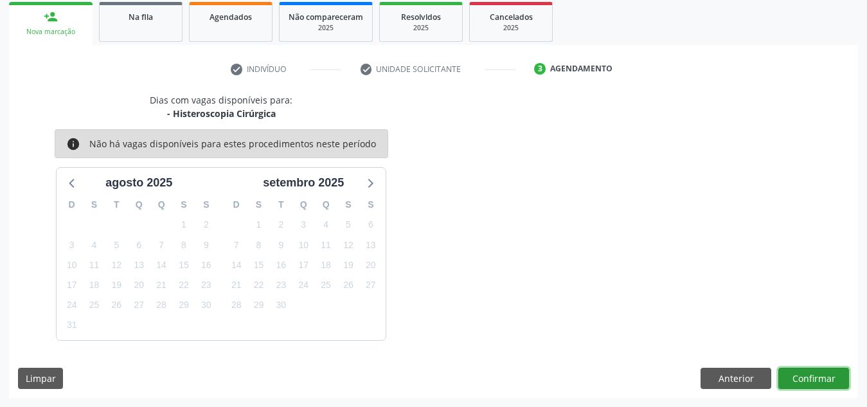
click at [838, 376] on button "Confirmar" at bounding box center [814, 379] width 71 height 22
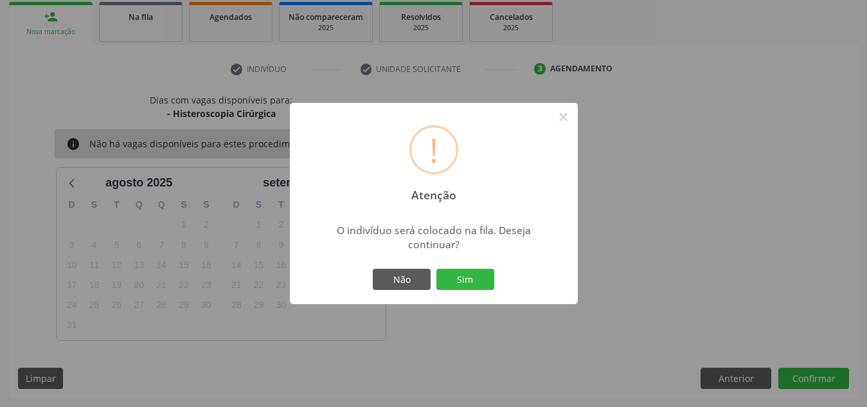
click at [437, 269] on button "Sim" at bounding box center [466, 280] width 58 height 22
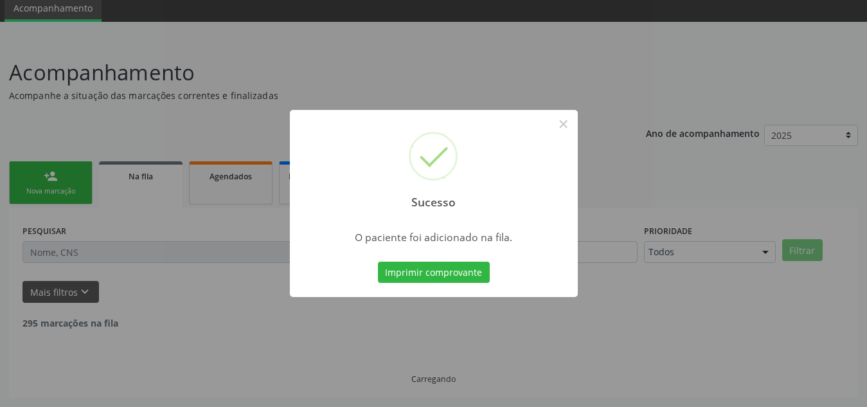
scroll to position [35, 0]
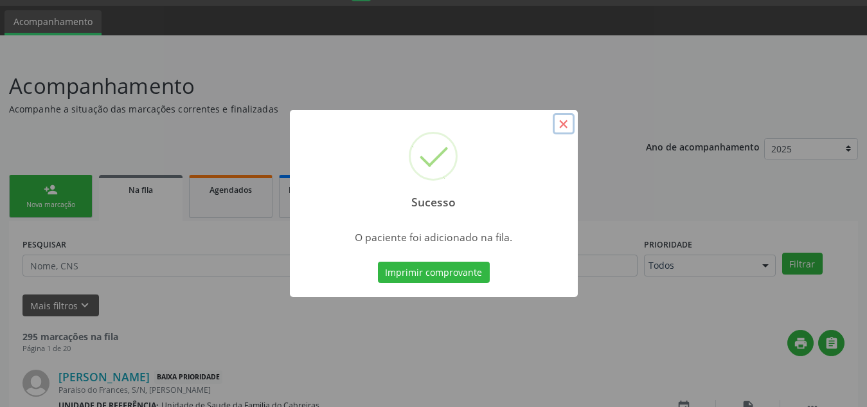
click at [554, 131] on button "×" at bounding box center [564, 124] width 22 height 22
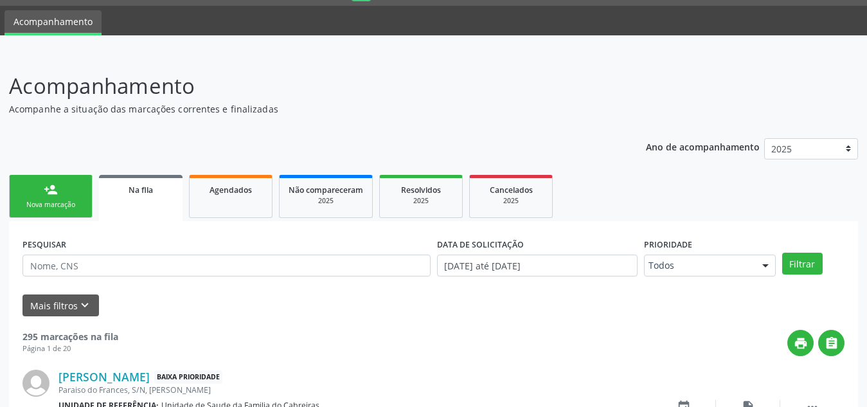
click at [48, 193] on div "person_add" at bounding box center [51, 190] width 14 height 14
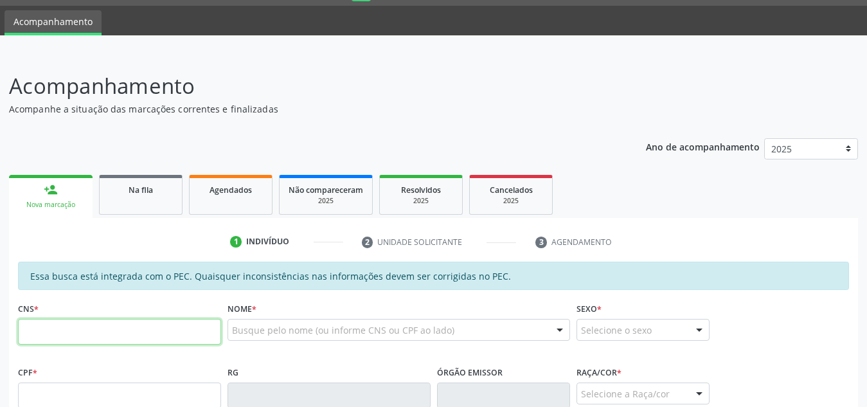
click at [86, 333] on input "text" at bounding box center [119, 332] width 203 height 26
paste input "705 8044 4841 6532"
type input "705 8044 4841 6532"
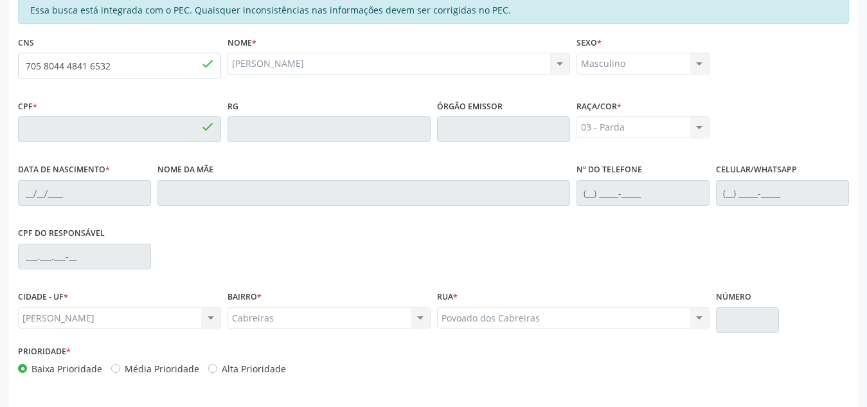
type input "176.628.544-93"
type input "[DATE]"
type input "[PERSON_NAME]"
type input "[PHONE_NUMBER]"
type input "S/N"
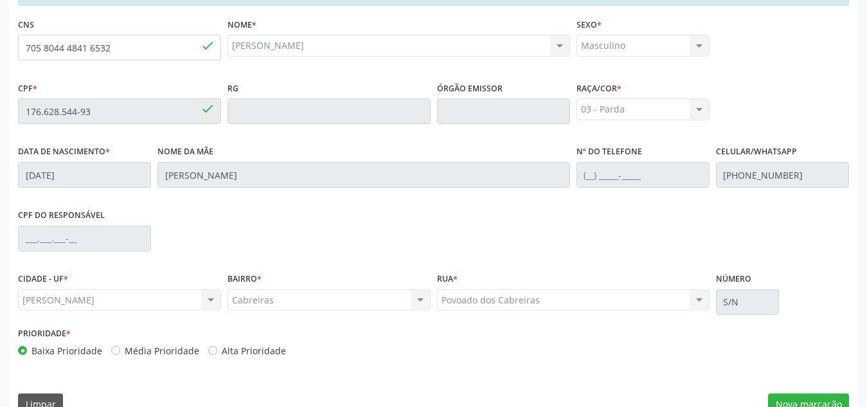
scroll to position [345, 0]
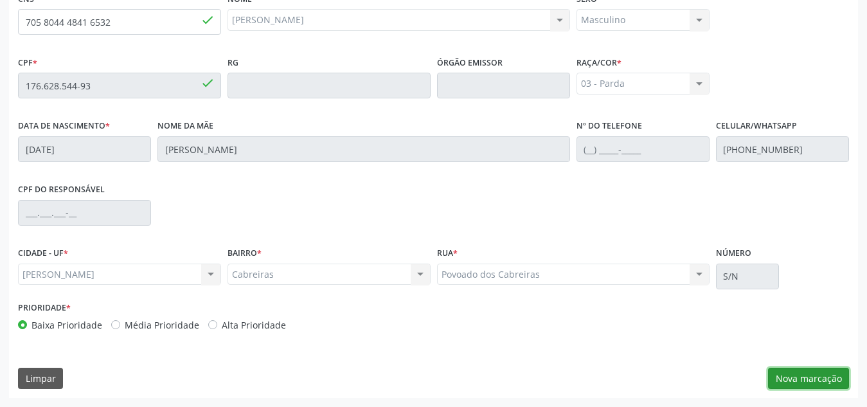
click at [798, 374] on button "Nova marcação" at bounding box center [808, 379] width 81 height 22
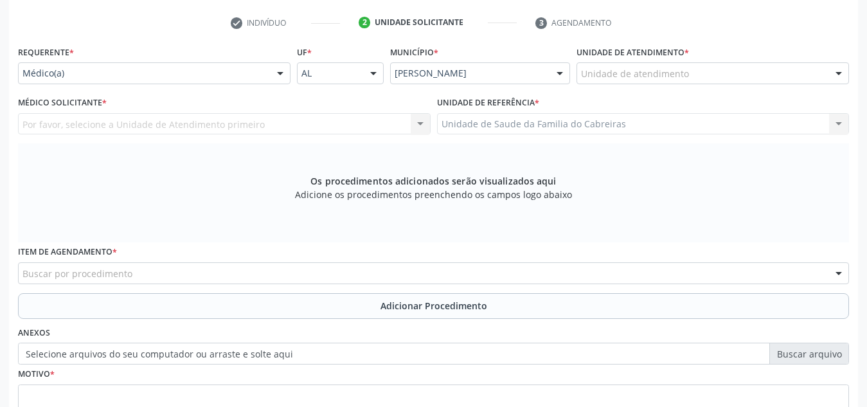
scroll to position [253, 0]
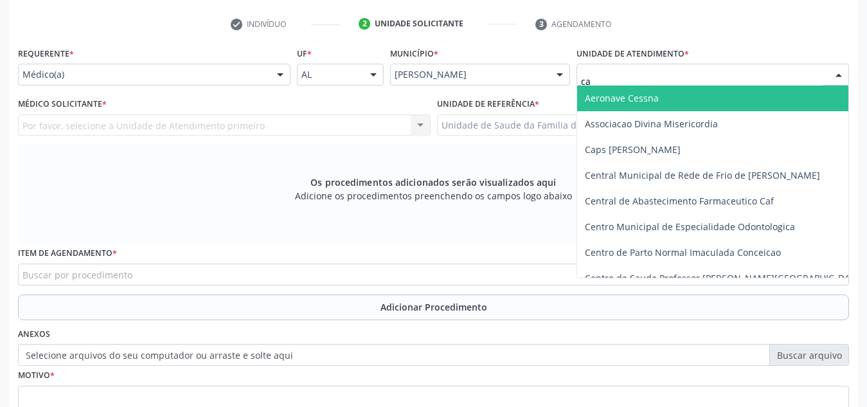
type input "cab"
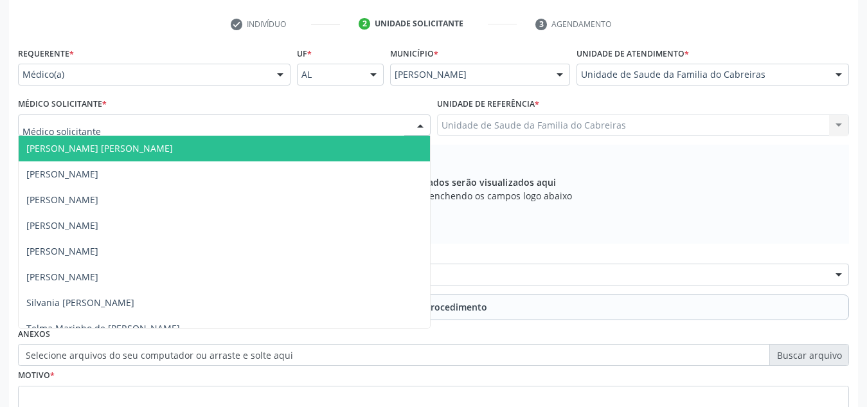
click at [322, 131] on div at bounding box center [224, 125] width 413 height 22
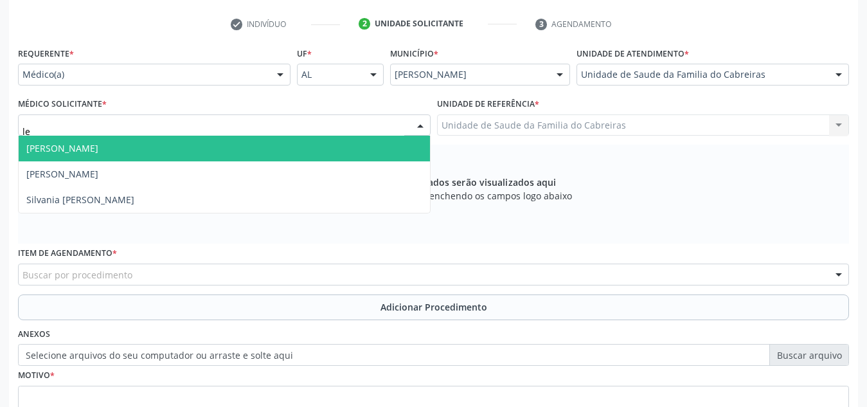
type input "let"
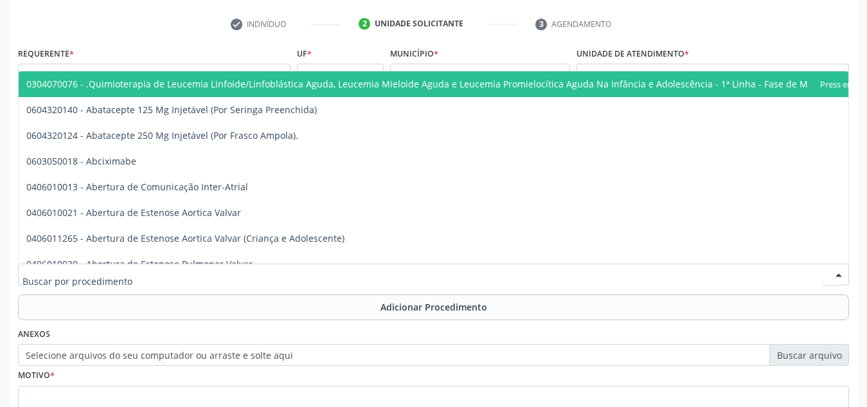
click at [248, 268] on div at bounding box center [433, 275] width 831 height 22
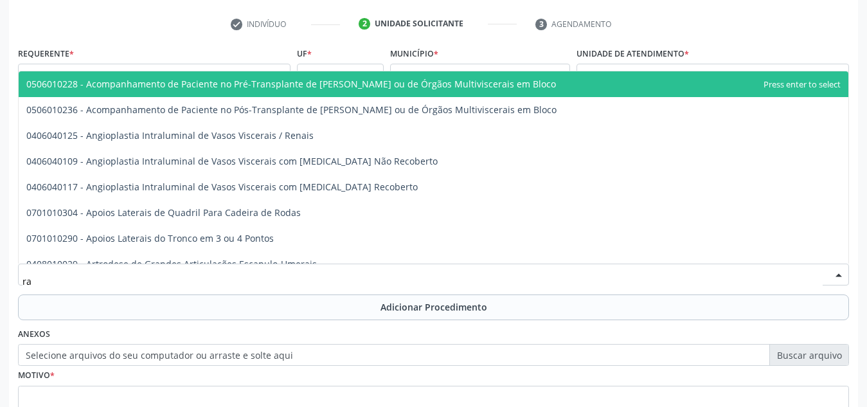
type input "r"
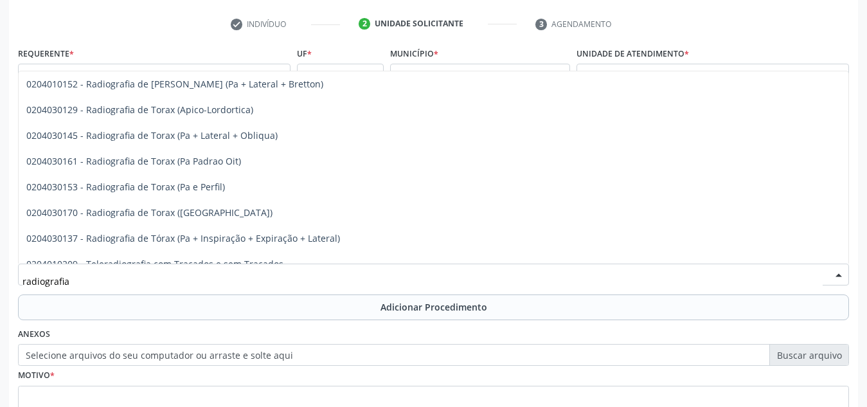
scroll to position [1651, 0]
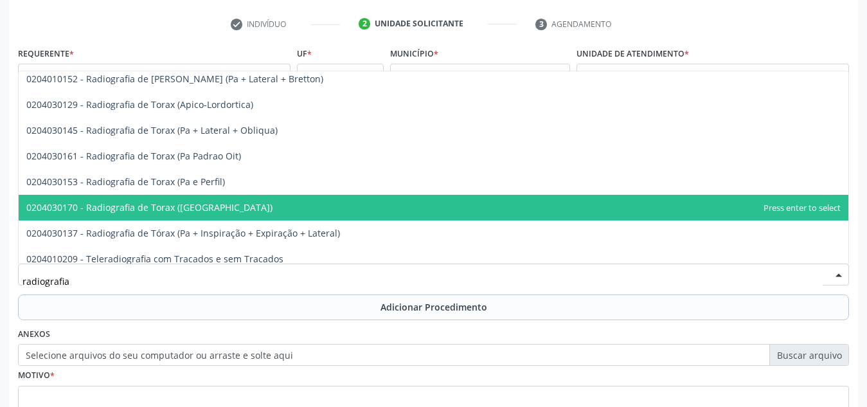
click at [224, 199] on span "0204030170 - Radiografia de Torax ([GEOGRAPHIC_DATA])" at bounding box center [434, 208] width 830 height 26
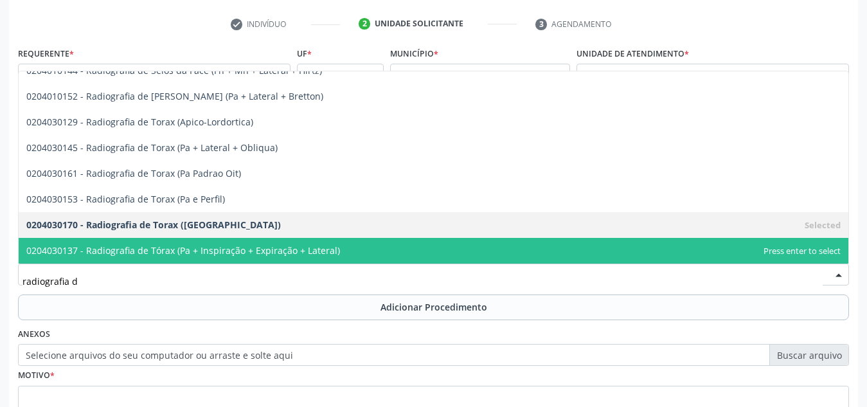
scroll to position [1428, 0]
type input "radiografia de"
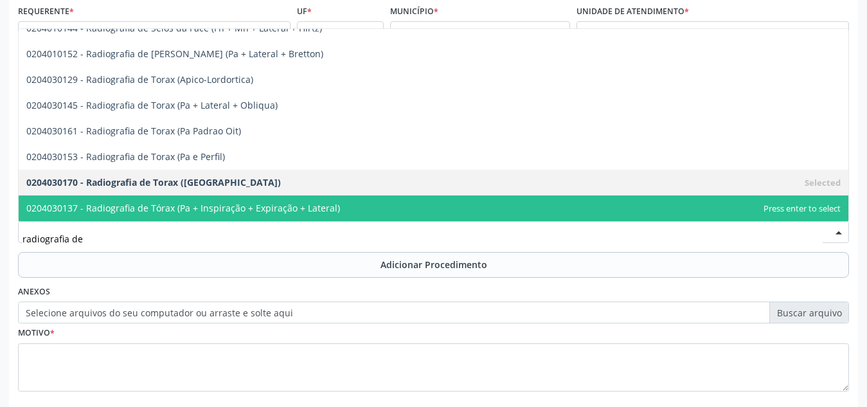
scroll to position [296, 0]
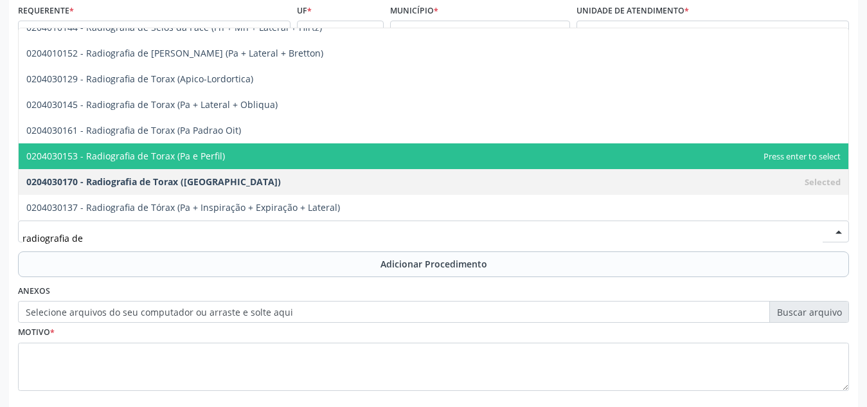
click at [233, 155] on span "0204030153 - Radiografia de Torax (Pa e Perfil)" at bounding box center [434, 156] width 830 height 26
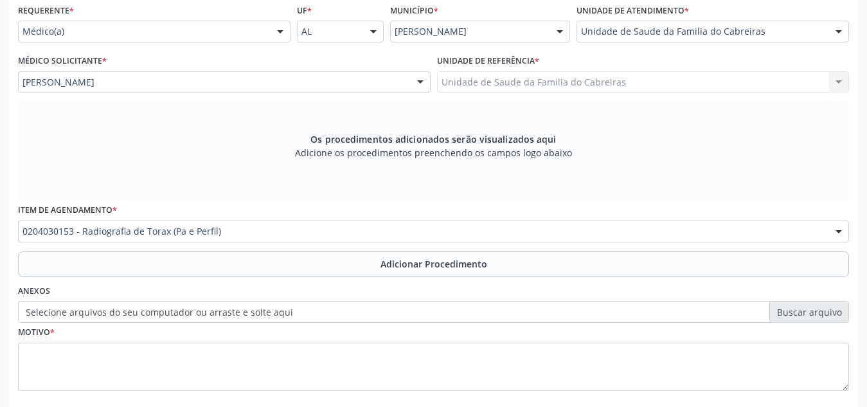
scroll to position [0, 0]
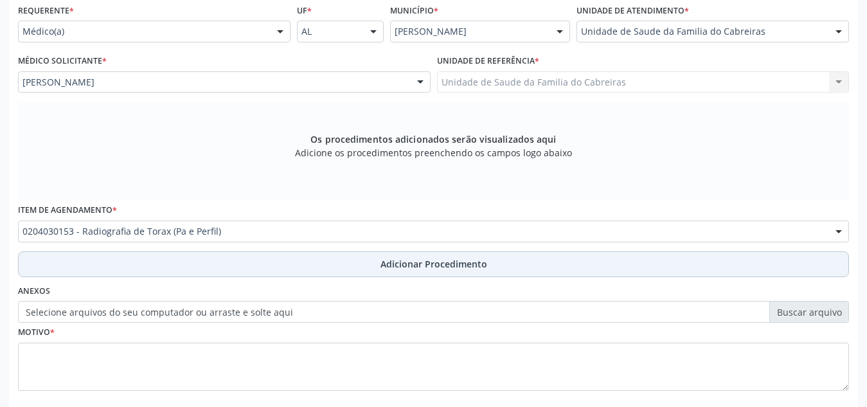
click at [214, 264] on button "Adicionar Procedimento" at bounding box center [433, 264] width 831 height 26
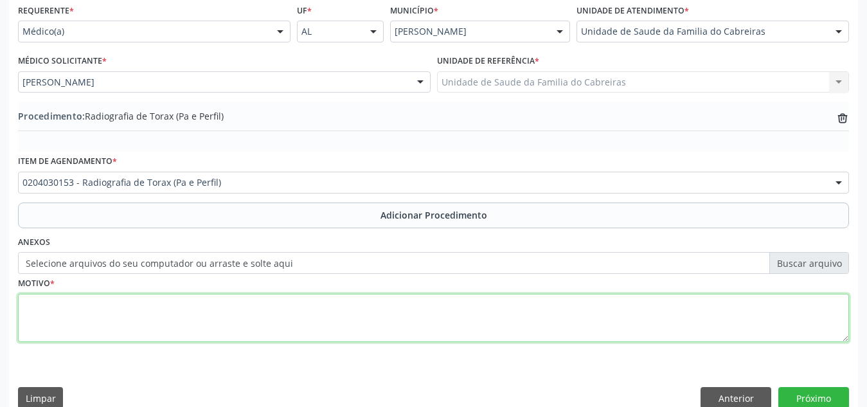
click at [213, 314] on textarea at bounding box center [433, 318] width 831 height 49
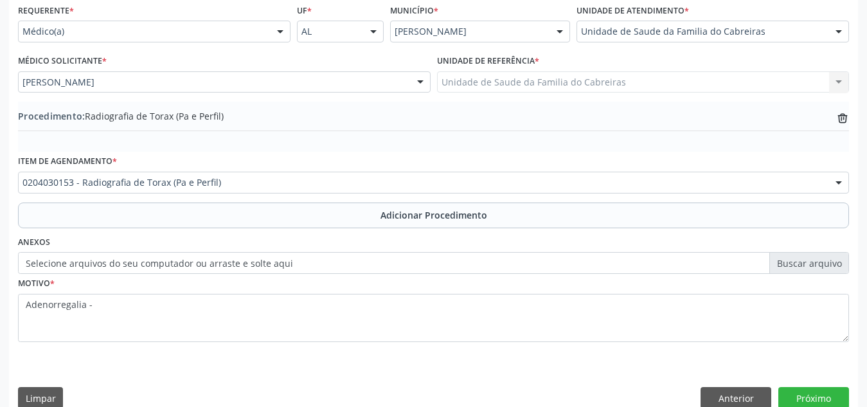
drag, startPoint x: 61, startPoint y: 309, endPoint x: 537, endPoint y: 167, distance: 497.1
click at [537, 167] on div "Item de agendamento * 0204030153 - Radiografia de Torax (Pa e Perfil) 030407007…" at bounding box center [433, 172] width 831 height 41
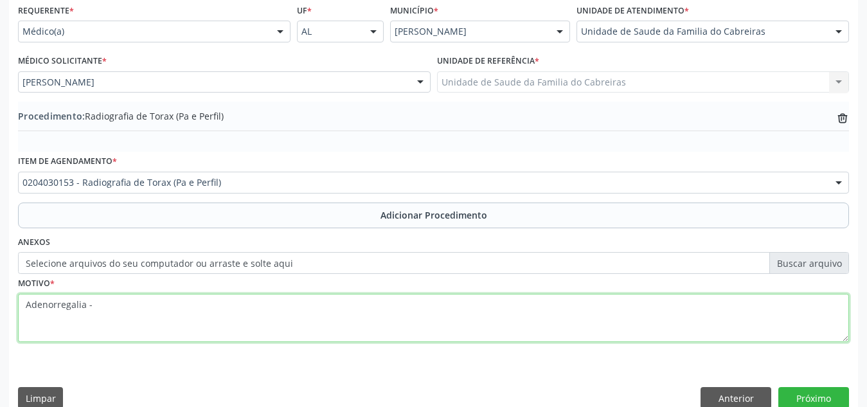
click at [63, 303] on textarea "Adenorregalia -" at bounding box center [433, 318] width 831 height 49
click at [103, 311] on textarea "Adenomegalia -" at bounding box center [433, 318] width 831 height 49
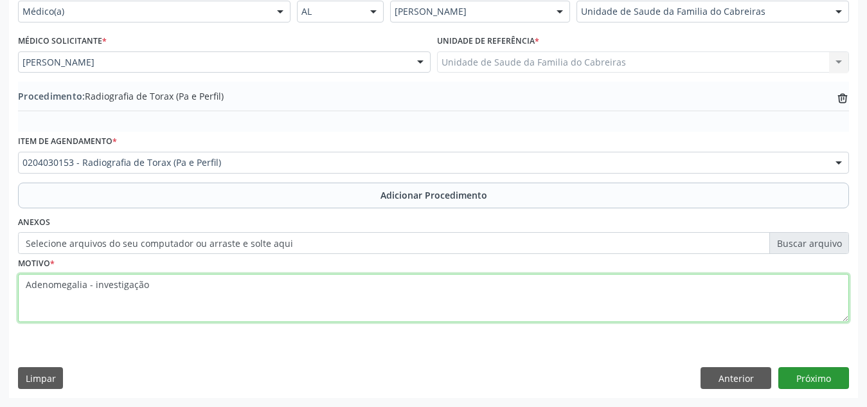
type textarea "Adenomegalia - investigação"
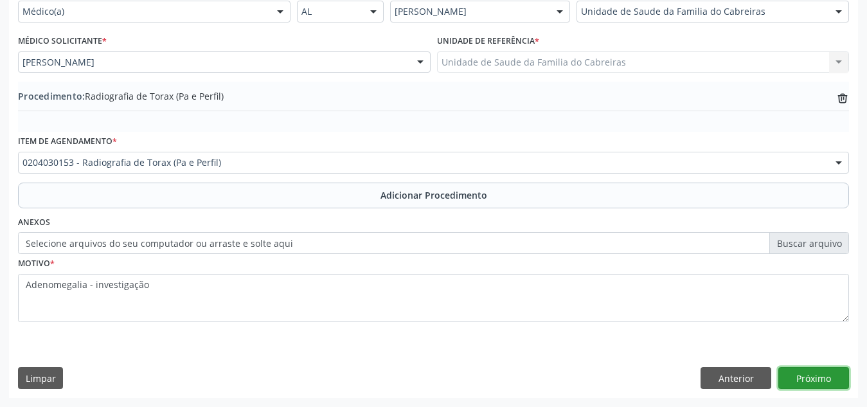
click at [807, 375] on button "Próximo" at bounding box center [814, 378] width 71 height 22
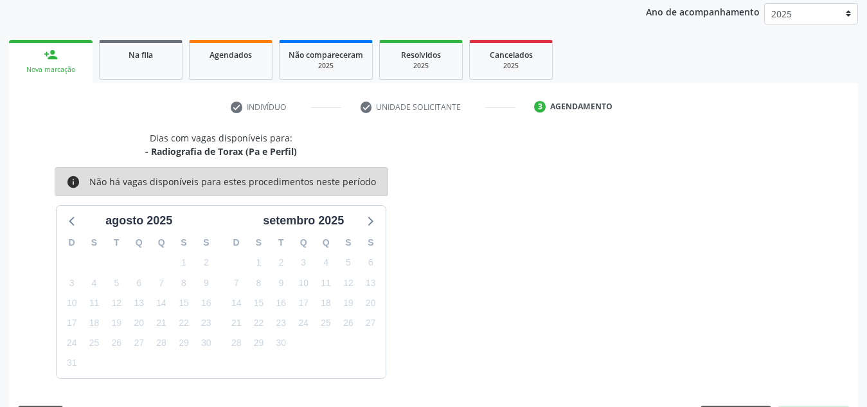
scroll to position [208, 0]
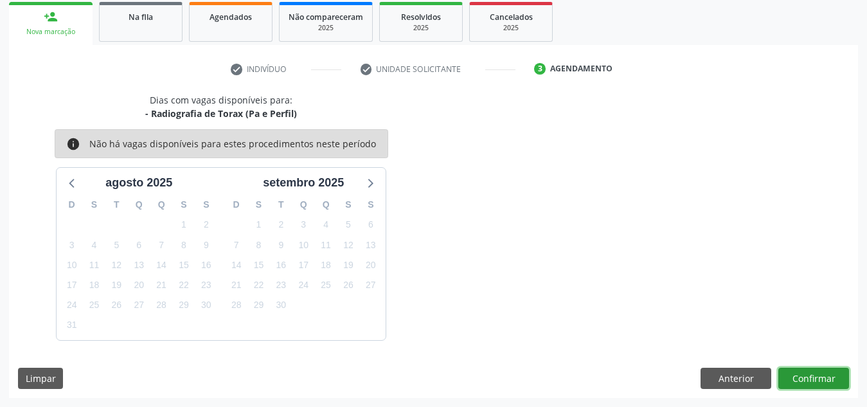
click at [807, 375] on button "Confirmar" at bounding box center [814, 379] width 71 height 22
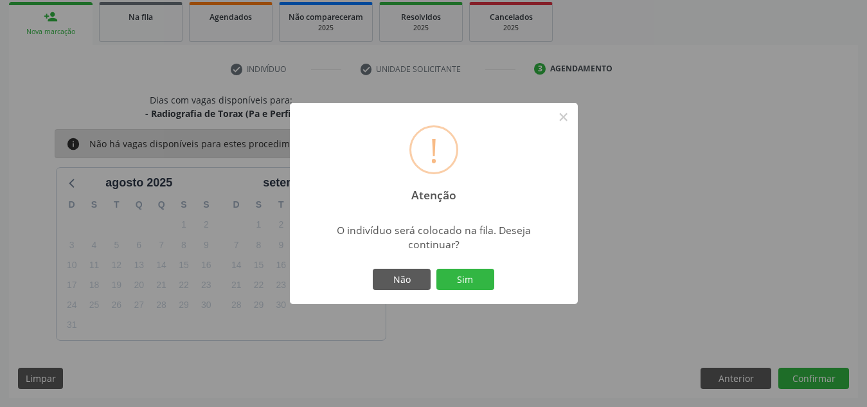
click at [437, 269] on button "Sim" at bounding box center [466, 280] width 58 height 22
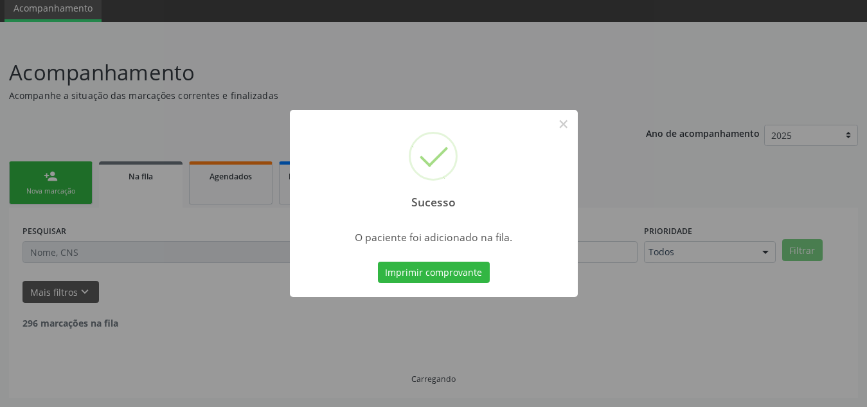
scroll to position [35, 0]
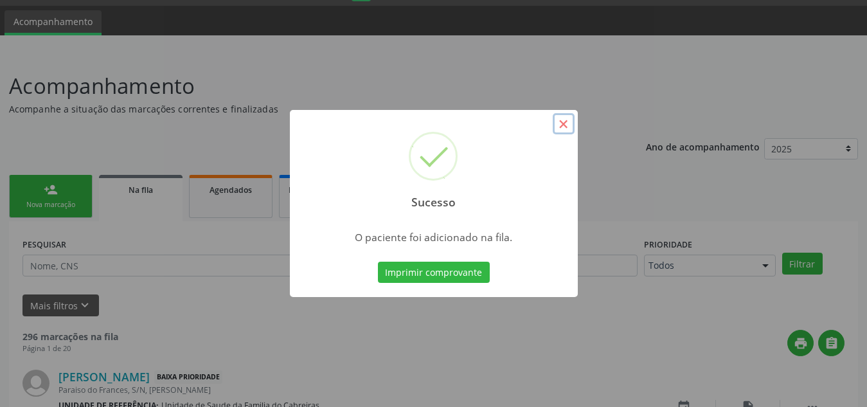
click at [562, 123] on button "×" at bounding box center [564, 124] width 22 height 22
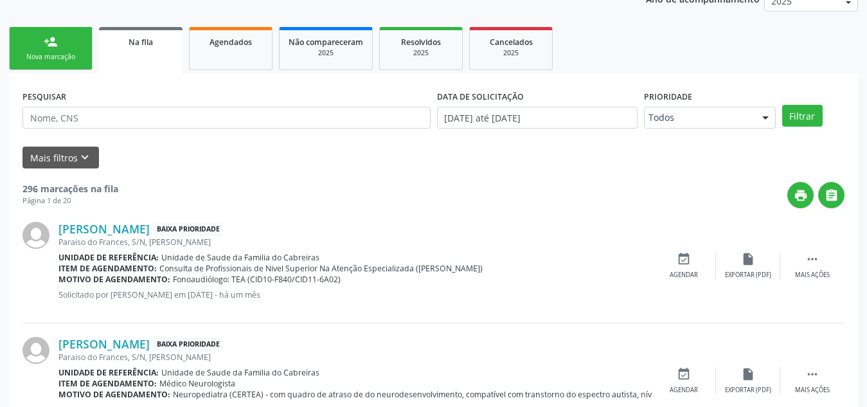
scroll to position [184, 0]
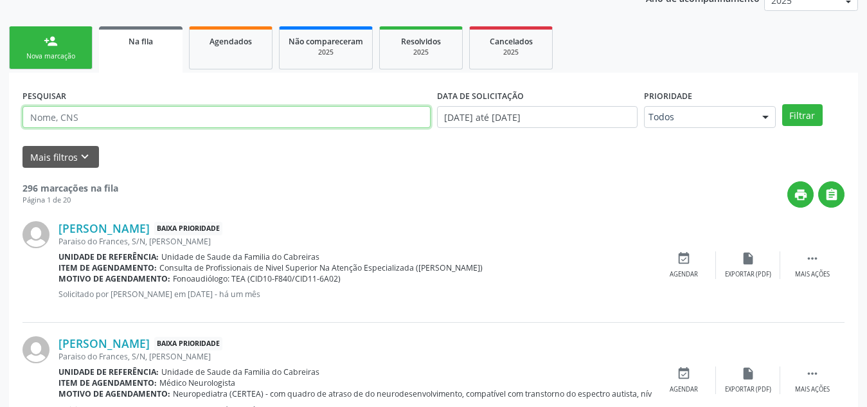
click at [388, 115] on input "text" at bounding box center [227, 117] width 408 height 22
type input "705804448416532"
click at [782, 104] on button "Filtrar" at bounding box center [802, 115] width 41 height 22
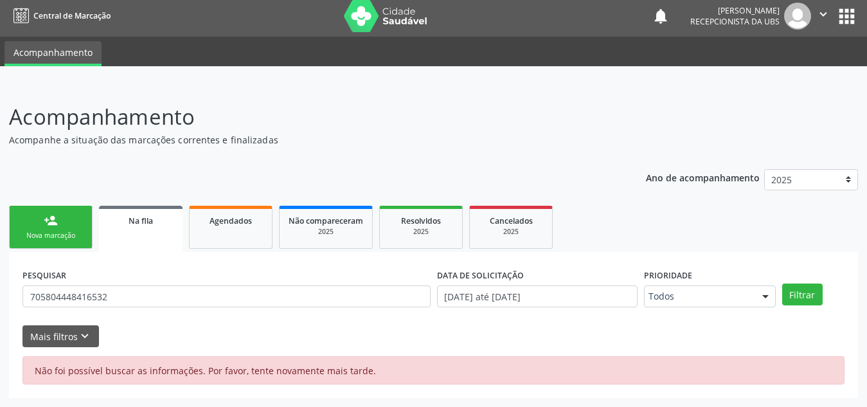
scroll to position [5, 0]
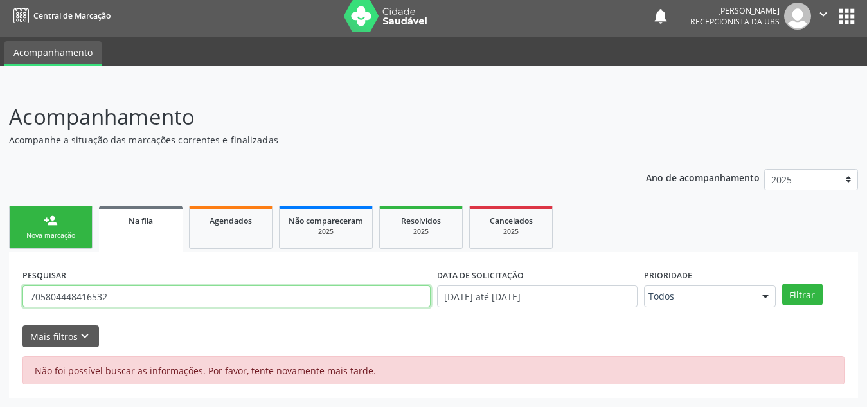
click at [169, 294] on input "705804448416532" at bounding box center [227, 296] width 408 height 22
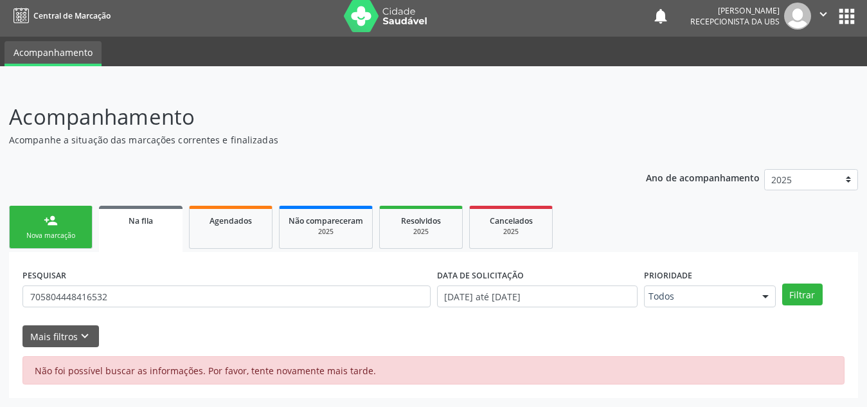
click at [159, 230] on link "Na fila" at bounding box center [141, 229] width 84 height 46
click at [136, 308] on div "PESQUISAR 705804448416532" at bounding box center [226, 291] width 415 height 50
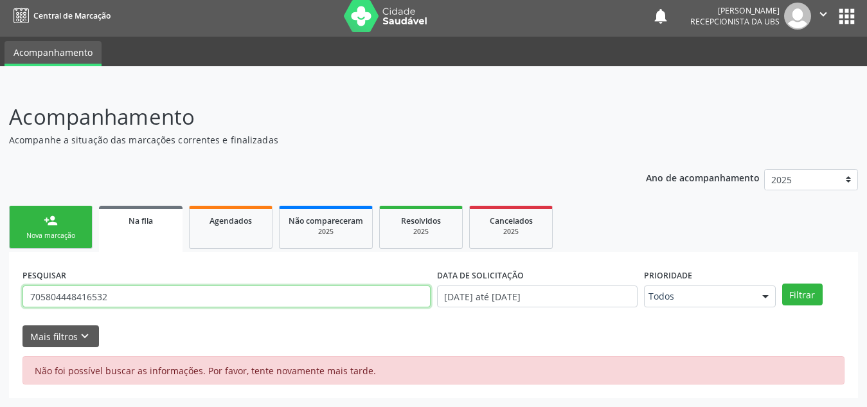
drag, startPoint x: 131, startPoint y: 298, endPoint x: 0, endPoint y: 280, distance: 132.5
click at [0, 280] on div "Acompanhamento Acompanhe a situação das marcações correntes e finalizadas Relat…" at bounding box center [433, 245] width 867 height 323
click at [782, 284] on button "Filtrar" at bounding box center [802, 295] width 41 height 22
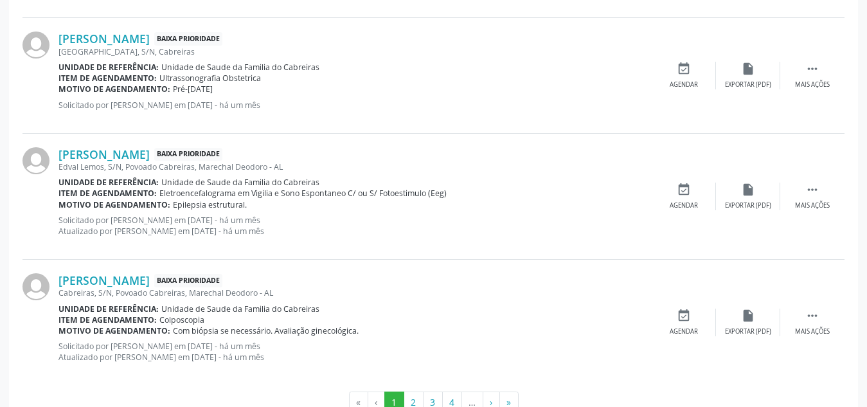
scroll to position [1859, 0]
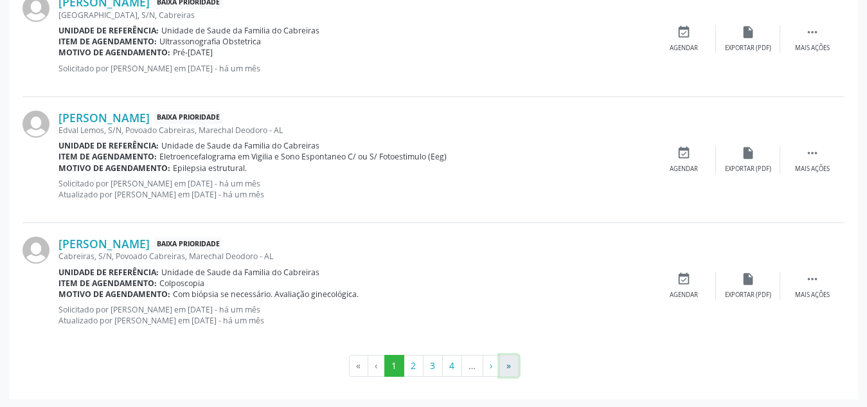
click at [514, 365] on button "»" at bounding box center [509, 366] width 19 height 22
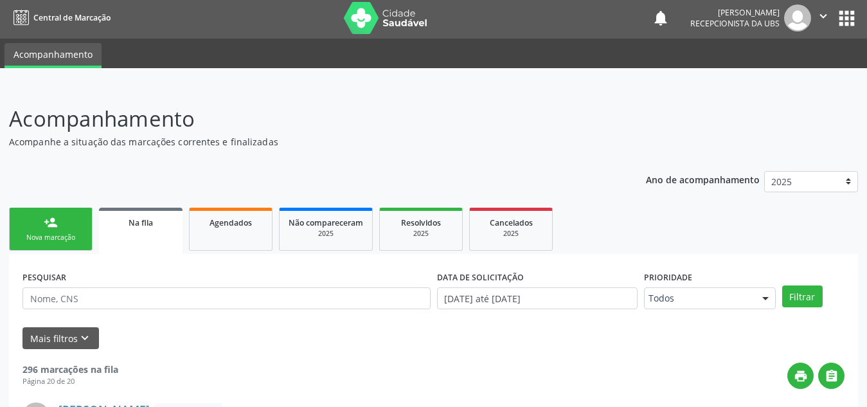
scroll to position [0, 0]
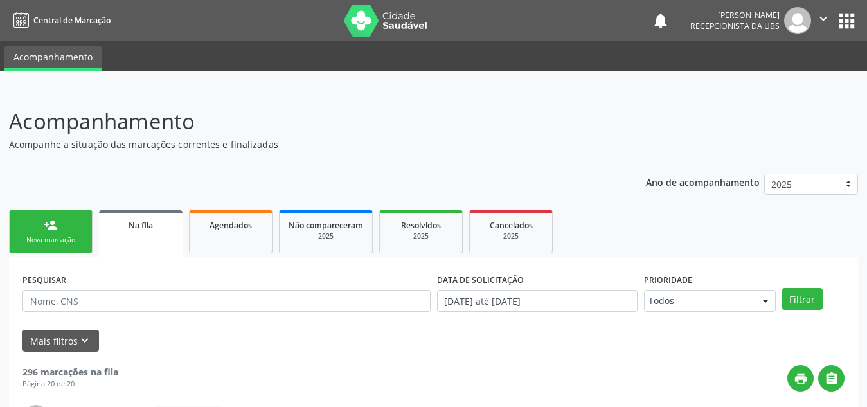
click at [53, 217] on link "person_add Nova marcação" at bounding box center [51, 231] width 84 height 43
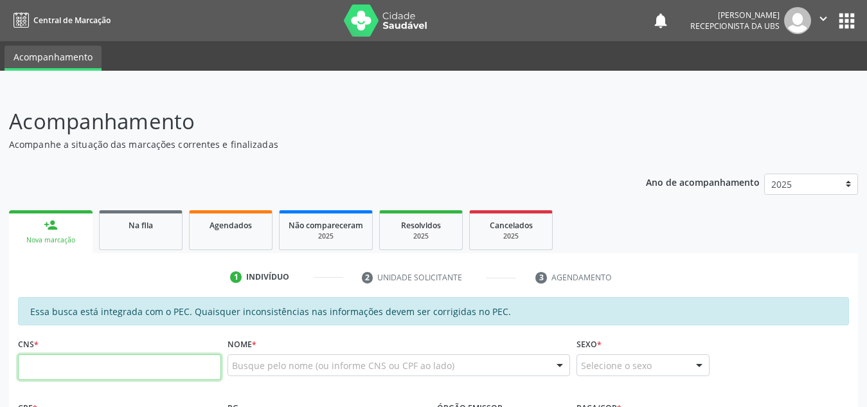
click at [82, 362] on input "text" at bounding box center [119, 367] width 203 height 26
paste input "705 8044 4841 6532"
type input "705 8044 4841 6532"
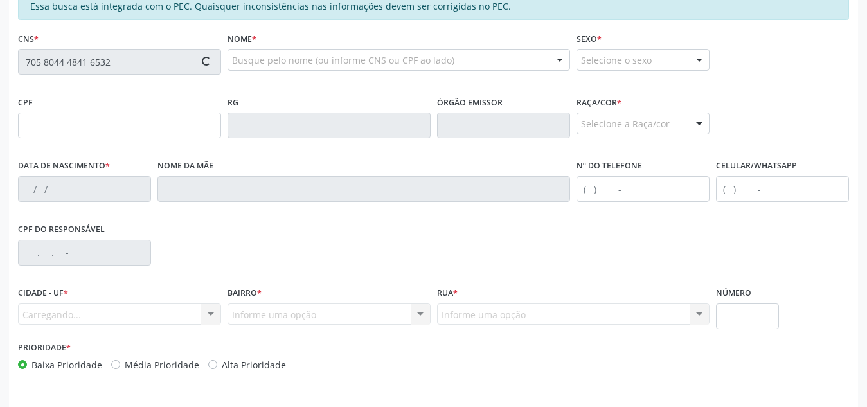
scroll to position [304, 0]
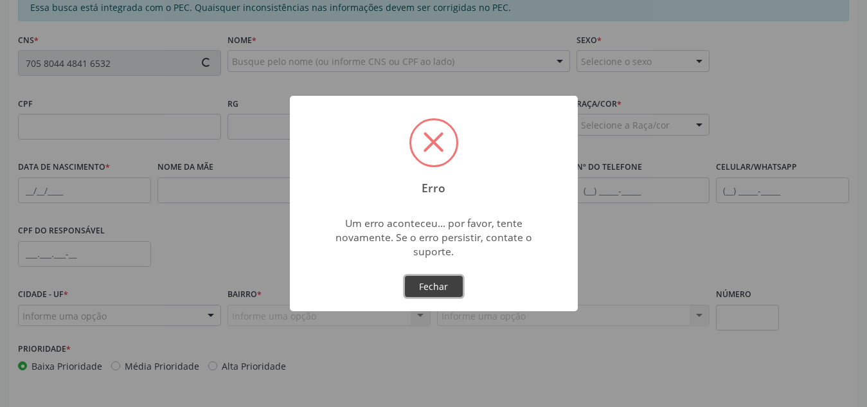
click at [422, 287] on button "Fechar" at bounding box center [434, 287] width 58 height 22
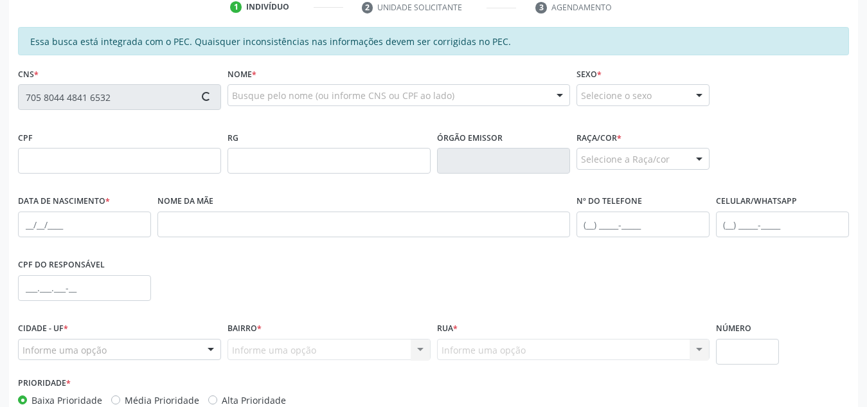
scroll to position [269, 0]
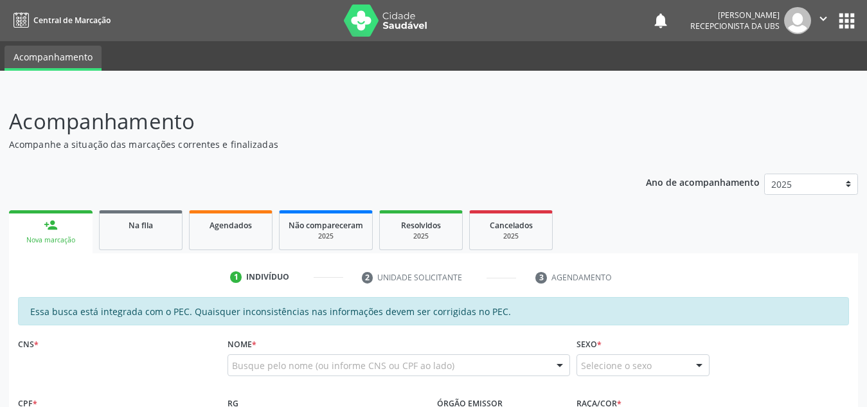
scroll to position [312, 0]
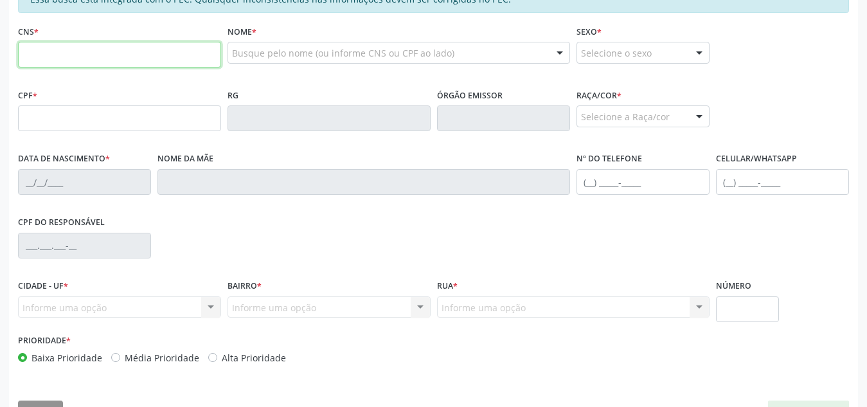
click at [129, 56] on input "text" at bounding box center [119, 55] width 203 height 26
paste input "705 8044 4841 6532"
type input "705 8044 4841 6532"
type input "[DATE]"
type input "[PERSON_NAME]"
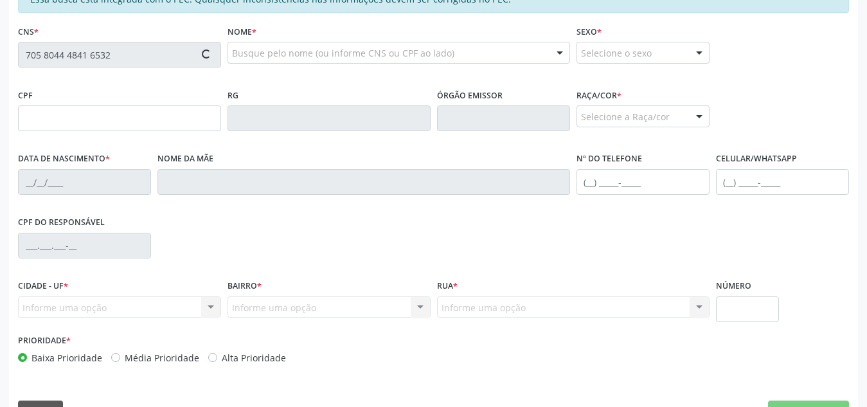
type input "[PHONE_NUMBER]"
type input "S/N"
type input "176.628.544-93"
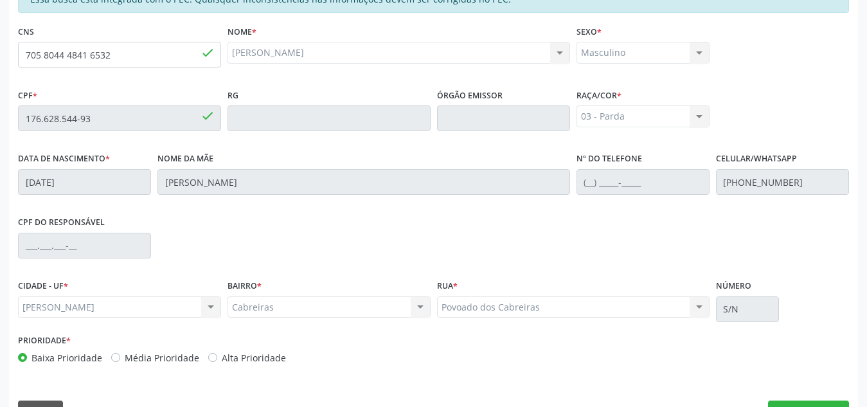
scroll to position [345, 0]
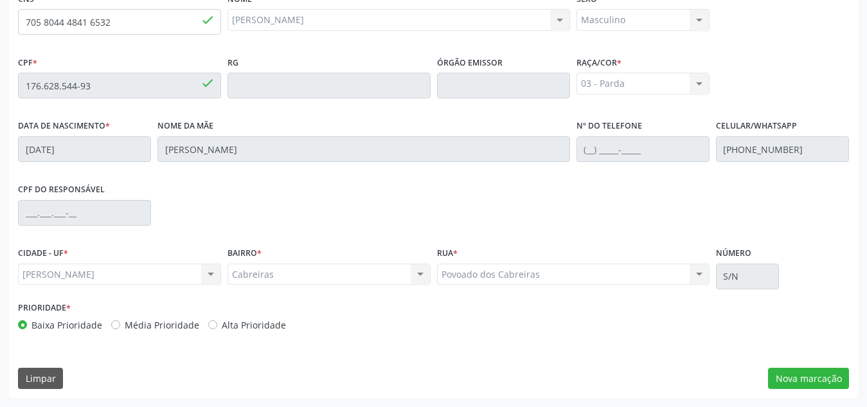
click at [791, 365] on div "Essa busca está integrada com o PEC. Quaisquer inconsistências nas informações …" at bounding box center [433, 175] width 849 height 446
click at [789, 374] on button "Nova marcação" at bounding box center [808, 379] width 81 height 22
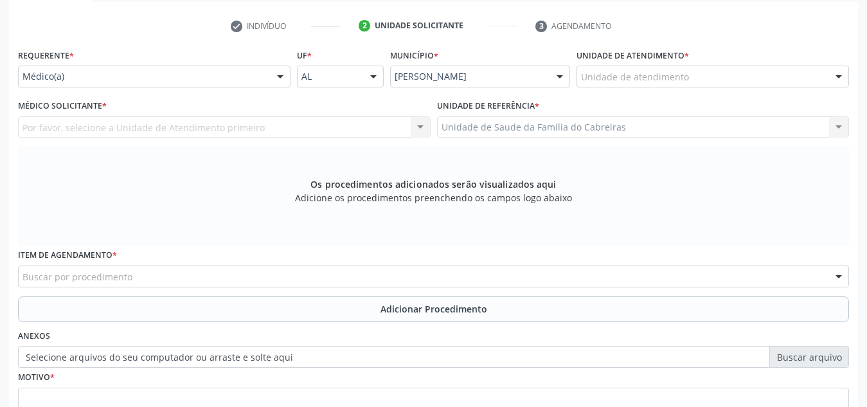
scroll to position [251, 0]
type input "cab"
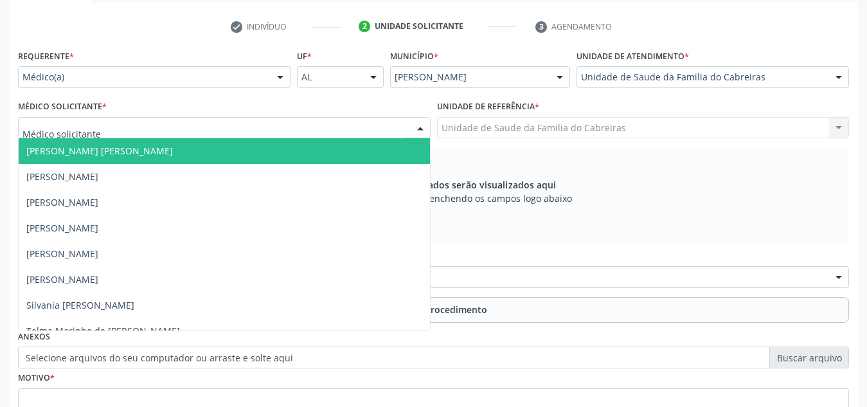
click at [377, 119] on div at bounding box center [224, 128] width 413 height 22
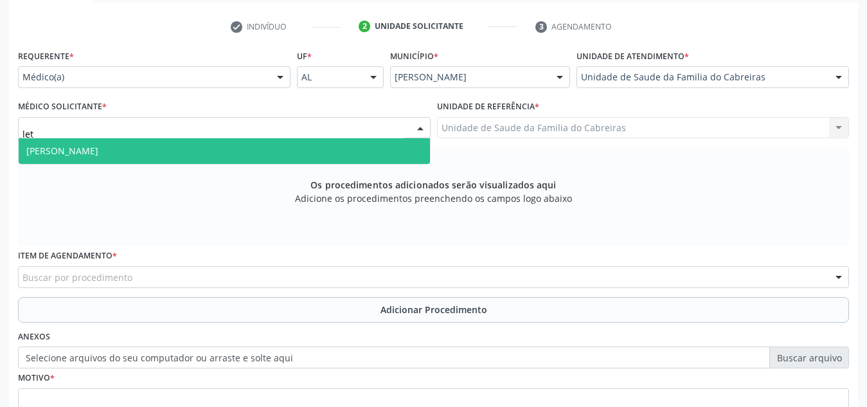
type input "leti"
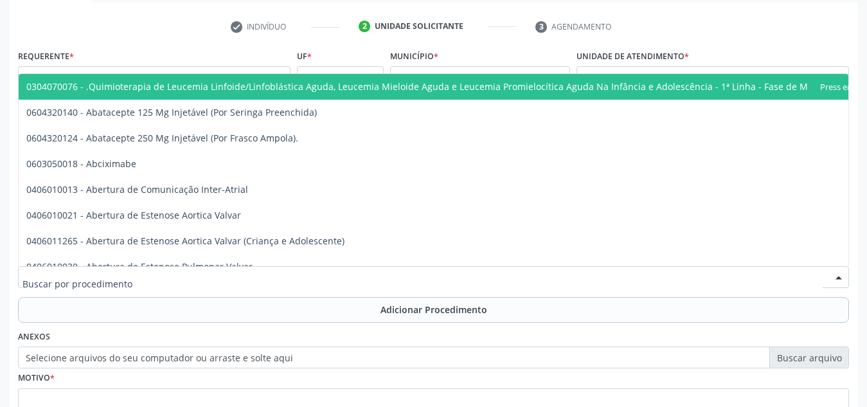
click at [289, 282] on div at bounding box center [433, 277] width 831 height 22
type input "u"
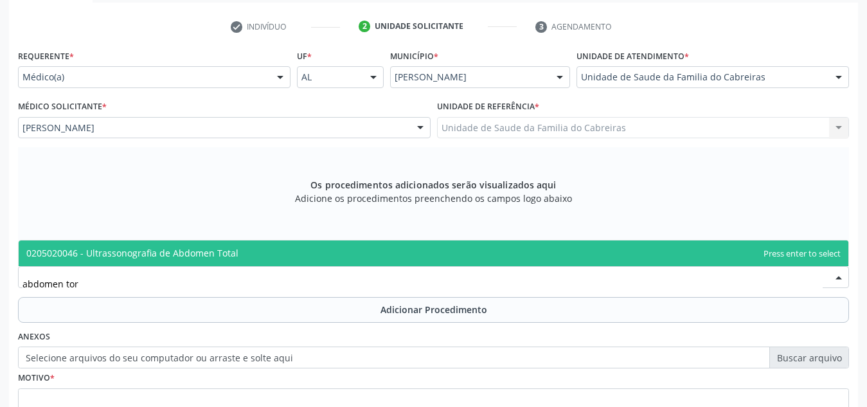
type input "abdomen to"
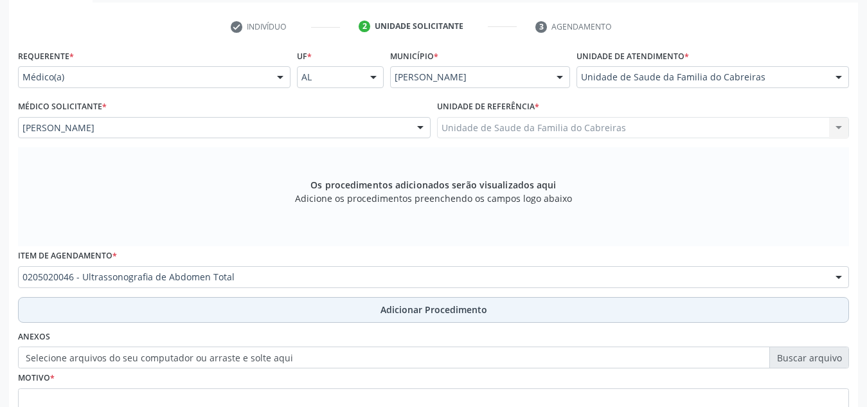
click at [292, 308] on button "Adicionar Procedimento" at bounding box center [433, 310] width 831 height 26
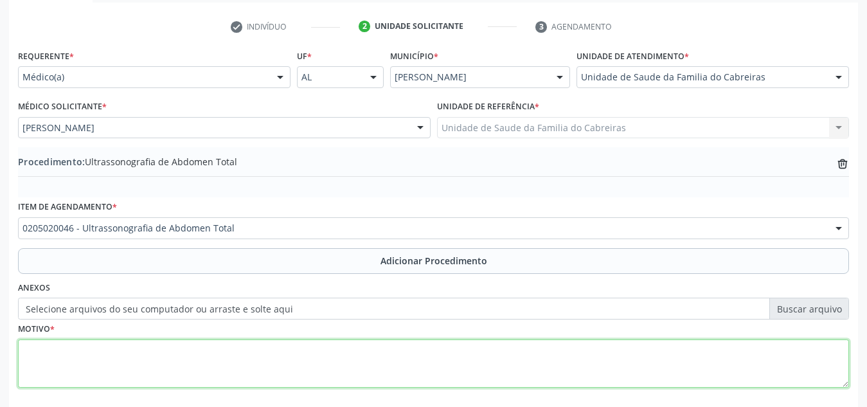
click at [270, 349] on textarea at bounding box center [433, 363] width 831 height 49
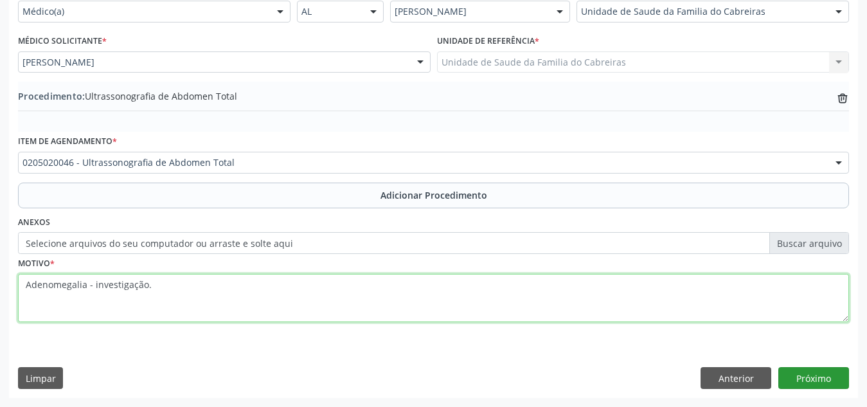
type textarea "Adenomegalia - investigação."
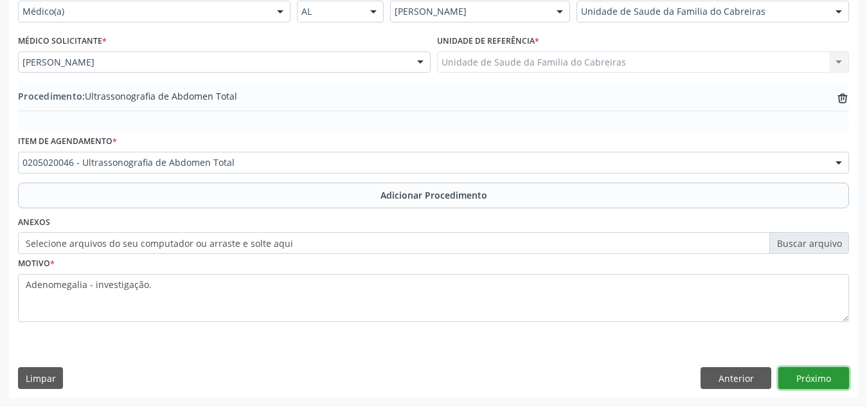
click at [842, 381] on button "Próximo" at bounding box center [814, 378] width 71 height 22
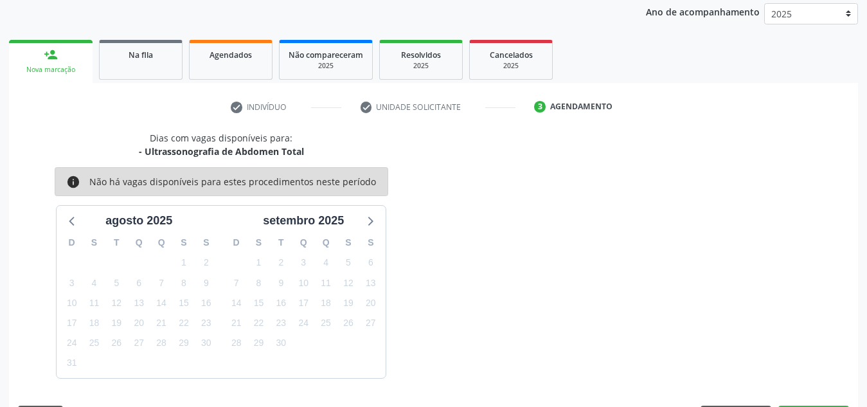
scroll to position [208, 0]
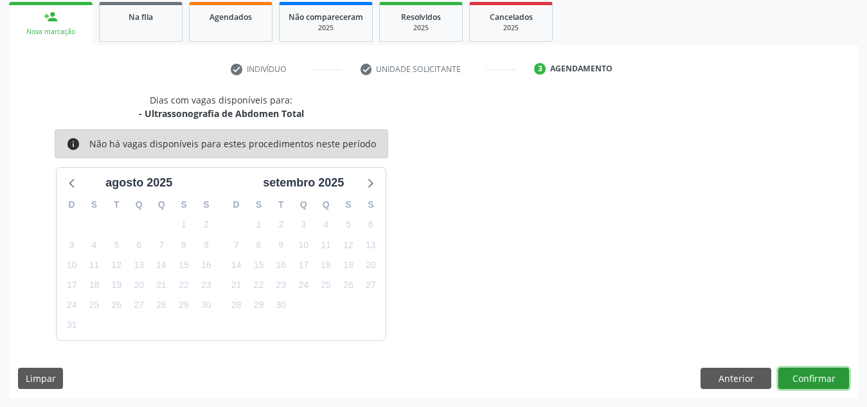
click at [842, 381] on button "Confirmar" at bounding box center [814, 379] width 71 height 22
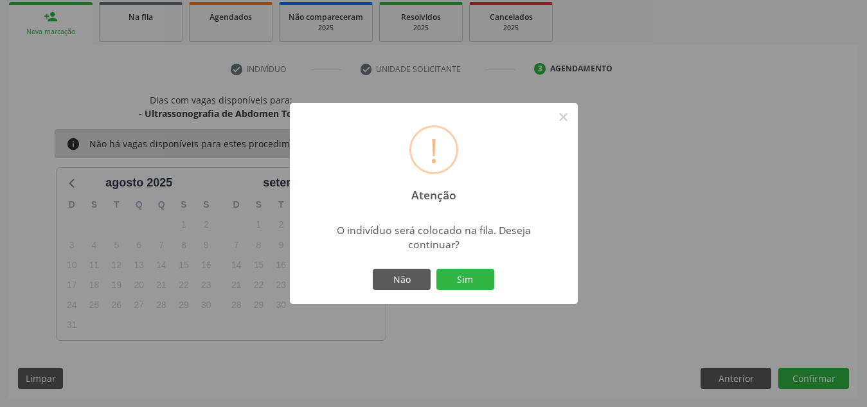
click at [437, 269] on button "Sim" at bounding box center [466, 280] width 58 height 22
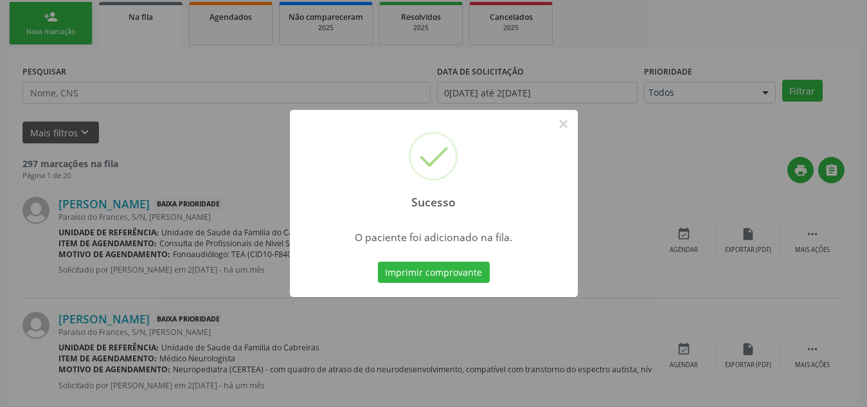
scroll to position [35, 0]
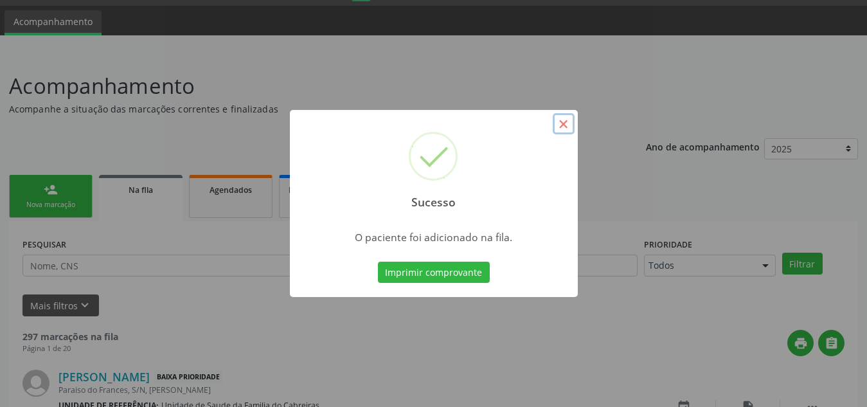
click at [559, 118] on button "×" at bounding box center [564, 124] width 22 height 22
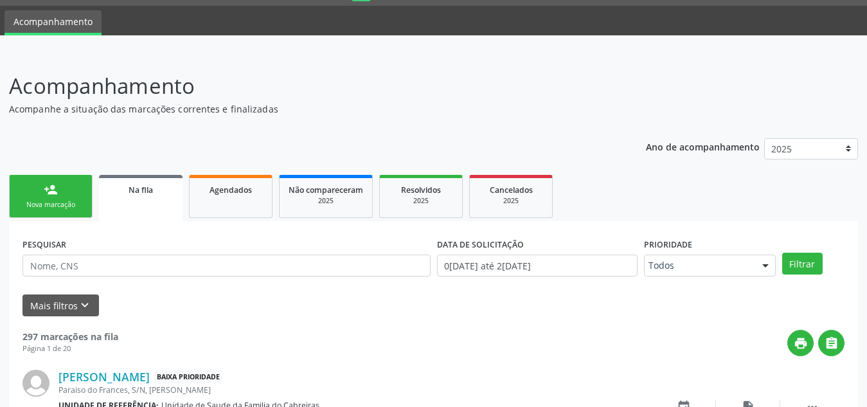
click at [64, 190] on link "person_add Nova marcação" at bounding box center [51, 196] width 84 height 43
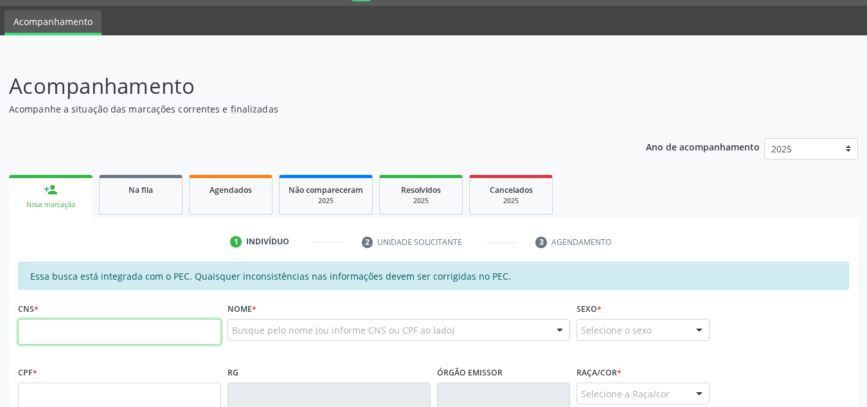
click at [84, 330] on input "text" at bounding box center [119, 332] width 203 height 26
type input "705 0034 1153 0958"
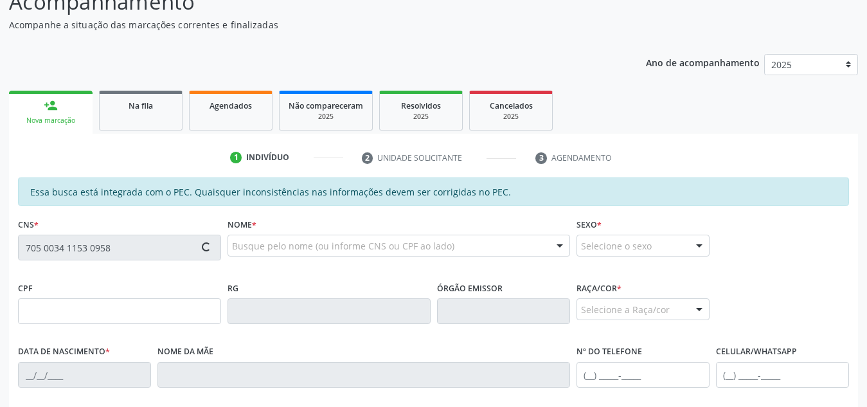
type input "141.799.794-03"
type input "19/12/2003"
type input "Maria Lucia Nascimento dos Santos"
type input "(82) 99312-9204"
type input "S/N"
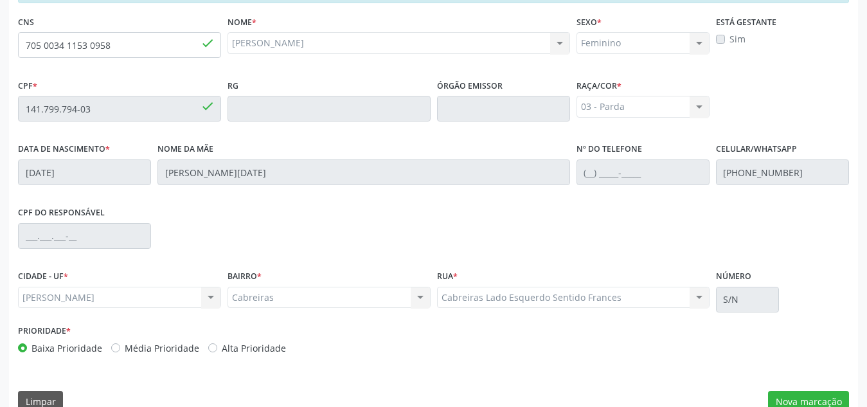
scroll to position [323, 0]
click at [799, 401] on button "Nova marcação" at bounding box center [808, 401] width 81 height 22
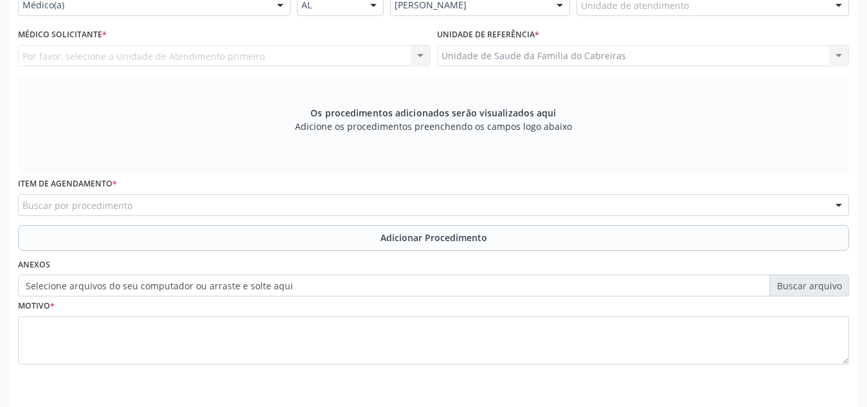
scroll to position [321, 0]
click at [755, 8] on div "Unidade de atendimento" at bounding box center [713, 6] width 273 height 22
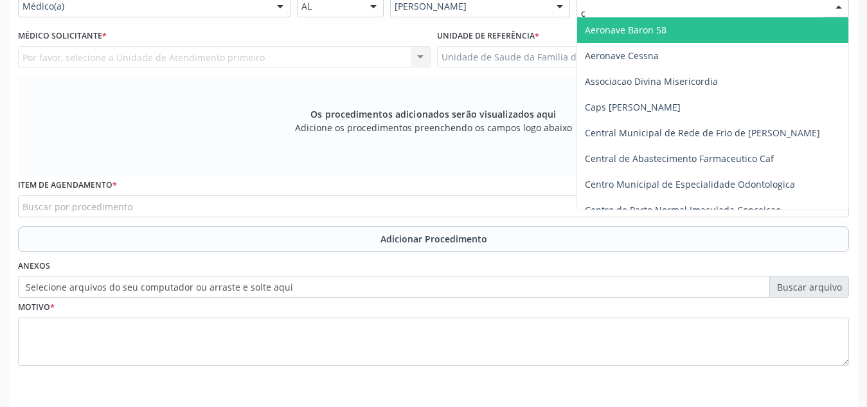
click at [755, 8] on input "c" at bounding box center [702, 13] width 242 height 26
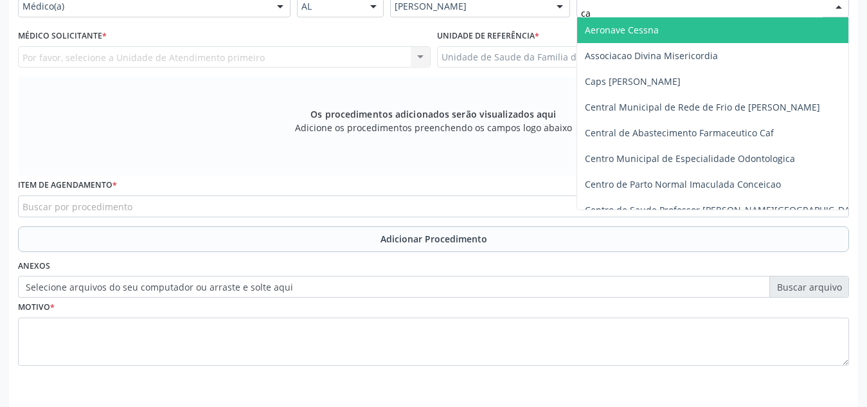
type input "cab"
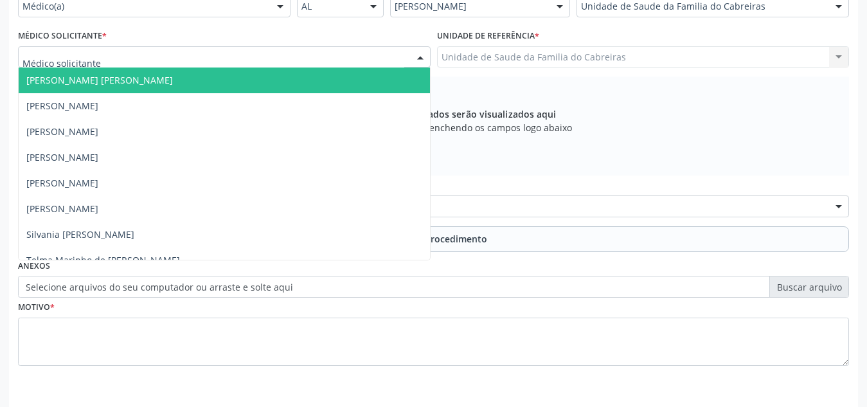
click at [383, 58] on div at bounding box center [224, 57] width 413 height 22
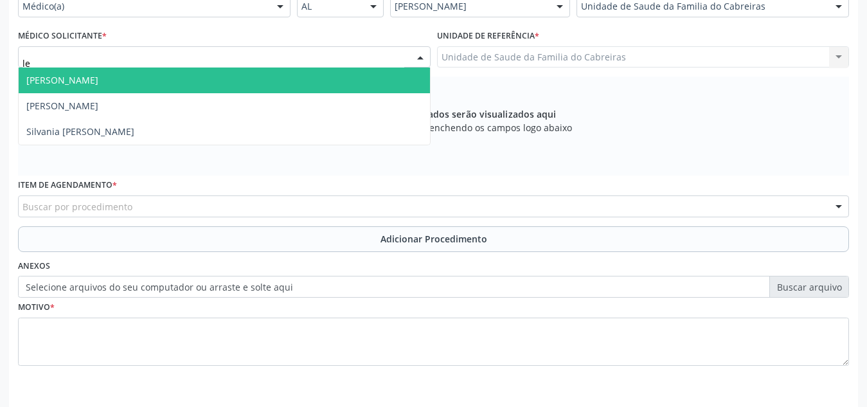
type input "let"
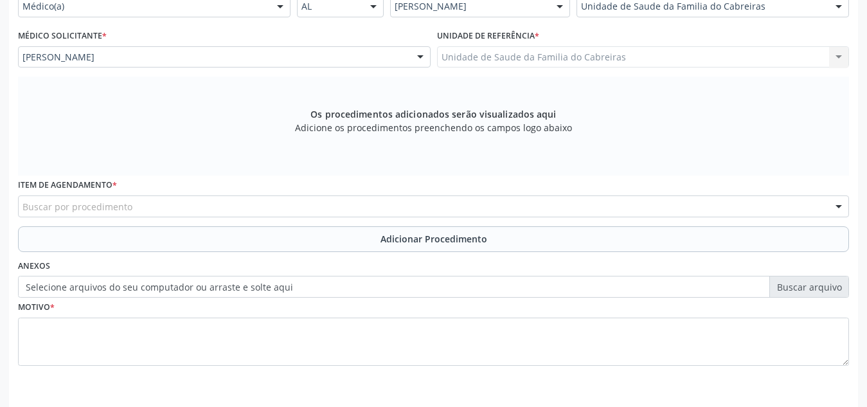
click at [281, 212] on div "Buscar por procedimento" at bounding box center [433, 206] width 831 height 22
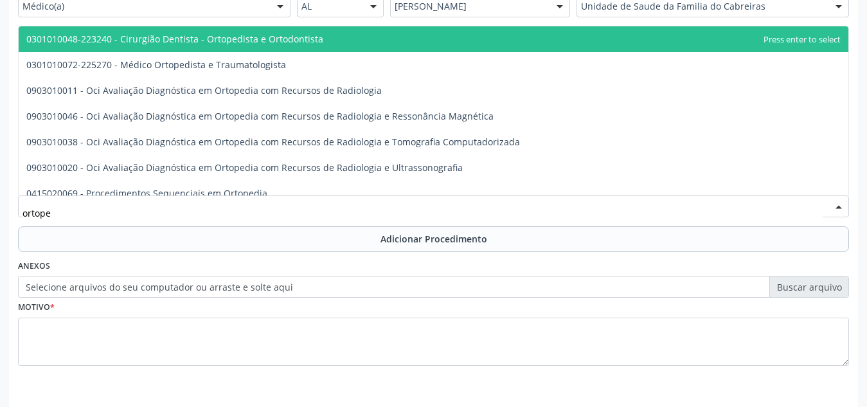
type input "ortoped"
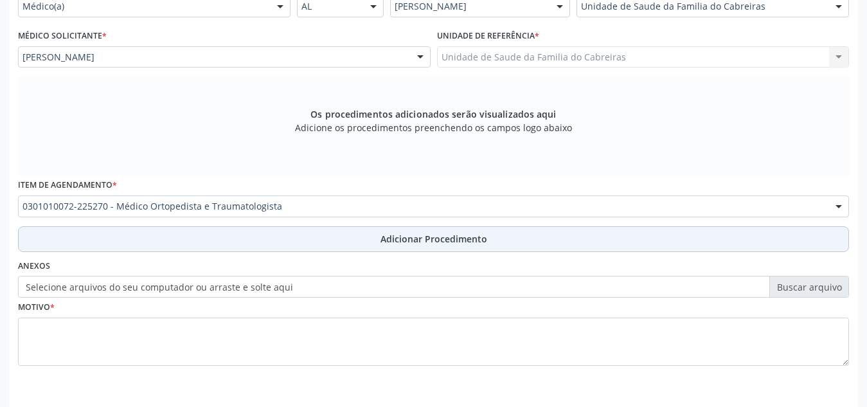
click at [278, 246] on button "Adicionar Procedimento" at bounding box center [433, 239] width 831 height 26
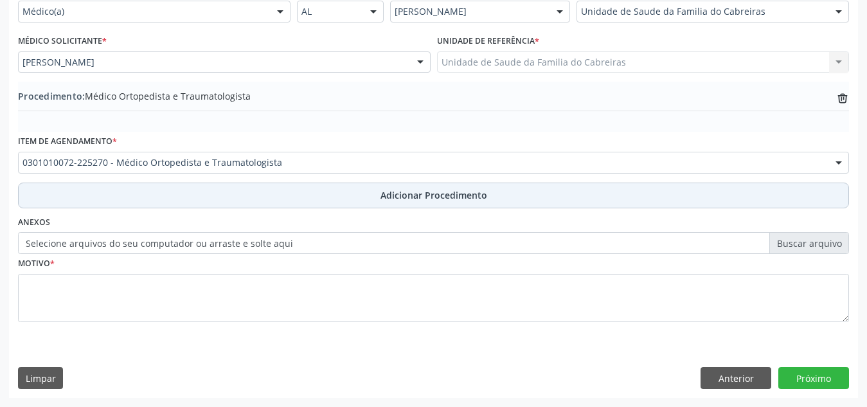
scroll to position [316, 0]
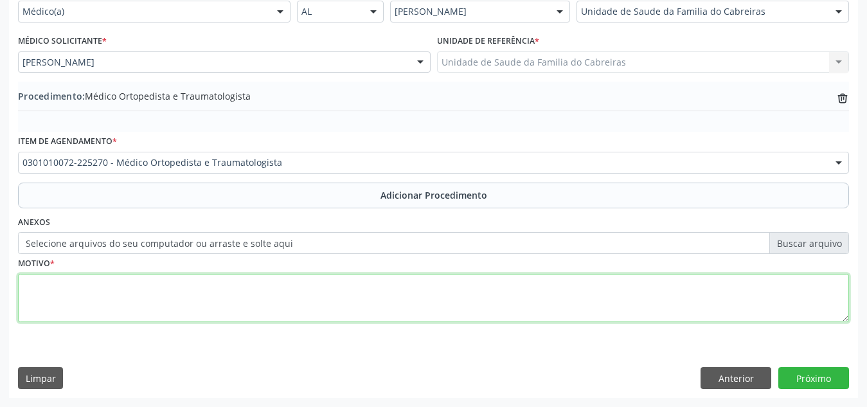
click at [249, 288] on textarea at bounding box center [433, 298] width 831 height 49
type textarea "Dor lombar baixa"
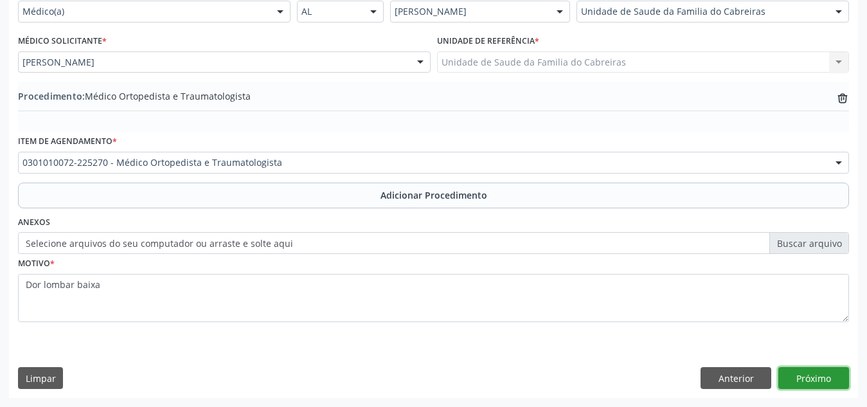
click at [816, 371] on button "Próximo" at bounding box center [814, 378] width 71 height 22
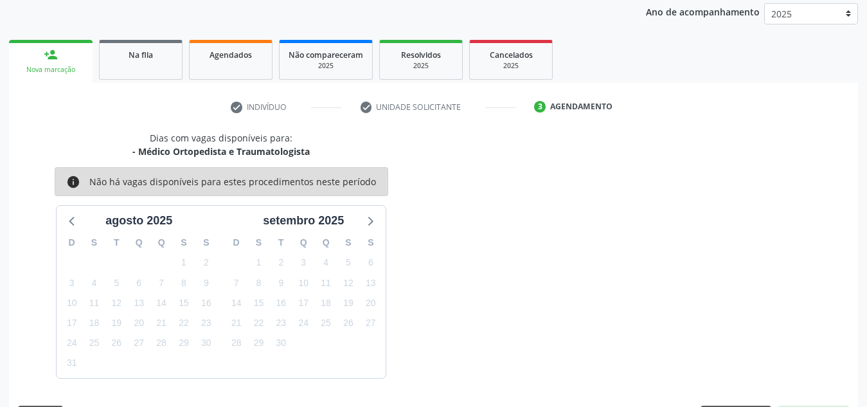
scroll to position [208, 0]
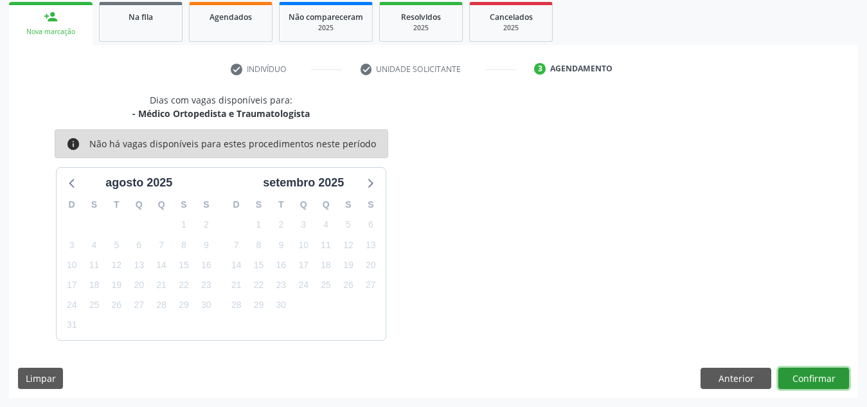
click at [816, 371] on button "Confirmar" at bounding box center [814, 379] width 71 height 22
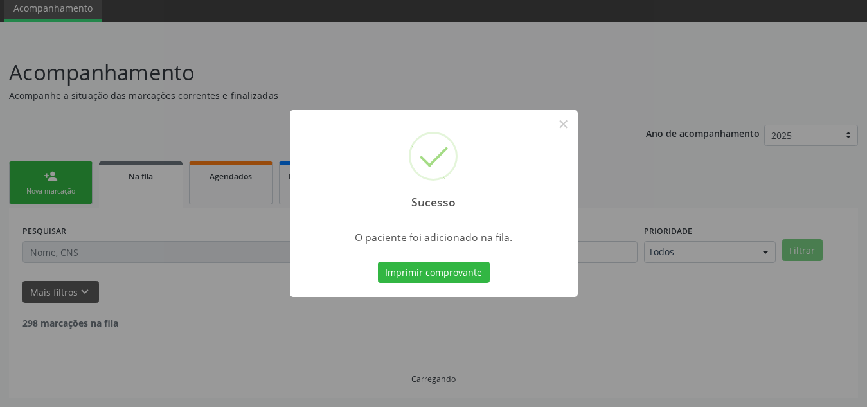
scroll to position [35, 0]
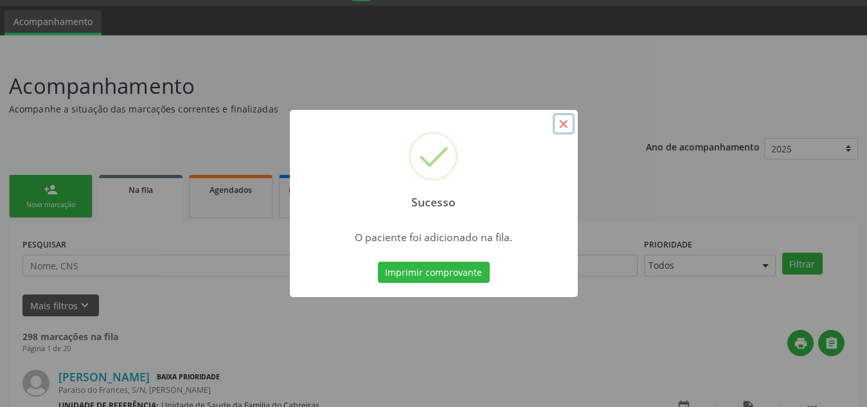
click at [559, 123] on button "×" at bounding box center [564, 124] width 22 height 22
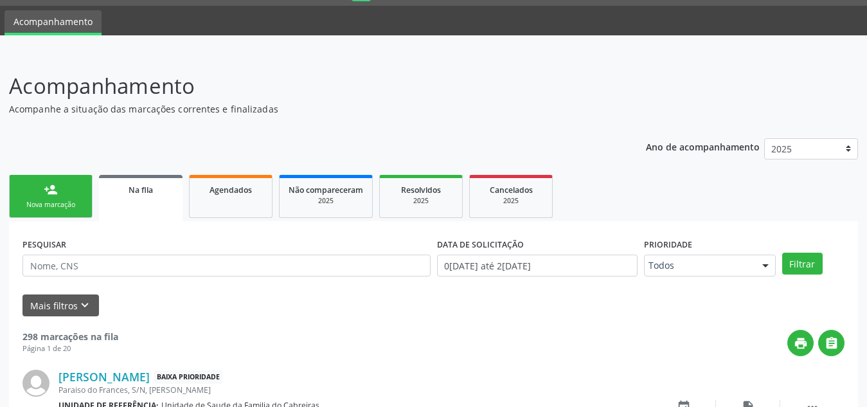
click at [46, 190] on div "person_add" at bounding box center [51, 190] width 14 height 14
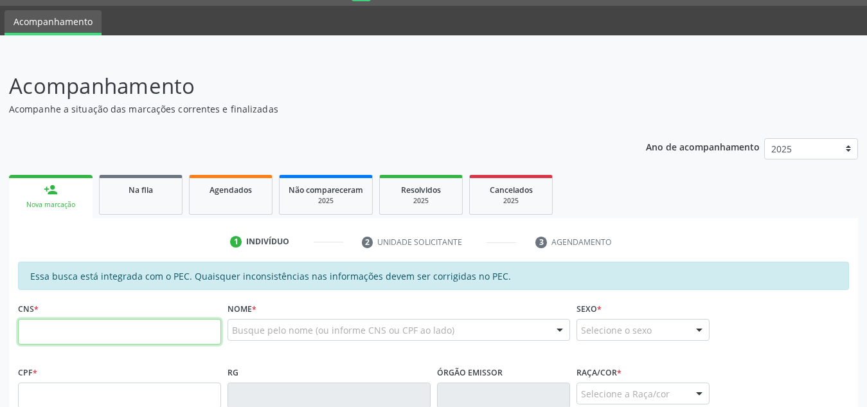
click at [65, 323] on input "text" at bounding box center [119, 332] width 203 height 26
type input "705 6034 4300 1017"
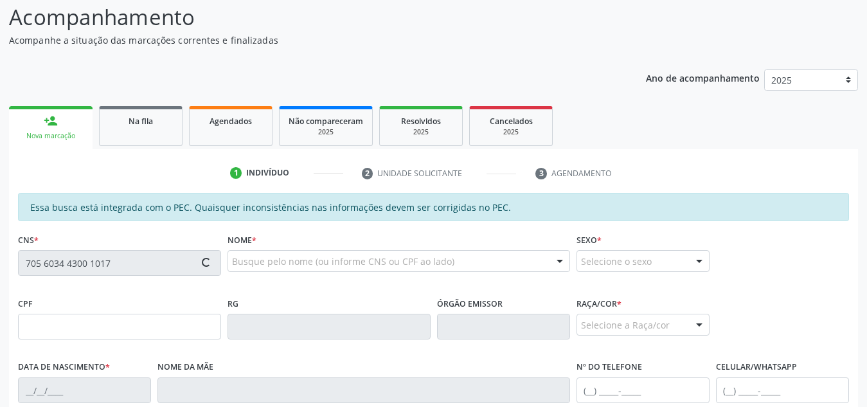
type input "149.141.944-06"
type input "23/12/2004"
type input "Maria Aparecida da Silva"
type input "(82) 99185-4144"
type input "S/N"
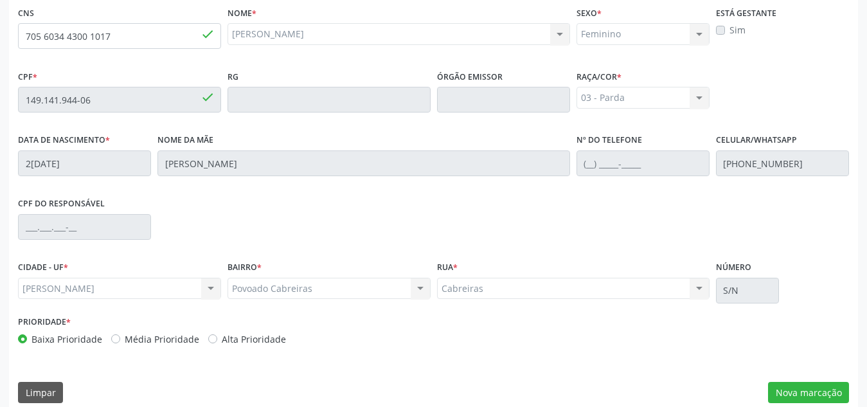
scroll to position [345, 0]
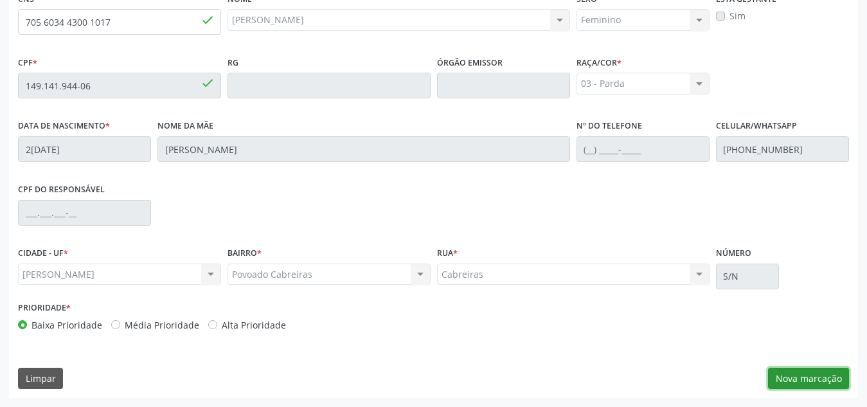
click at [809, 369] on button "Nova marcação" at bounding box center [808, 379] width 81 height 22
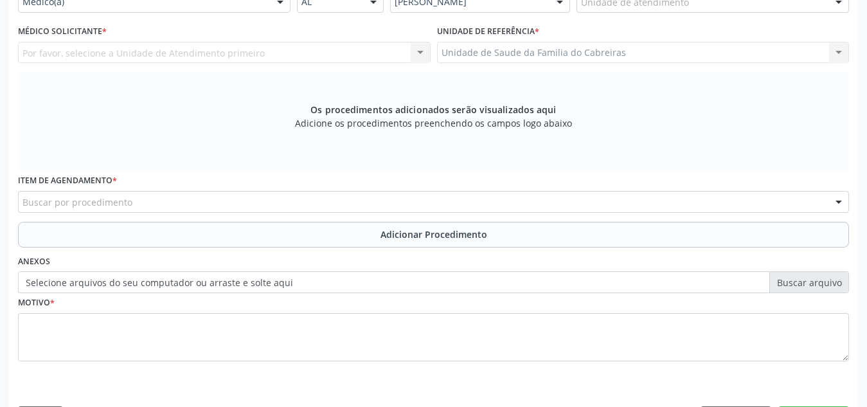
scroll to position [321, 0]
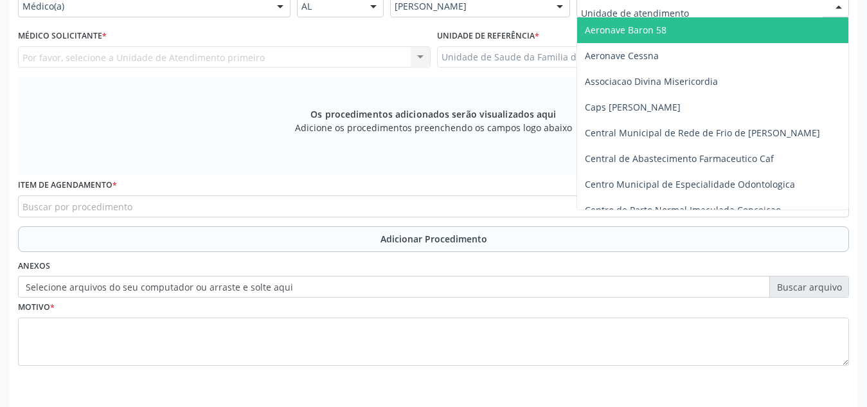
click at [708, 5] on div at bounding box center [713, 6] width 273 height 22
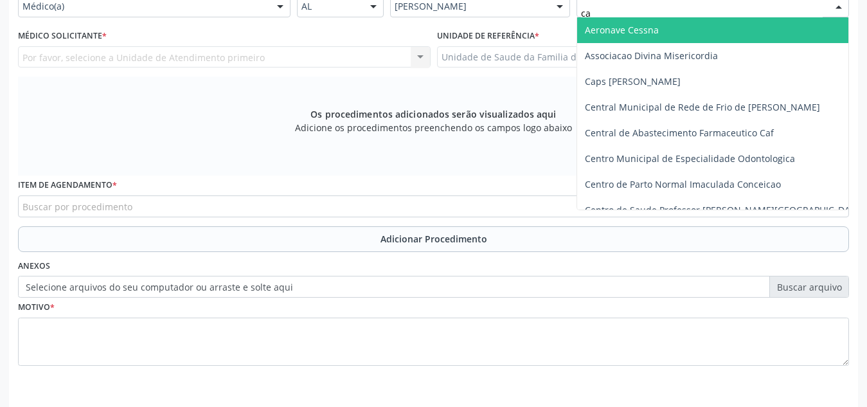
type input "cab"
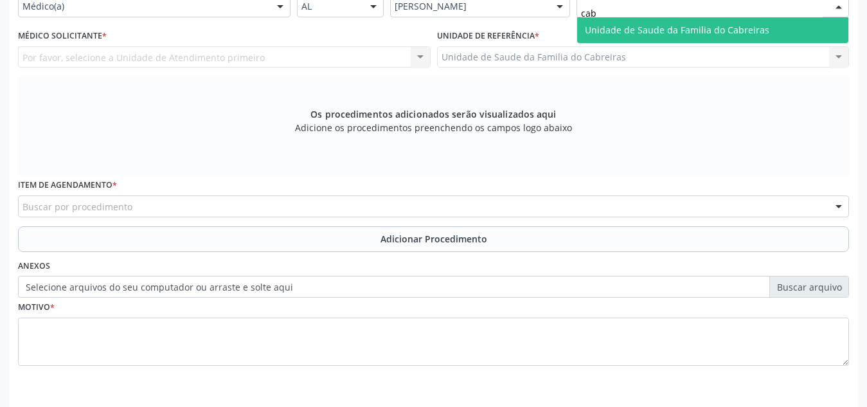
click at [708, 5] on input "cab" at bounding box center [702, 13] width 242 height 26
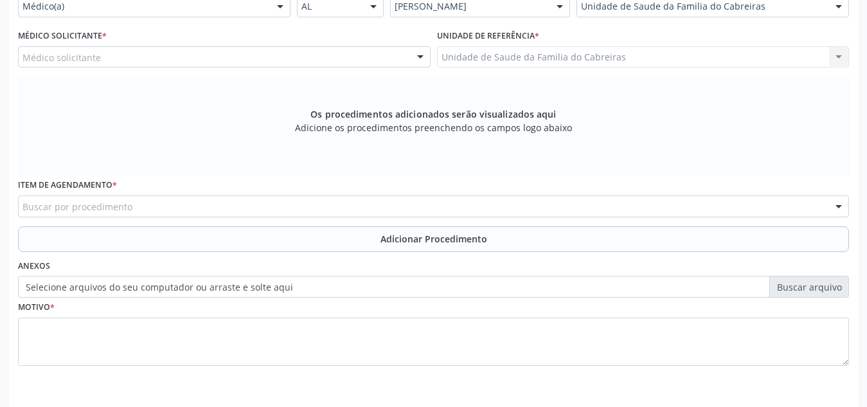
click at [294, 52] on div "Médico solicitante" at bounding box center [224, 57] width 413 height 22
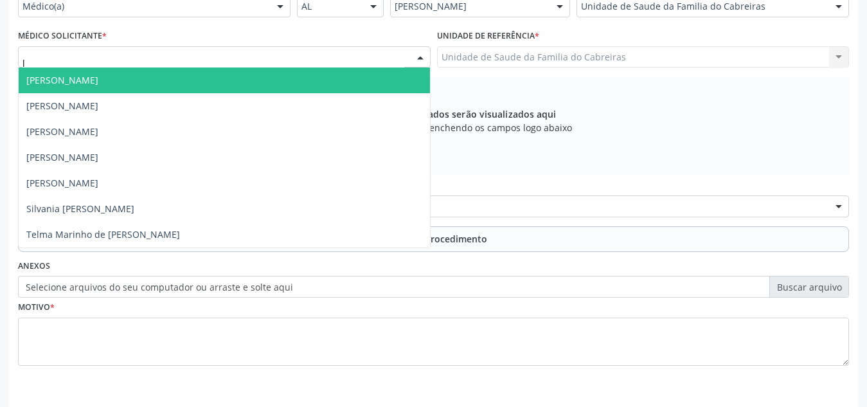
type input "le"
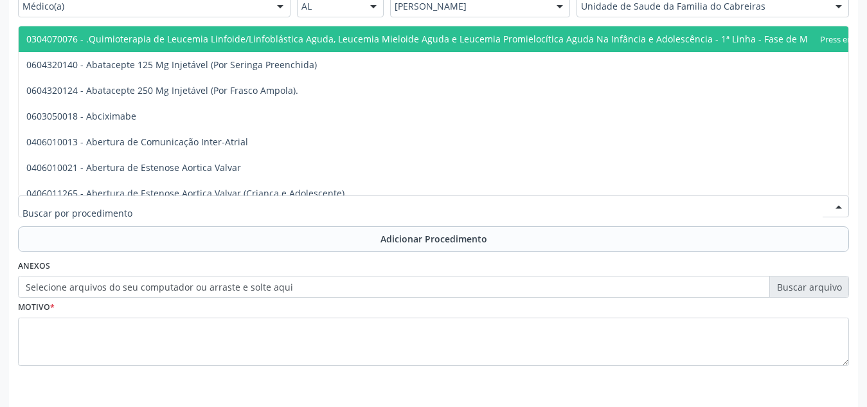
click at [208, 205] on div at bounding box center [433, 206] width 831 height 22
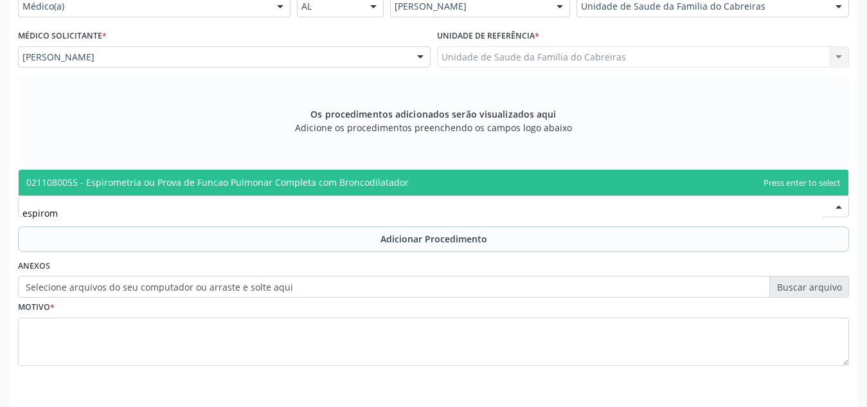
type input "espirome"
click at [235, 190] on span "0211080055 - Espirometria ou Prova de Funcao Pulmonar Completa com Broncodilata…" at bounding box center [434, 183] width 830 height 26
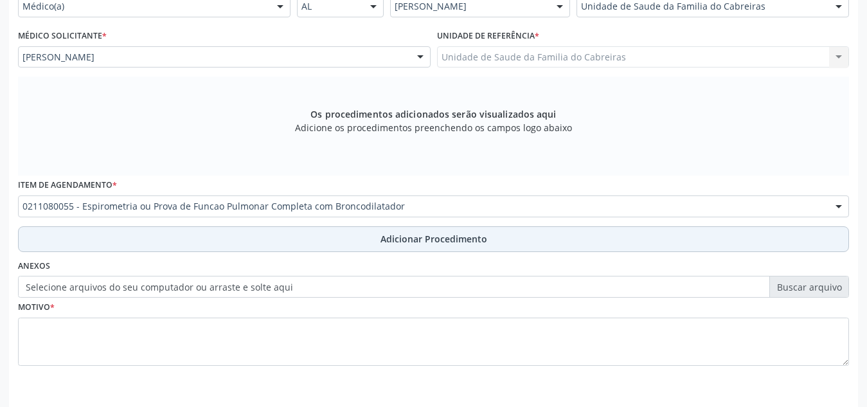
click at [249, 248] on button "Adicionar Procedimento" at bounding box center [433, 239] width 831 height 26
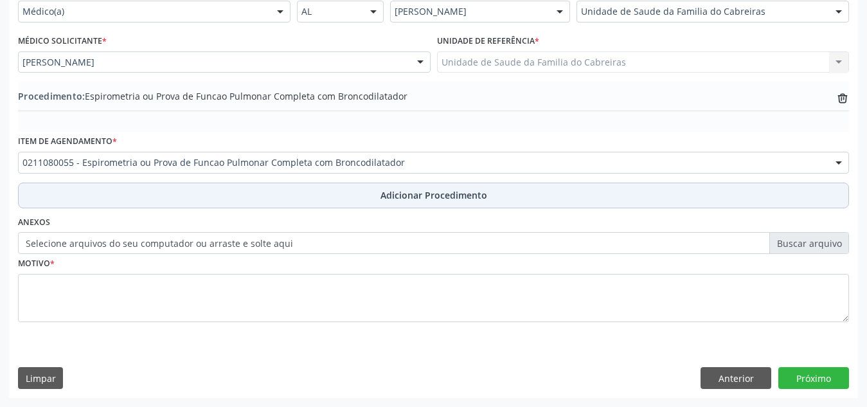
scroll to position [316, 0]
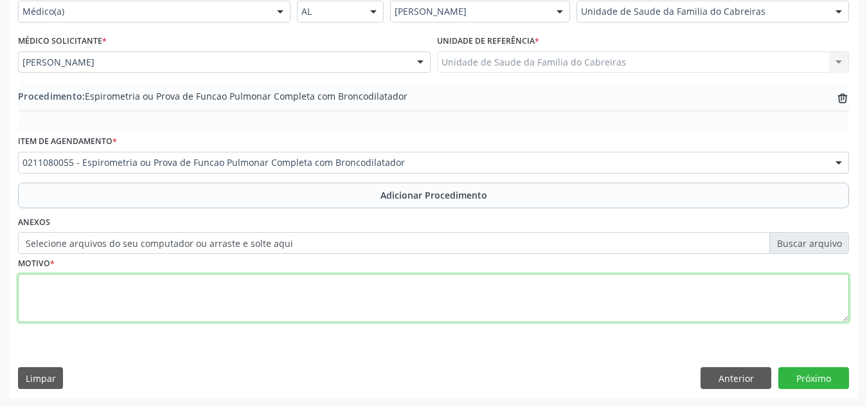
click at [235, 312] on textarea at bounding box center [433, 298] width 831 height 49
type textarea "Investigação asma"
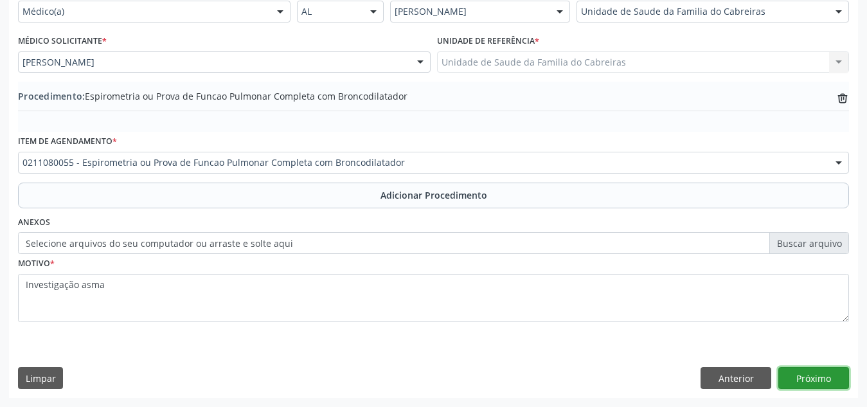
click at [789, 370] on button "Próximo" at bounding box center [814, 378] width 71 height 22
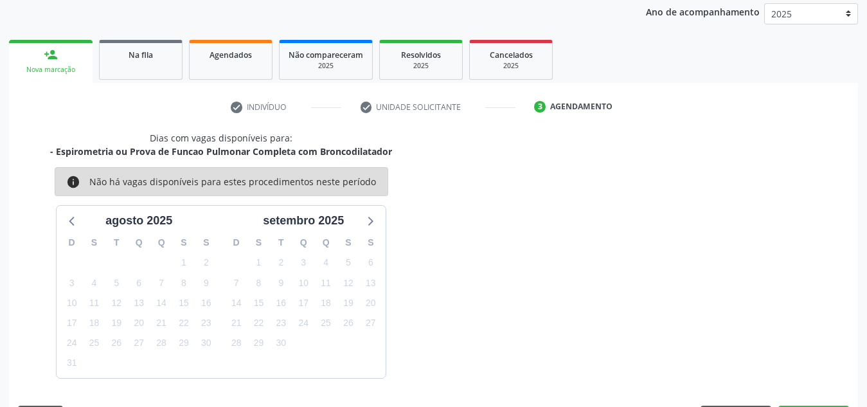
scroll to position [208, 0]
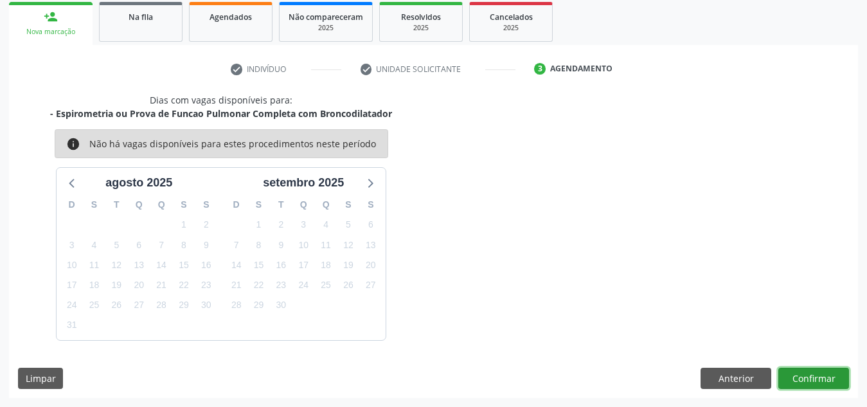
click at [789, 370] on button "Confirmar" at bounding box center [814, 379] width 71 height 22
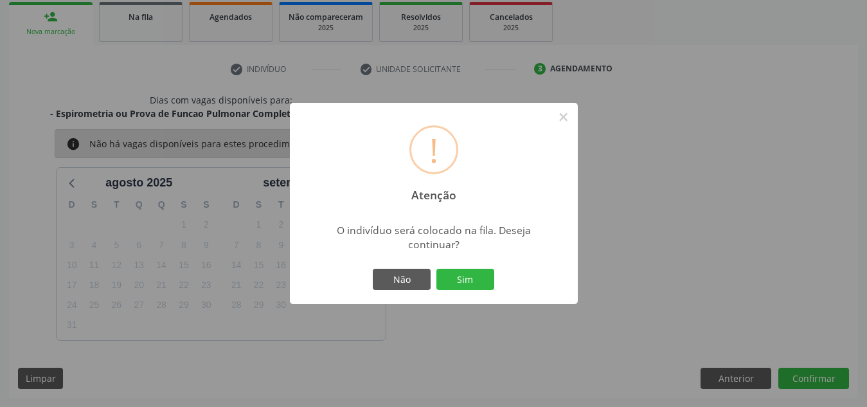
click at [437, 269] on button "Sim" at bounding box center [466, 280] width 58 height 22
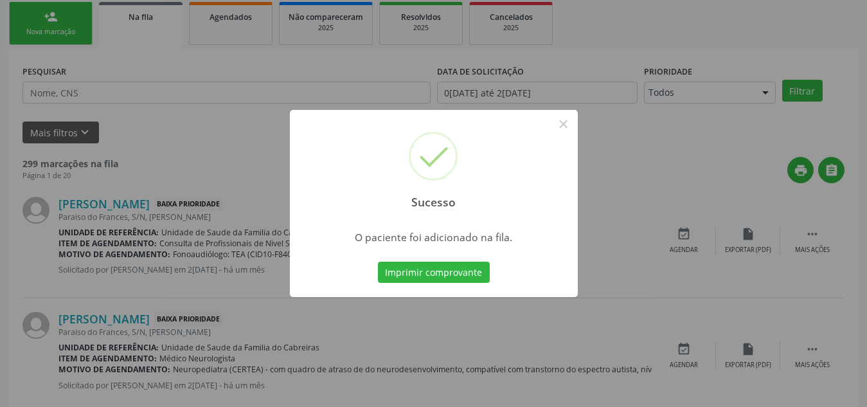
scroll to position [35, 0]
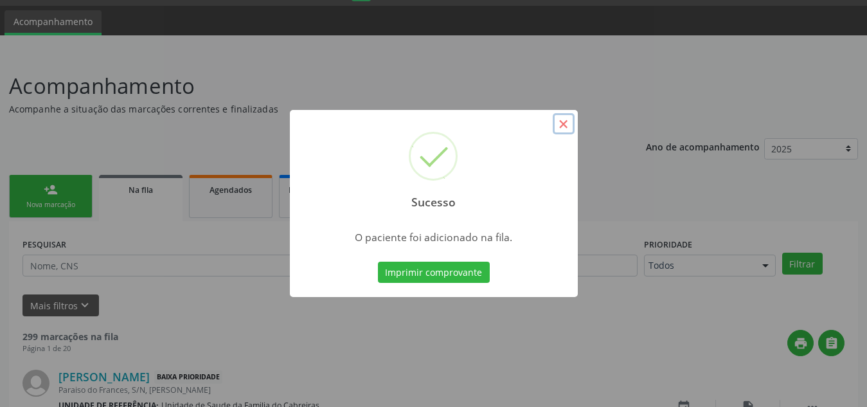
click at [564, 120] on button "×" at bounding box center [564, 124] width 22 height 22
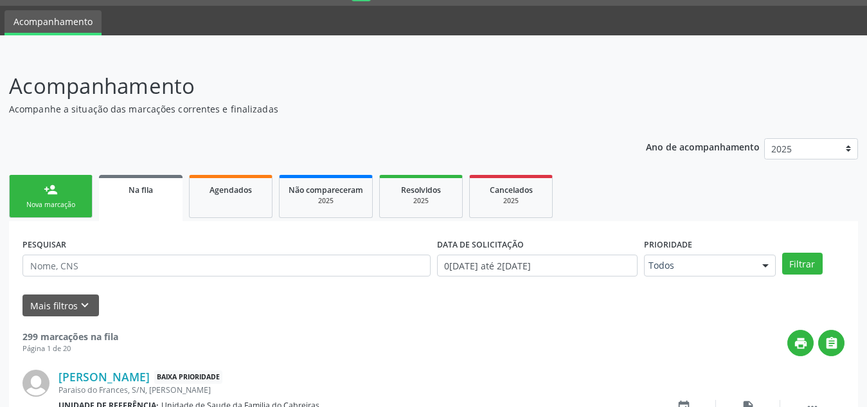
click at [61, 177] on link "person_add Nova marcação" at bounding box center [51, 196] width 84 height 43
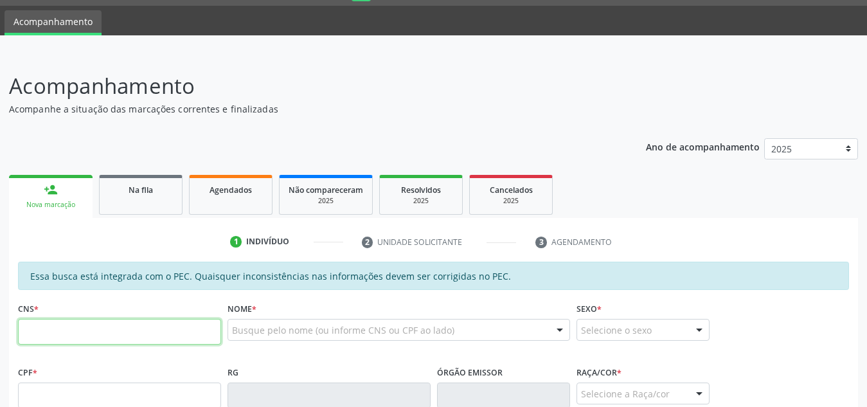
click at [84, 333] on input "text" at bounding box center [119, 332] width 203 height 26
type input "704 8075 4844 8449"
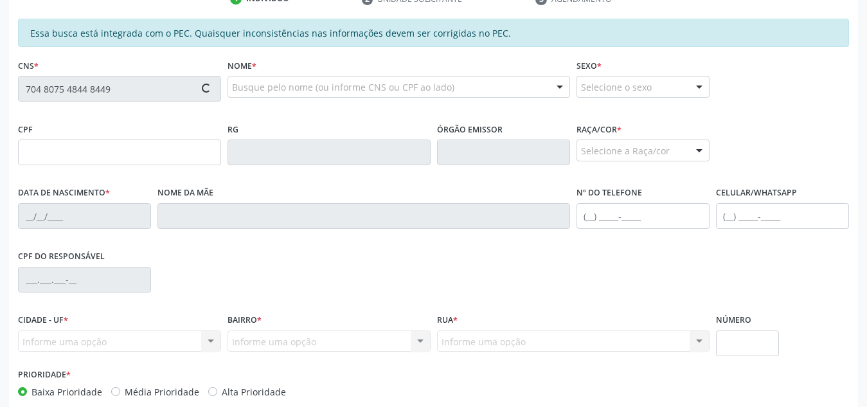
scroll to position [295, 0]
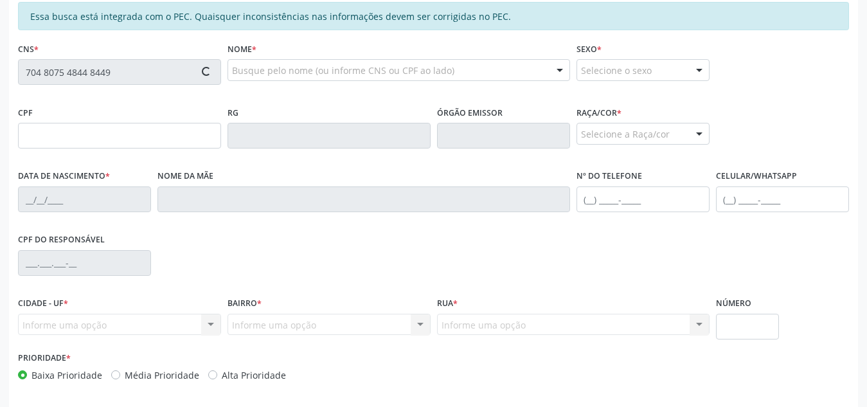
type input "158.377.434-30"
type input "24/12/2015"
type input "Maria Raiane de Barros"
type input "(82) 98872-3693"
type input "S/N"
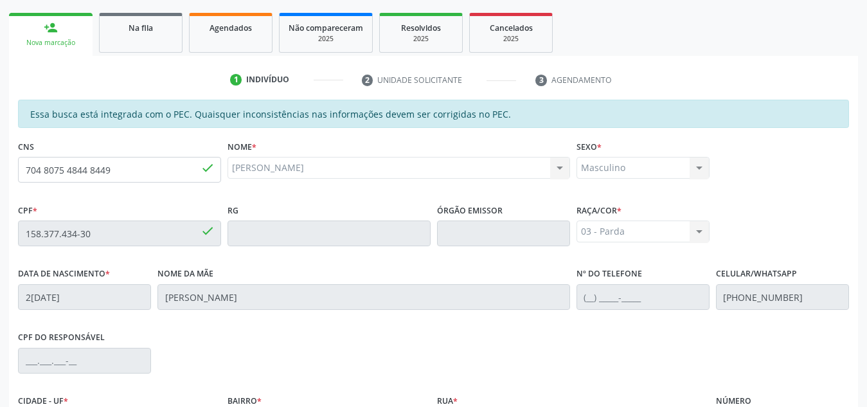
scroll to position [194, 0]
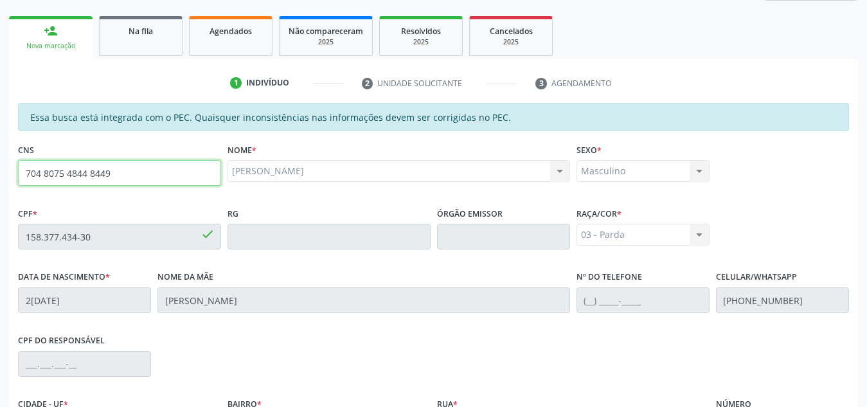
drag, startPoint x: 120, startPoint y: 172, endPoint x: 0, endPoint y: 164, distance: 120.5
click at [0, 164] on div "Acompanhamento Acompanhe a situação das marcações correntes e finalizadas Relat…" at bounding box center [433, 226] width 867 height 663
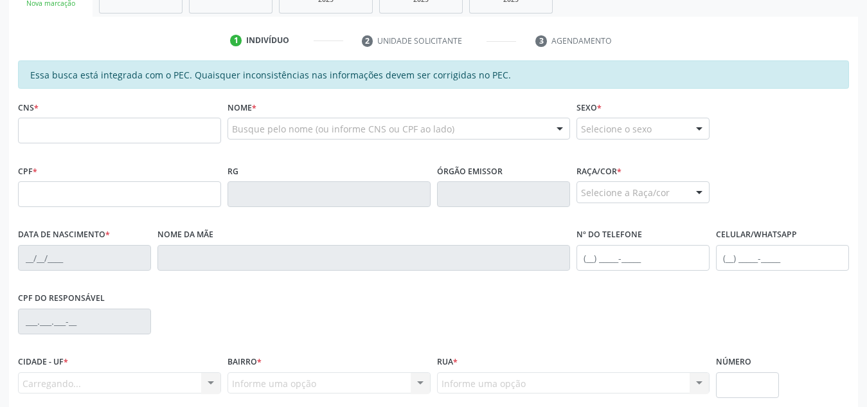
scroll to position [237, 0]
type input "704 8075 4844 8449"
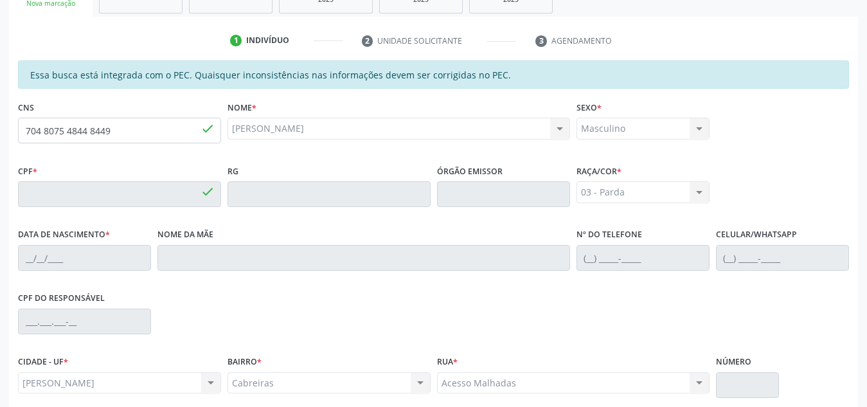
type input "158.377.434-30"
type input "24/12/2015"
type input "Maria Raiane de Barros"
type input "(82) 99806-4741"
type input "S/N"
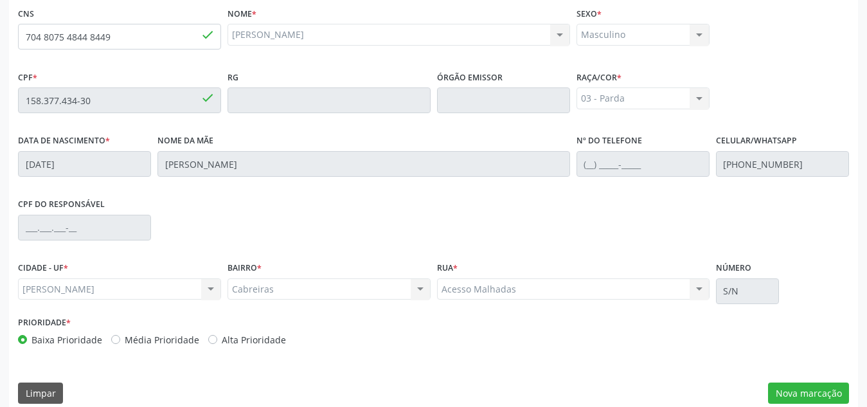
scroll to position [345, 0]
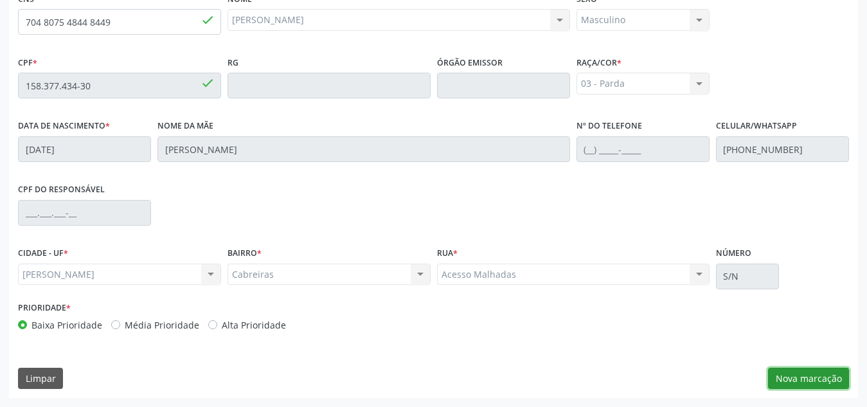
click at [806, 378] on button "Nova marcação" at bounding box center [808, 379] width 81 height 22
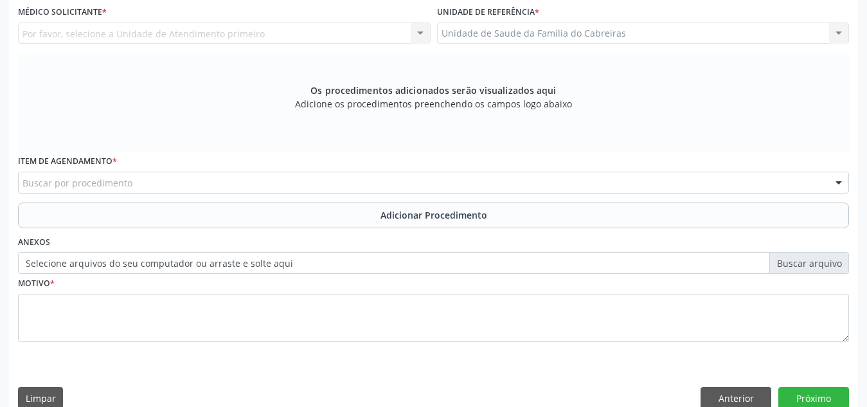
scroll to position [276, 0]
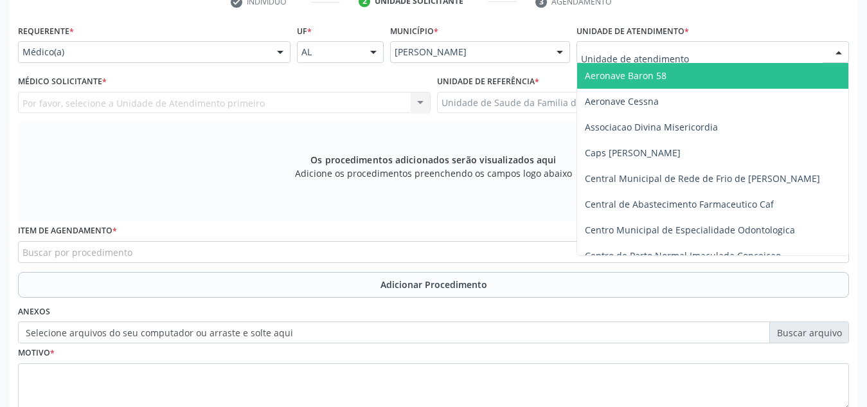
click at [708, 45] on div at bounding box center [713, 52] width 273 height 22
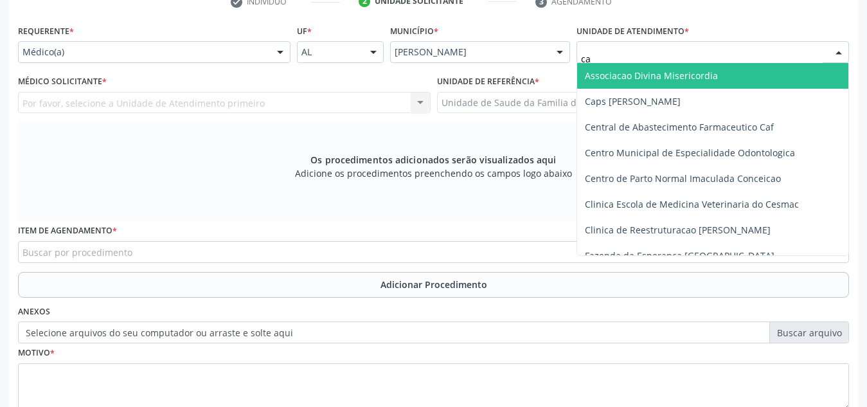
type input "cab"
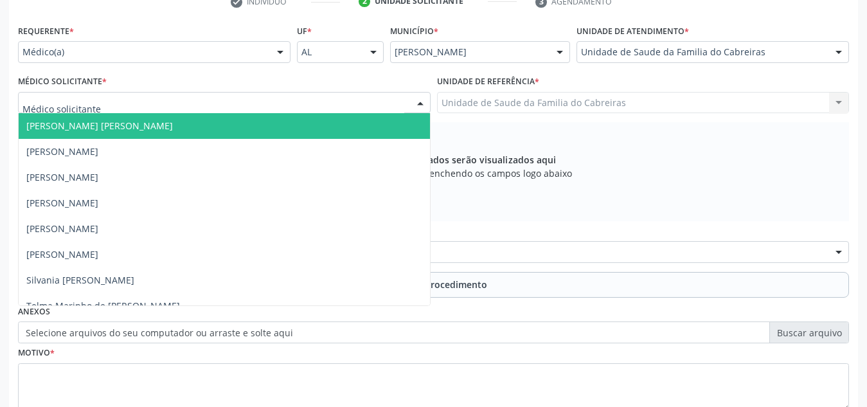
click at [285, 110] on div at bounding box center [224, 103] width 413 height 22
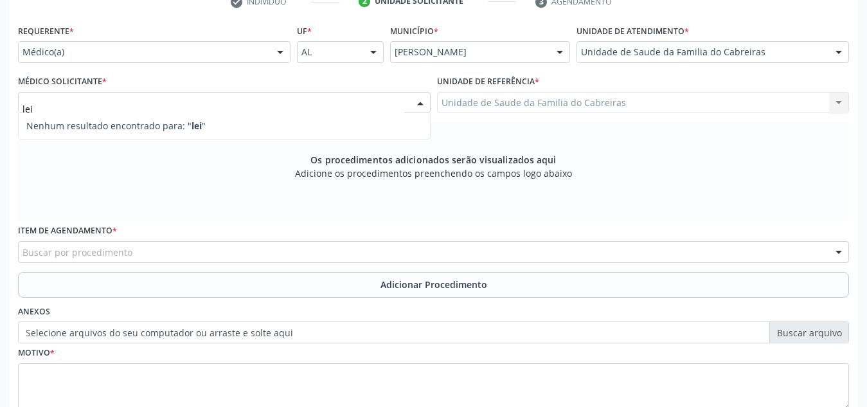
type input "le"
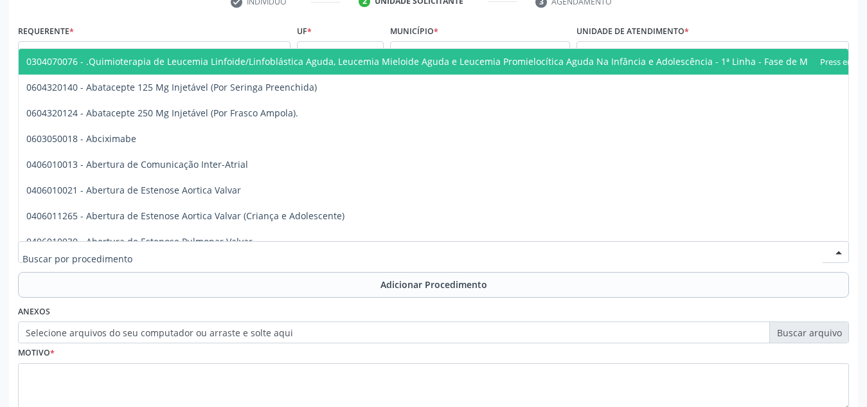
click at [224, 249] on div at bounding box center [433, 252] width 831 height 22
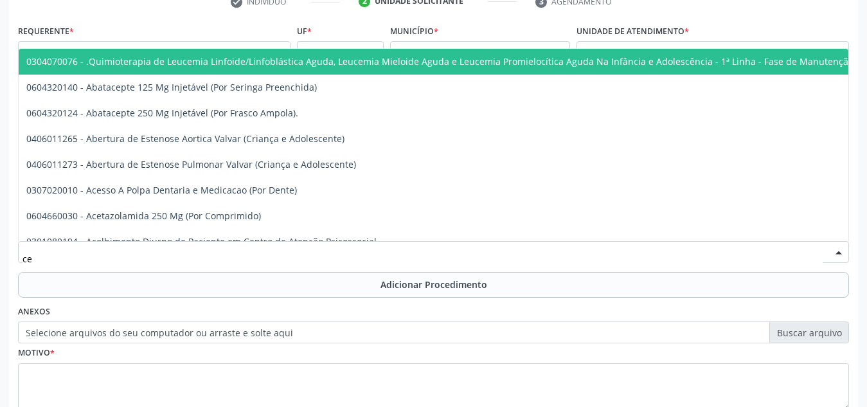
type input "c"
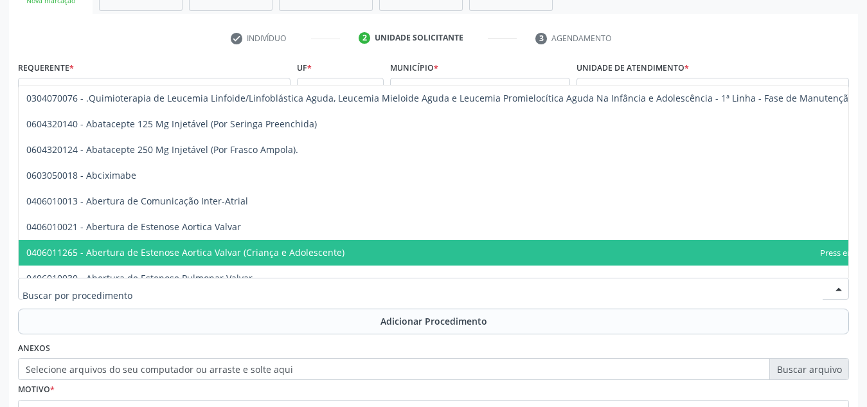
scroll to position [365, 0]
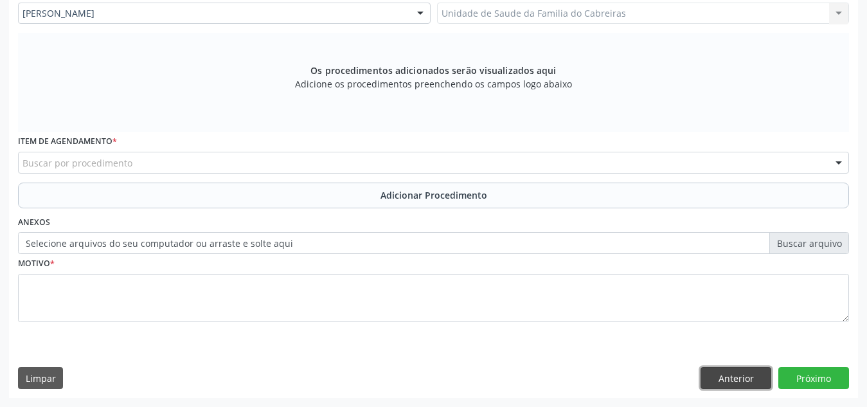
click at [739, 381] on button "Anterior" at bounding box center [736, 378] width 71 height 22
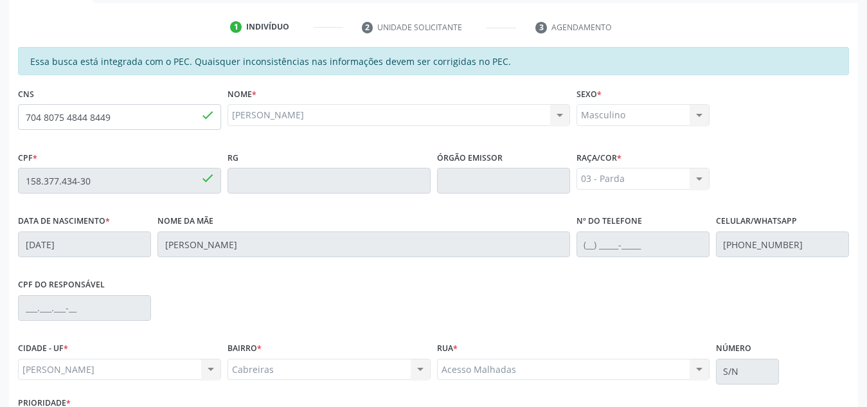
scroll to position [249, 0]
drag, startPoint x: 176, startPoint y: 123, endPoint x: 18, endPoint y: 118, distance: 157.6
click at [18, 118] on input "704 8075 4844 8449" at bounding box center [119, 118] width 203 height 26
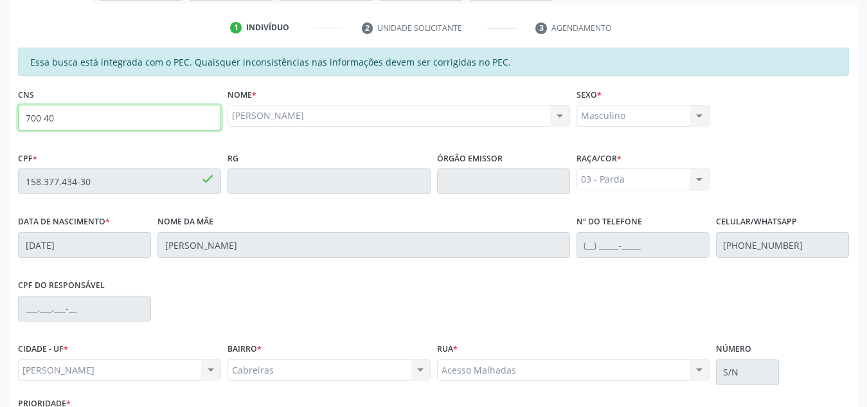
type input "700 401"
drag, startPoint x: 68, startPoint y: 122, endPoint x: 0, endPoint y: 110, distance: 68.6
click at [0, 110] on div "Acompanhamento Acompanhe a situação das marcações correntes e finalizadas Relat…" at bounding box center [433, 170] width 867 height 663
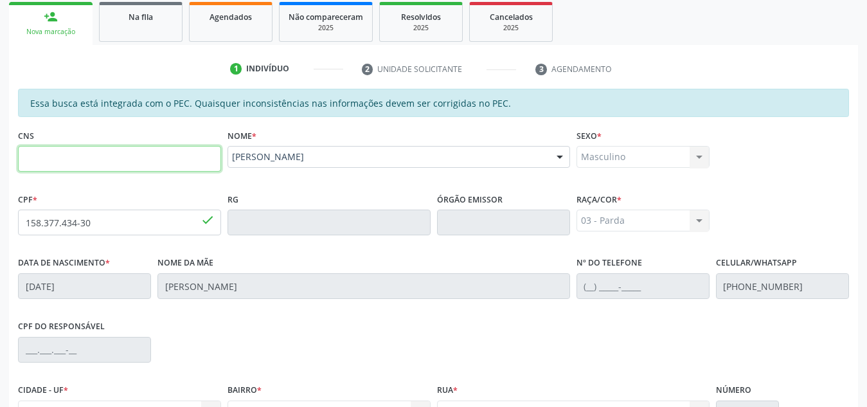
scroll to position [206, 0]
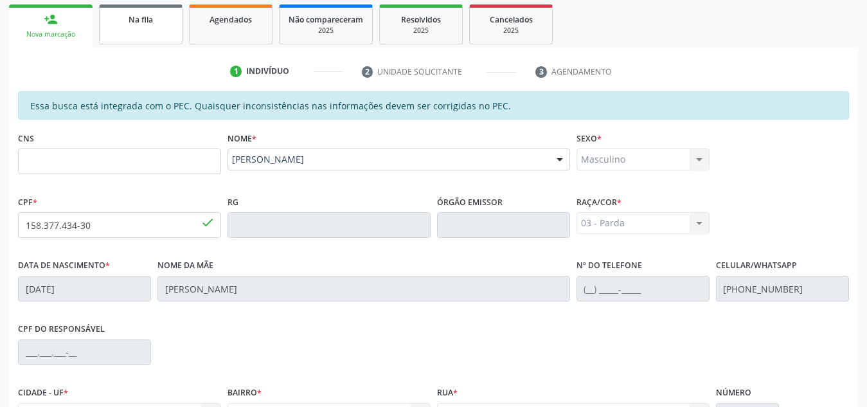
click at [156, 19] on div "Na fila" at bounding box center [141, 19] width 64 height 14
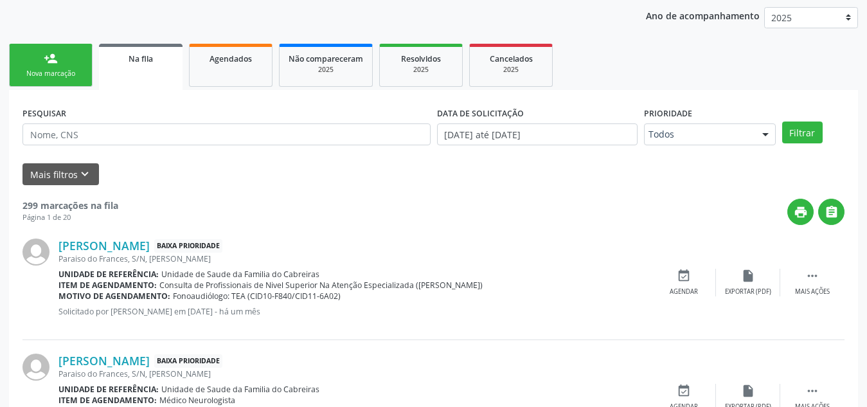
scroll to position [163, 0]
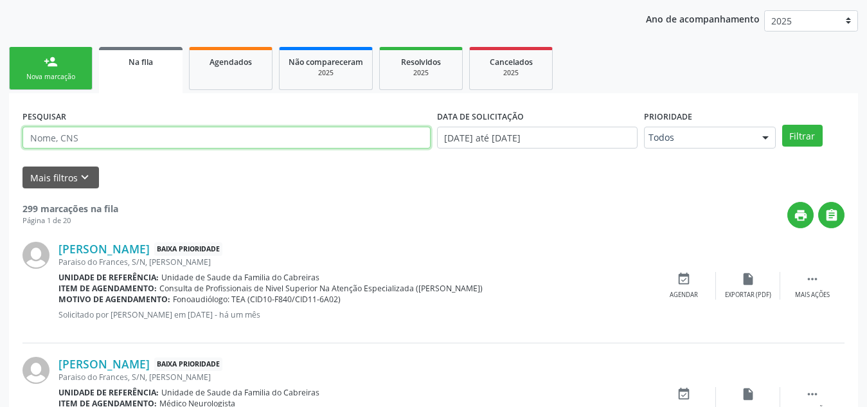
click at [145, 130] on input "text" at bounding box center [227, 138] width 408 height 22
paste input "703004851402073"
type input "703004851402073"
click at [782, 125] on button "Filtrar" at bounding box center [802, 136] width 41 height 22
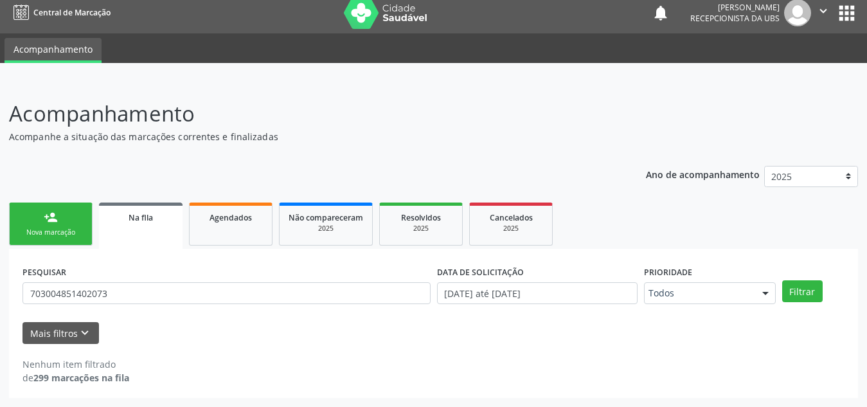
scroll to position [8, 0]
click at [73, 218] on link "person_add Nova marcação" at bounding box center [51, 224] width 84 height 43
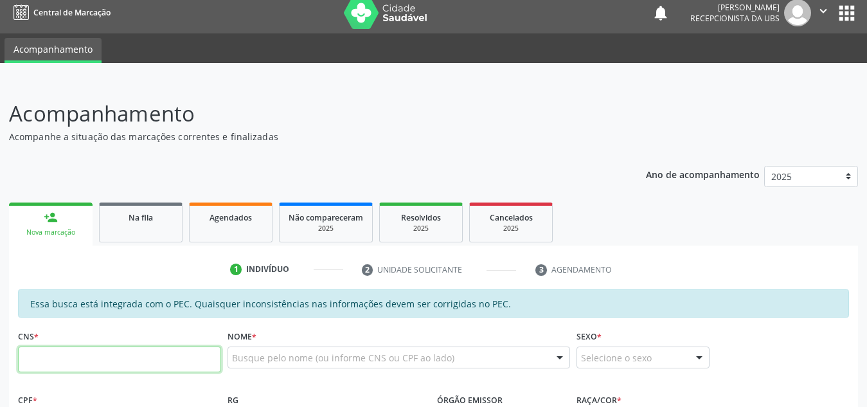
click at [102, 371] on input "text" at bounding box center [119, 360] width 203 height 26
paste input "700 4014 2065 9341"
type input "700 4014 2065 9341"
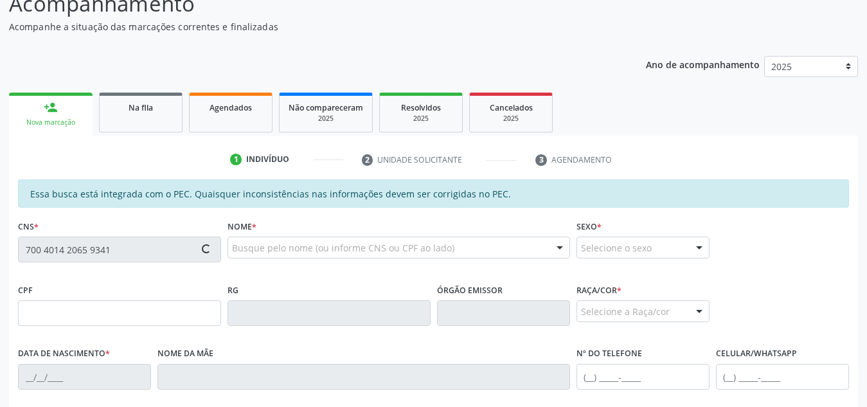
type input "701.021.314-30"
type input "03/06/1980"
type input "Maria Jose da Silva"
type input "(82) 98817-2496"
type input "S/N"
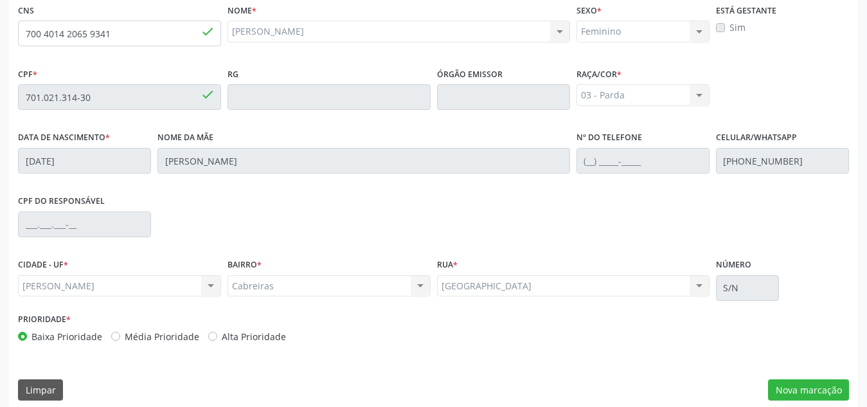
scroll to position [345, 0]
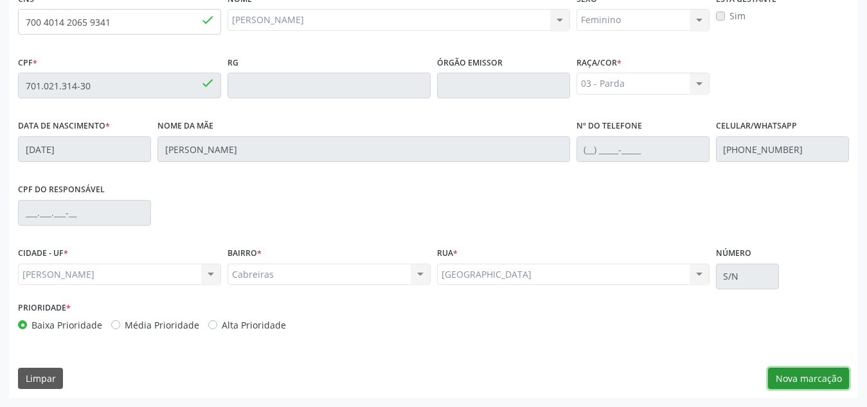
click at [803, 383] on button "Nova marcação" at bounding box center [808, 379] width 81 height 22
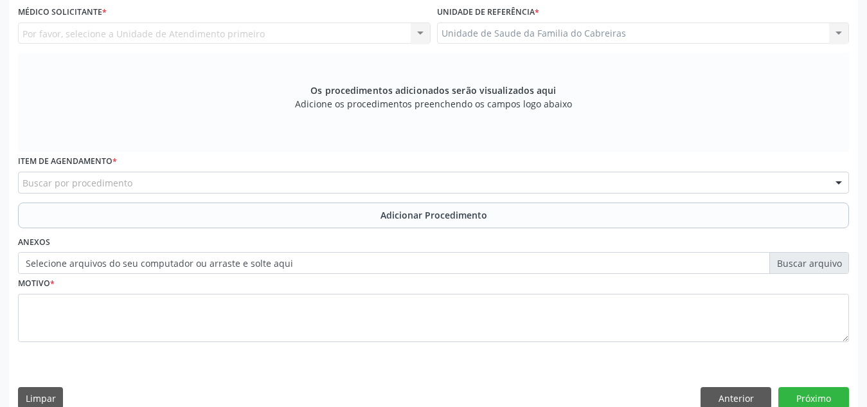
click at [724, 33] on div "Unidade de Saude da Familia do Cabreiras Unidade de Saude da Familia do Cabreir…" at bounding box center [643, 34] width 413 height 22
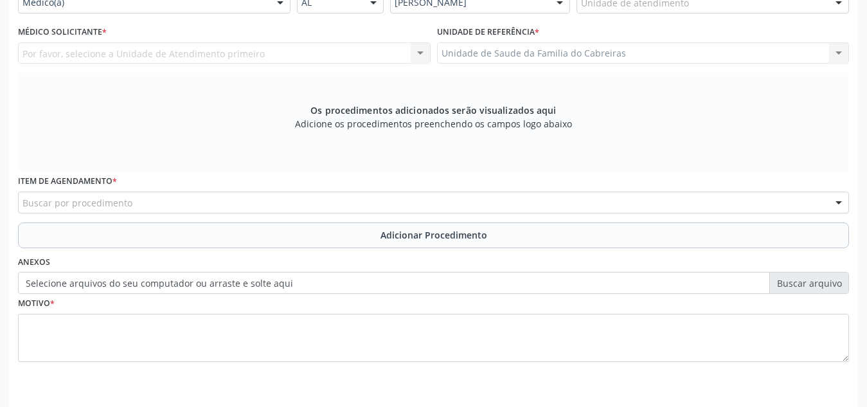
scroll to position [306, 0]
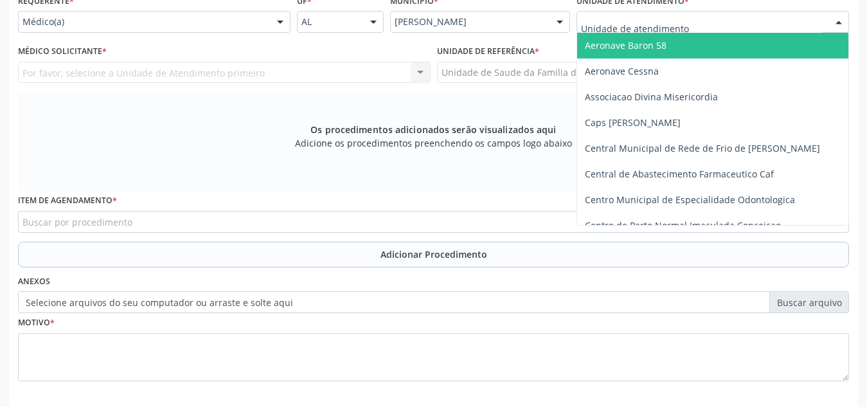
click at [734, 23] on div at bounding box center [713, 22] width 273 height 22
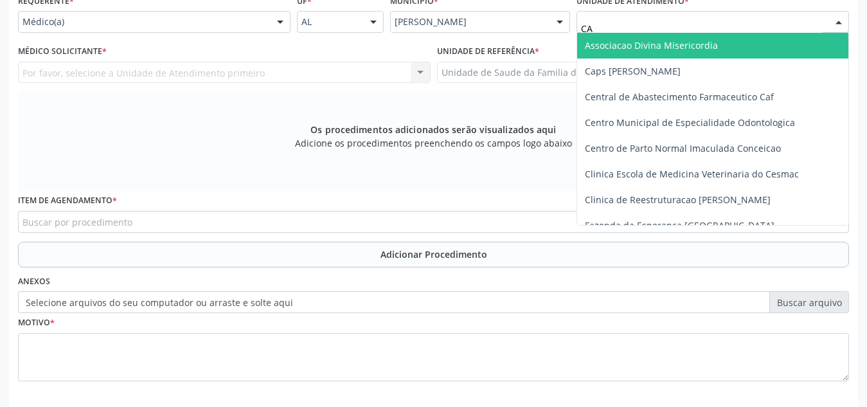
type input "CAB"
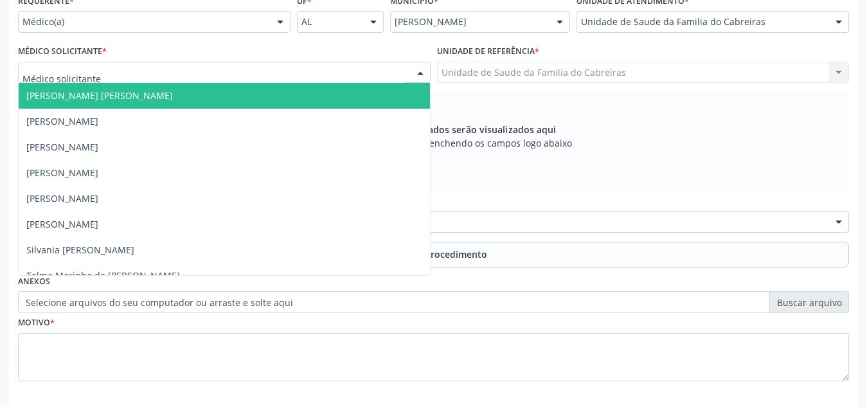
click at [310, 66] on div at bounding box center [224, 73] width 413 height 22
type input "LE"
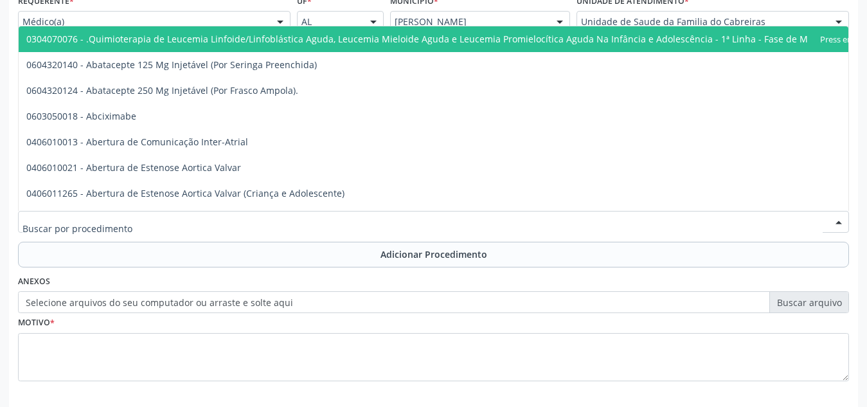
click at [236, 224] on div at bounding box center [433, 222] width 831 height 22
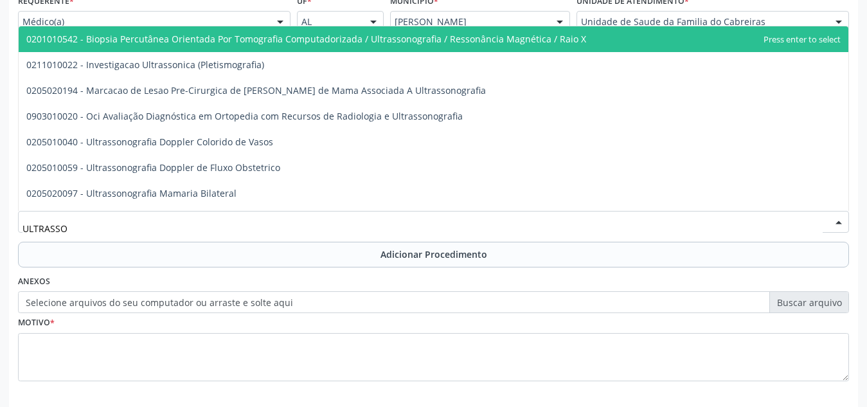
type input "ULTRASSON"
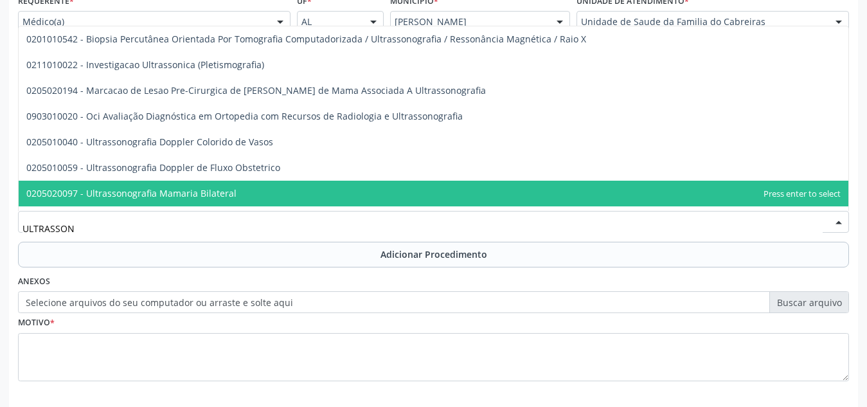
click at [251, 186] on span "0205020097 - Ultrassonografia Mamaria Bilateral" at bounding box center [434, 194] width 830 height 26
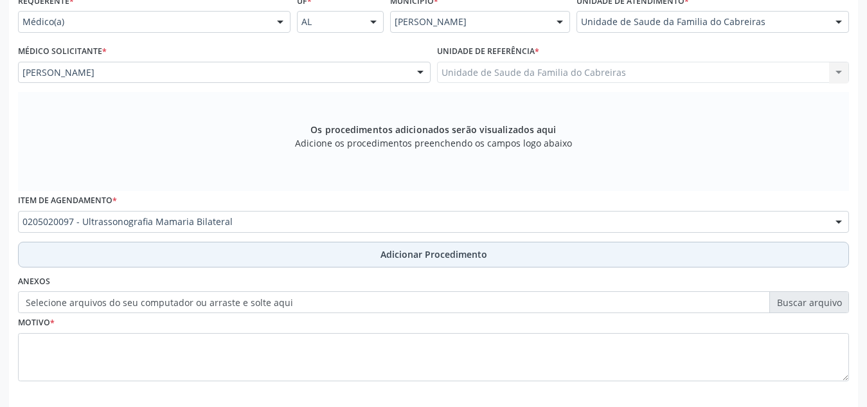
click at [251, 258] on button "Adicionar Procedimento" at bounding box center [433, 255] width 831 height 26
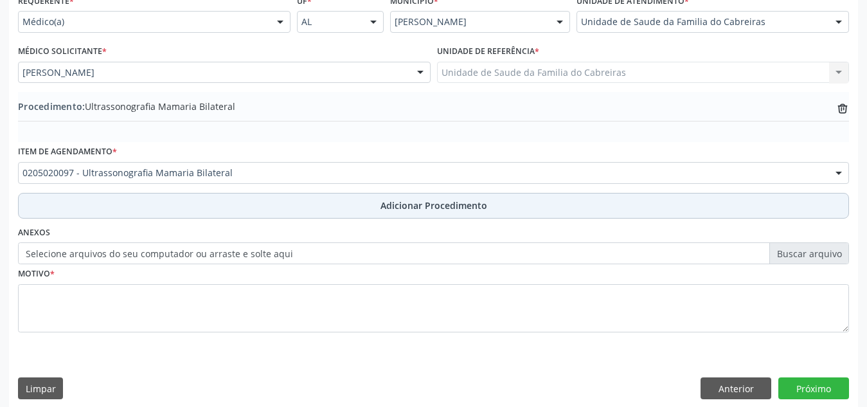
scroll to position [316, 0]
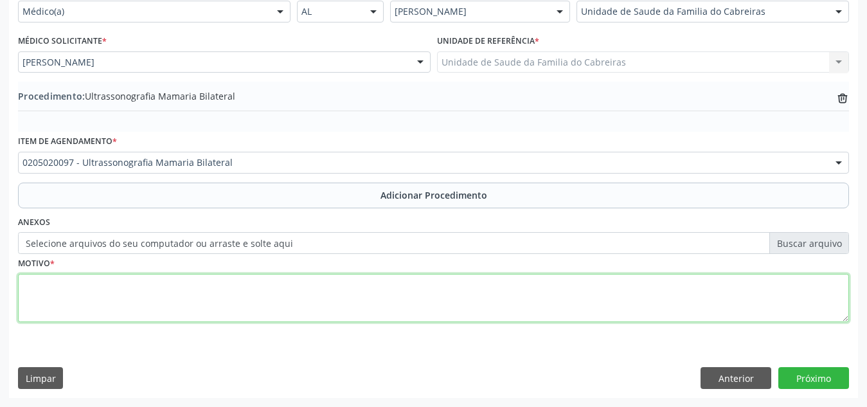
click at [248, 289] on textarea at bounding box center [433, 298] width 831 height 49
type textarea "r"
type textarea "Rastreio"
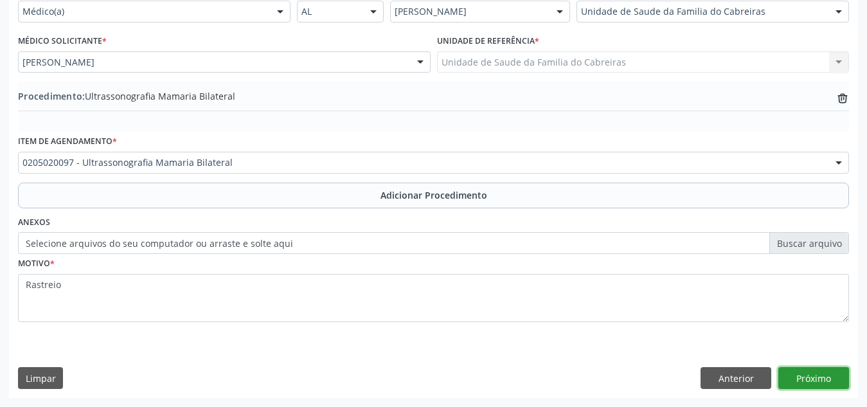
click at [817, 373] on button "Próximo" at bounding box center [814, 378] width 71 height 22
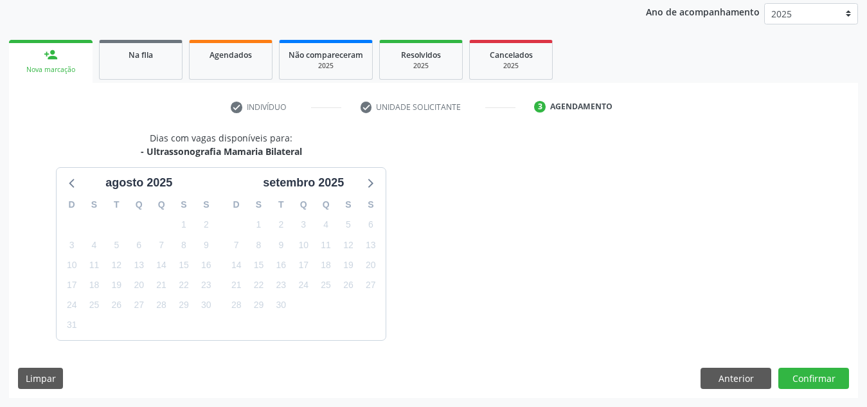
scroll to position [208, 0]
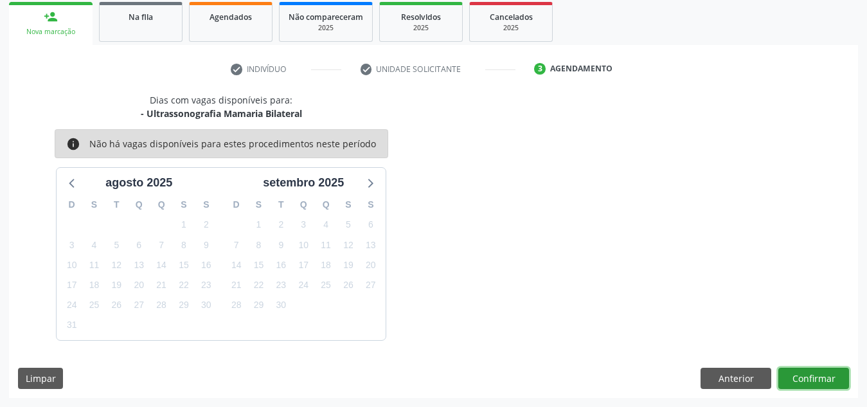
click at [817, 373] on button "Confirmar" at bounding box center [814, 379] width 71 height 22
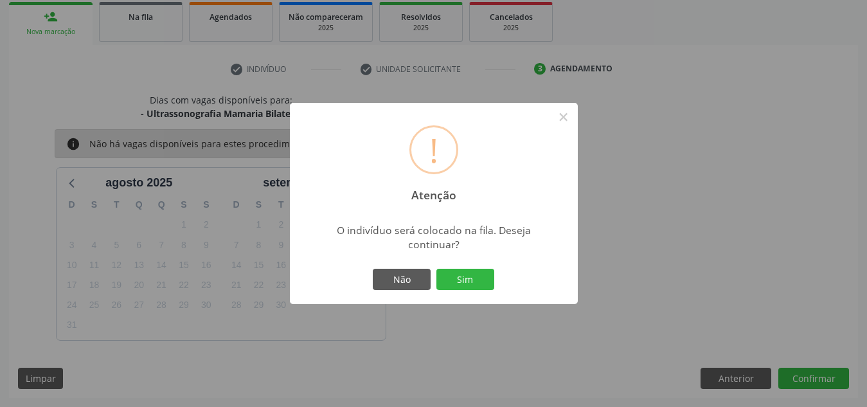
click at [437, 269] on button "Sim" at bounding box center [466, 280] width 58 height 22
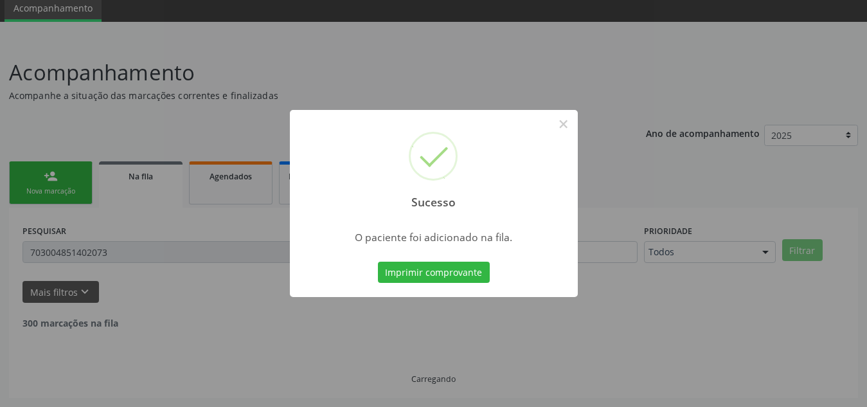
scroll to position [8, 0]
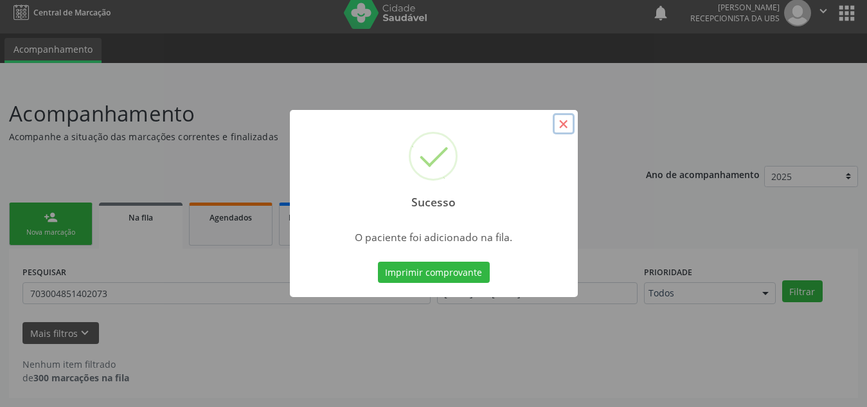
click at [565, 126] on button "×" at bounding box center [564, 124] width 22 height 22
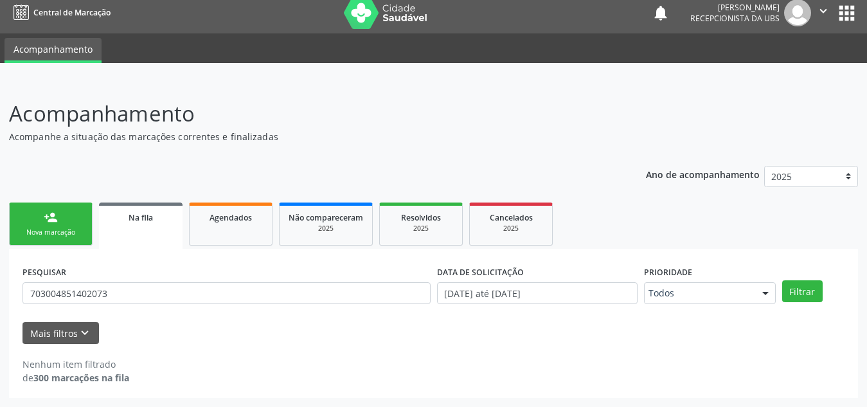
click at [61, 208] on link "person_add Nova marcação" at bounding box center [51, 224] width 84 height 43
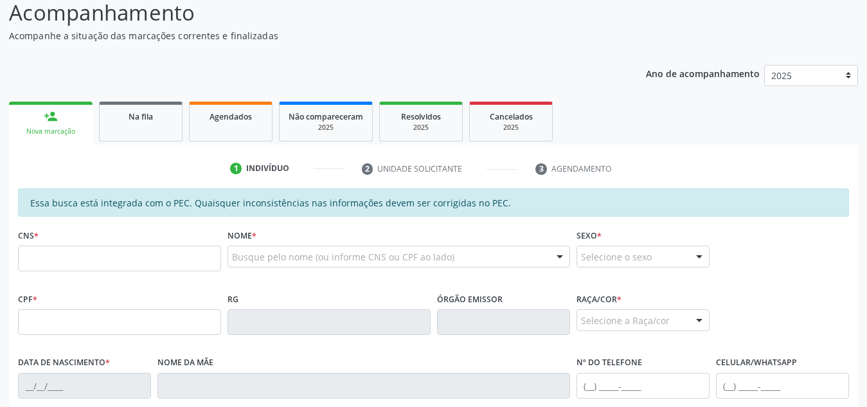
scroll to position [121, 0]
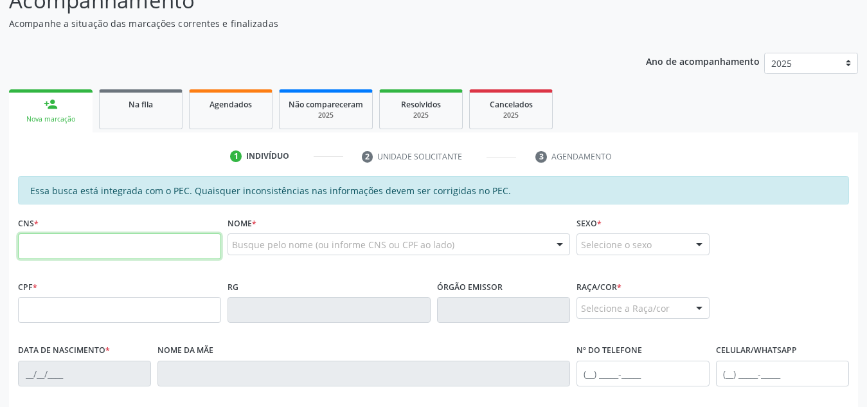
click at [121, 251] on input "text" at bounding box center [119, 246] width 203 height 26
paste input "700 4014 2065 9341"
type input "700 4014 2065 9341"
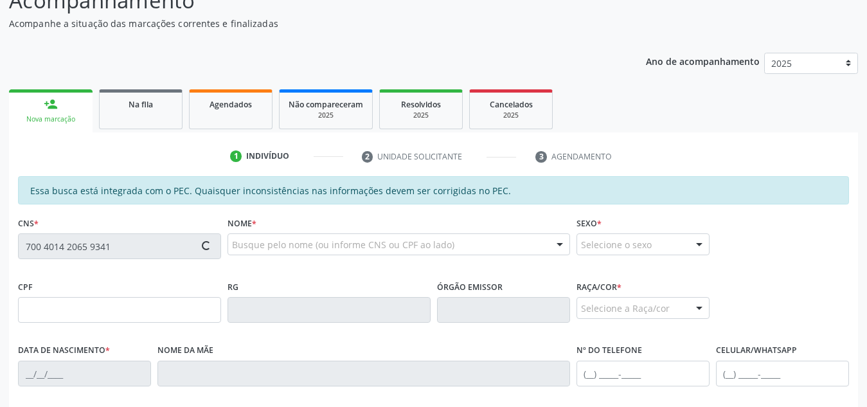
type input "701.021.314-30"
type input "03/06/1980"
type input "Maria Jose da Silva"
type input "(82) 98817-2496"
type input "S/N"
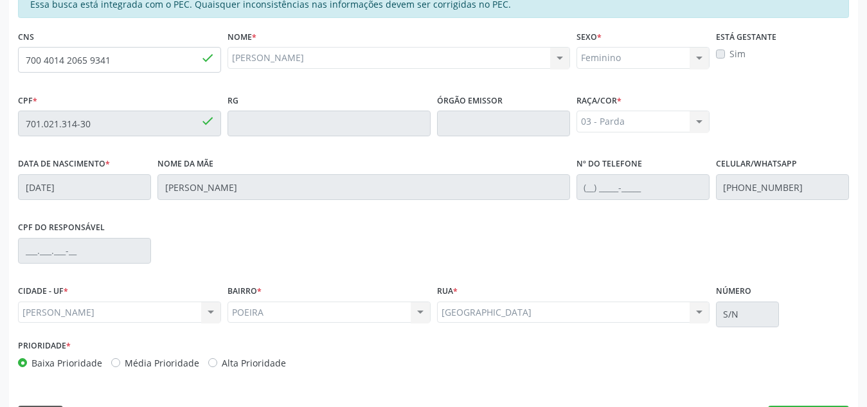
scroll to position [345, 0]
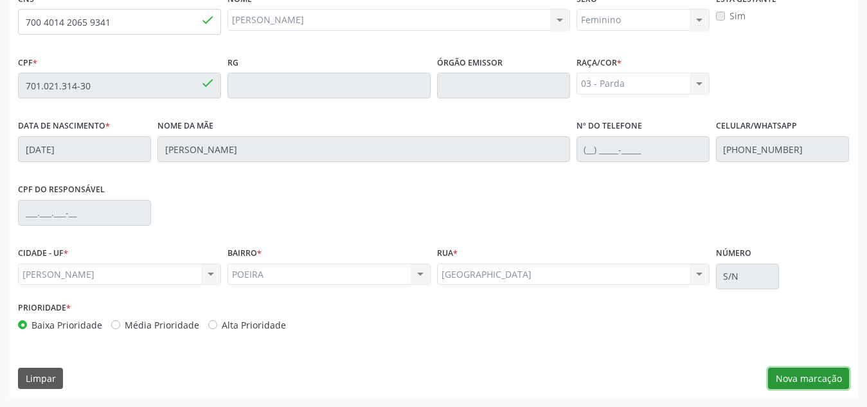
click at [799, 384] on button "Nova marcação" at bounding box center [808, 379] width 81 height 22
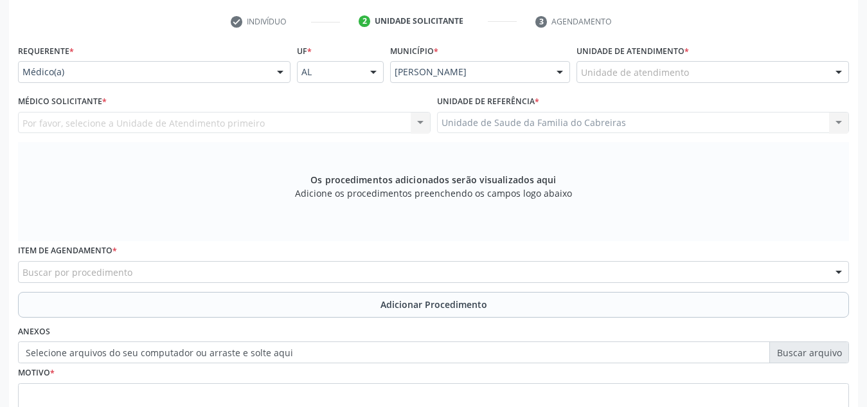
scroll to position [255, 0]
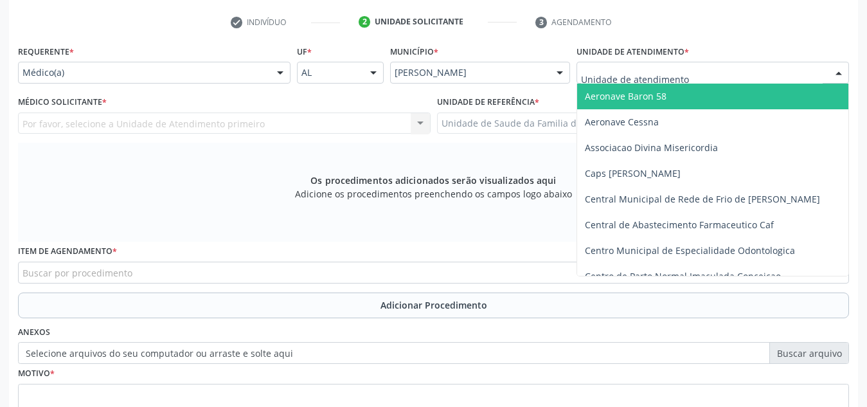
click at [749, 68] on div at bounding box center [713, 73] width 273 height 22
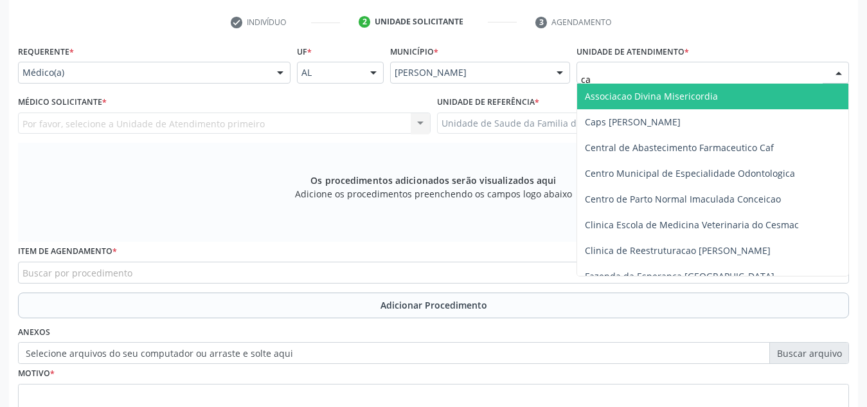
type input "cab"
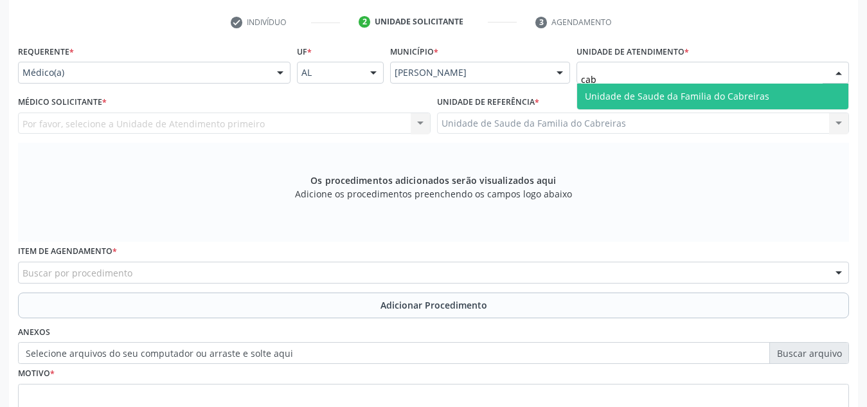
click at [746, 92] on span "Unidade de Saude da Familia do Cabreiras" at bounding box center [677, 96] width 185 height 12
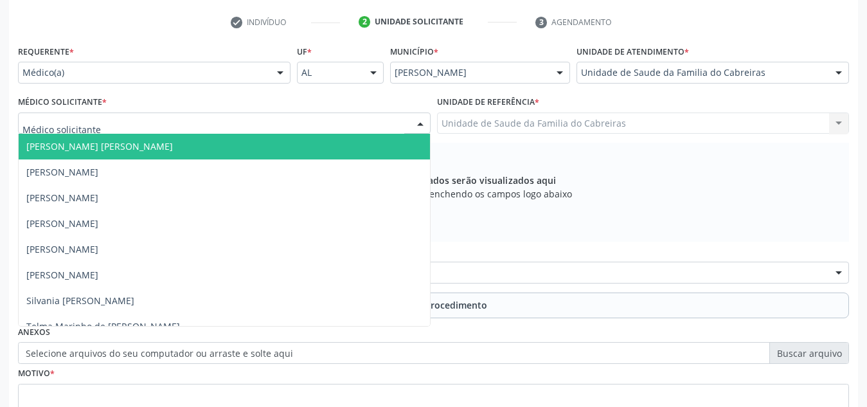
click at [301, 124] on div at bounding box center [224, 124] width 413 height 22
type input "e"
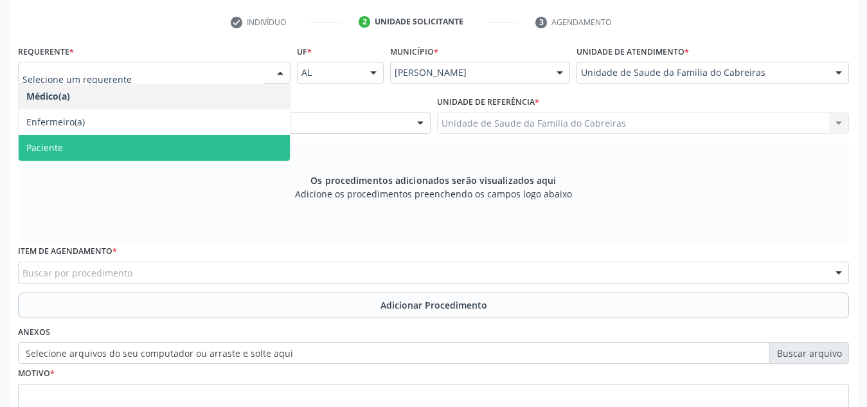
click at [226, 140] on span "Paciente" at bounding box center [154, 148] width 271 height 26
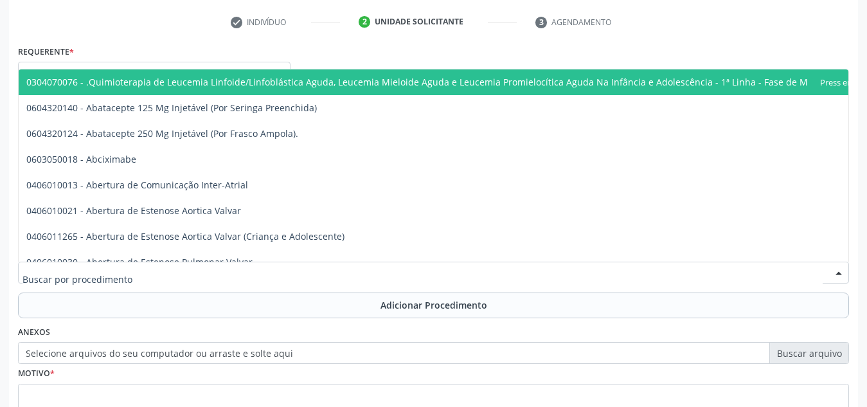
click at [217, 266] on div at bounding box center [433, 273] width 831 height 22
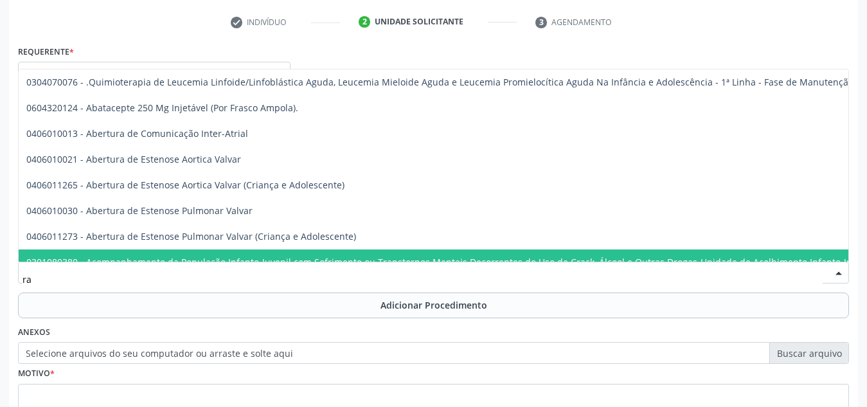
type input "r"
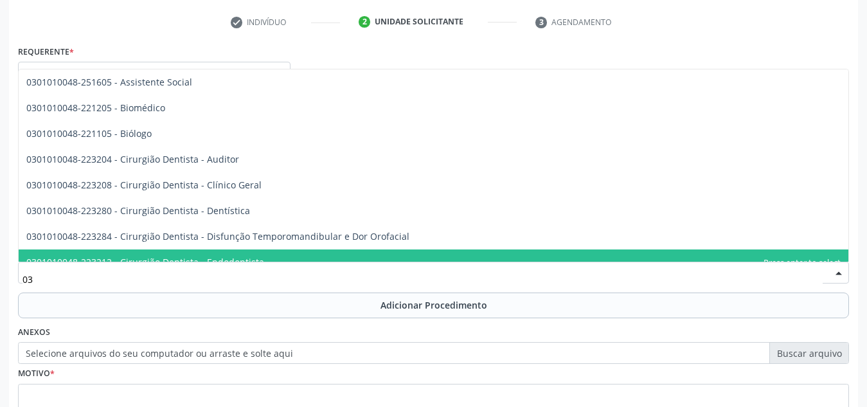
type input "0"
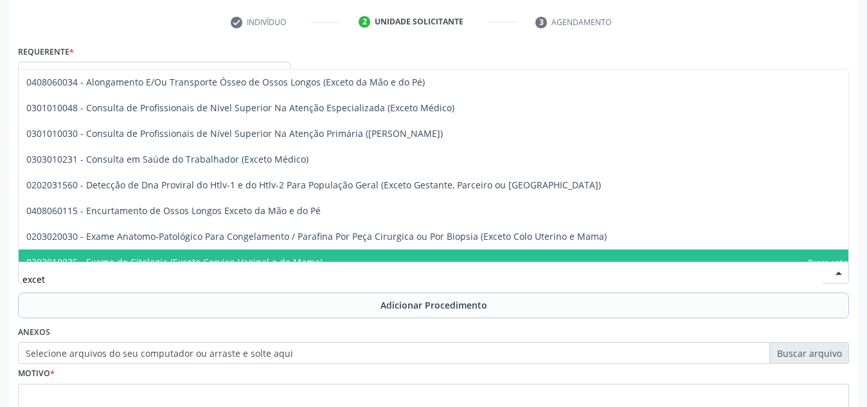
type input "exceto"
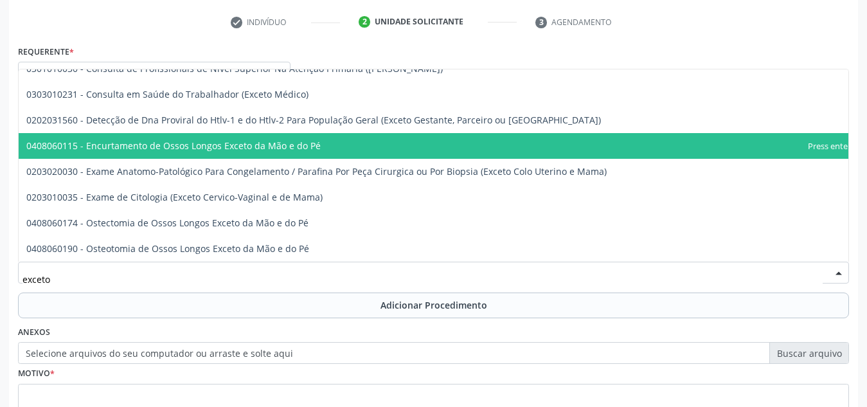
scroll to position [0, 0]
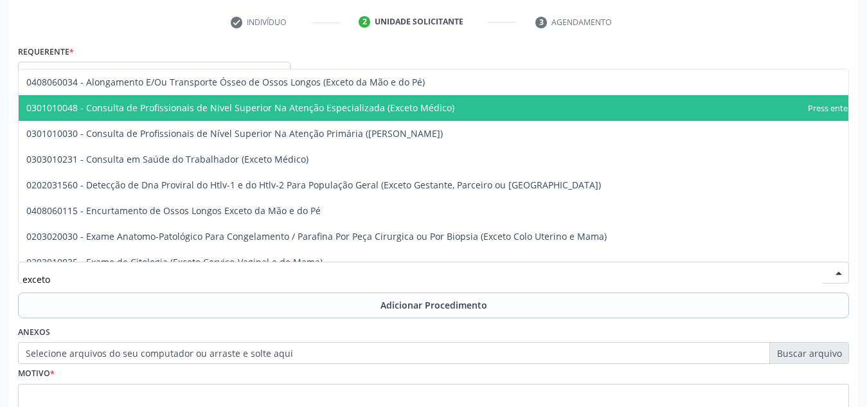
click at [311, 113] on span "0301010048 - Consulta de Profissionais de Nivel Superior Na Atenção Especializa…" at bounding box center [240, 108] width 428 height 12
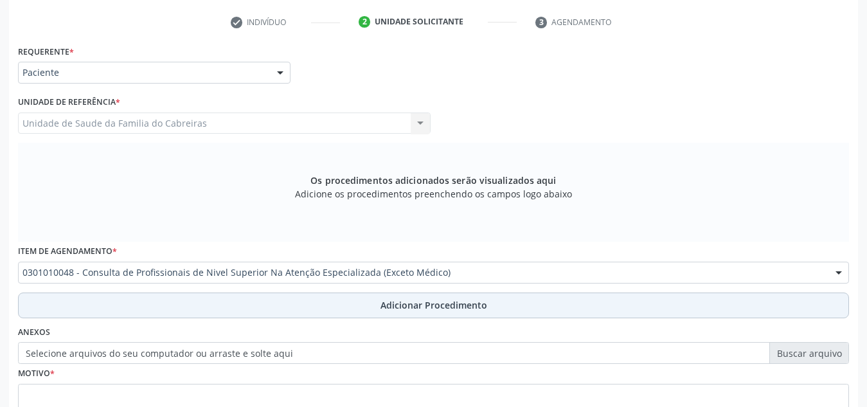
click at [312, 311] on button "Adicionar Procedimento" at bounding box center [433, 306] width 831 height 26
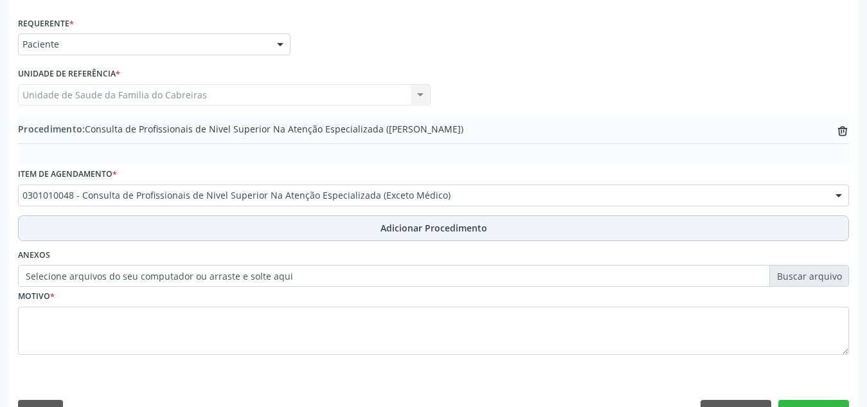
scroll to position [289, 0]
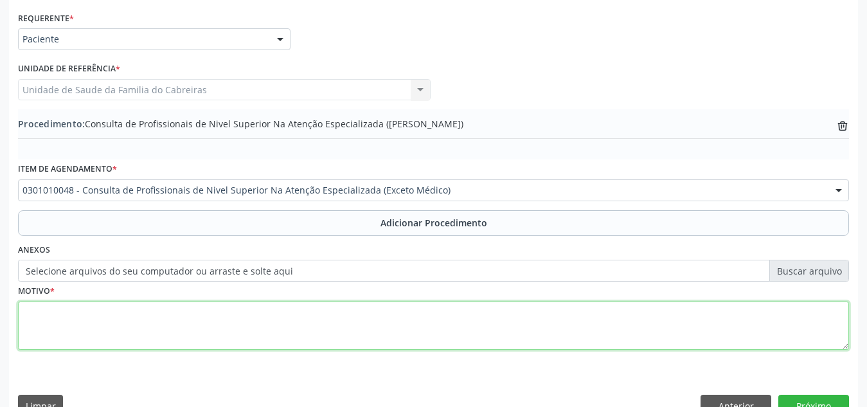
click at [323, 310] on textarea at bounding box center [433, 326] width 831 height 49
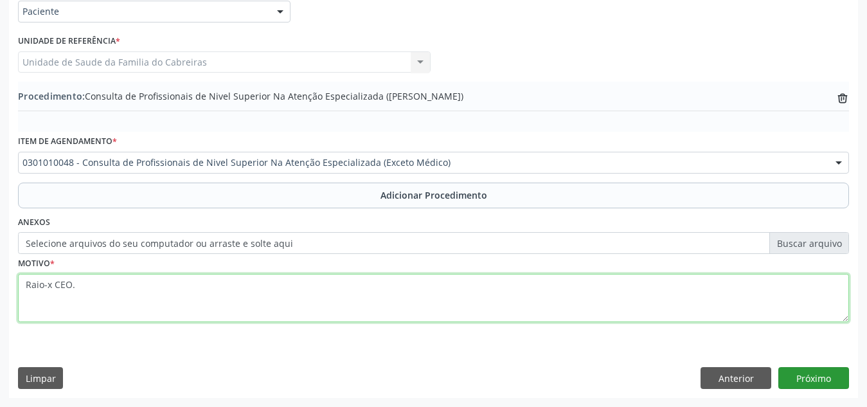
type textarea "Raio-x CEO."
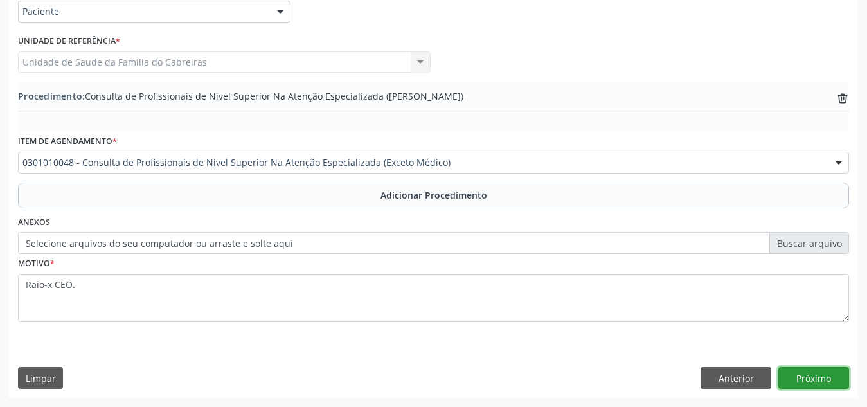
click at [820, 379] on button "Próximo" at bounding box center [814, 378] width 71 height 22
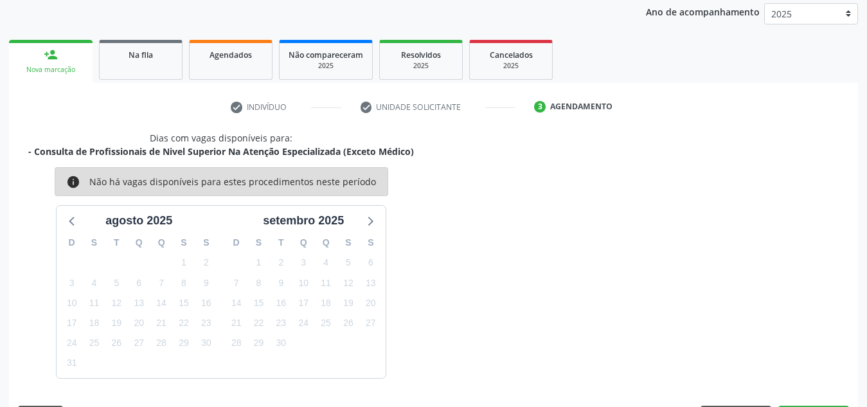
scroll to position [208, 0]
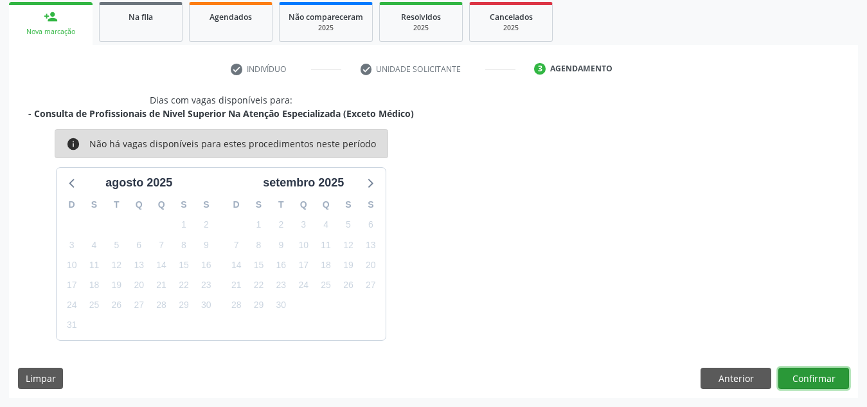
click at [820, 379] on button "Confirmar" at bounding box center [814, 379] width 71 height 22
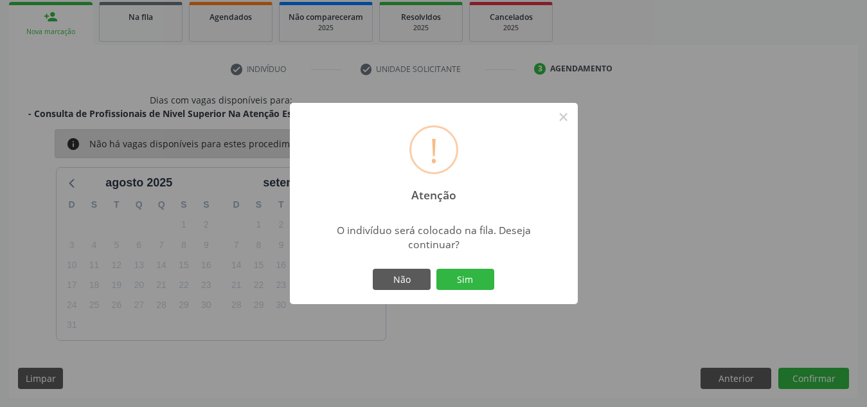
click at [437, 269] on button "Sim" at bounding box center [466, 280] width 58 height 22
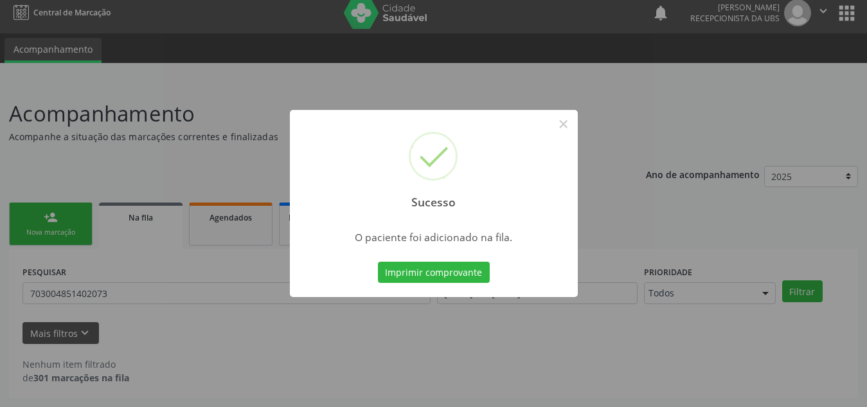
scroll to position [8, 0]
click at [567, 123] on button "×" at bounding box center [564, 124] width 22 height 22
